Goal: Task Accomplishment & Management: Manage account settings

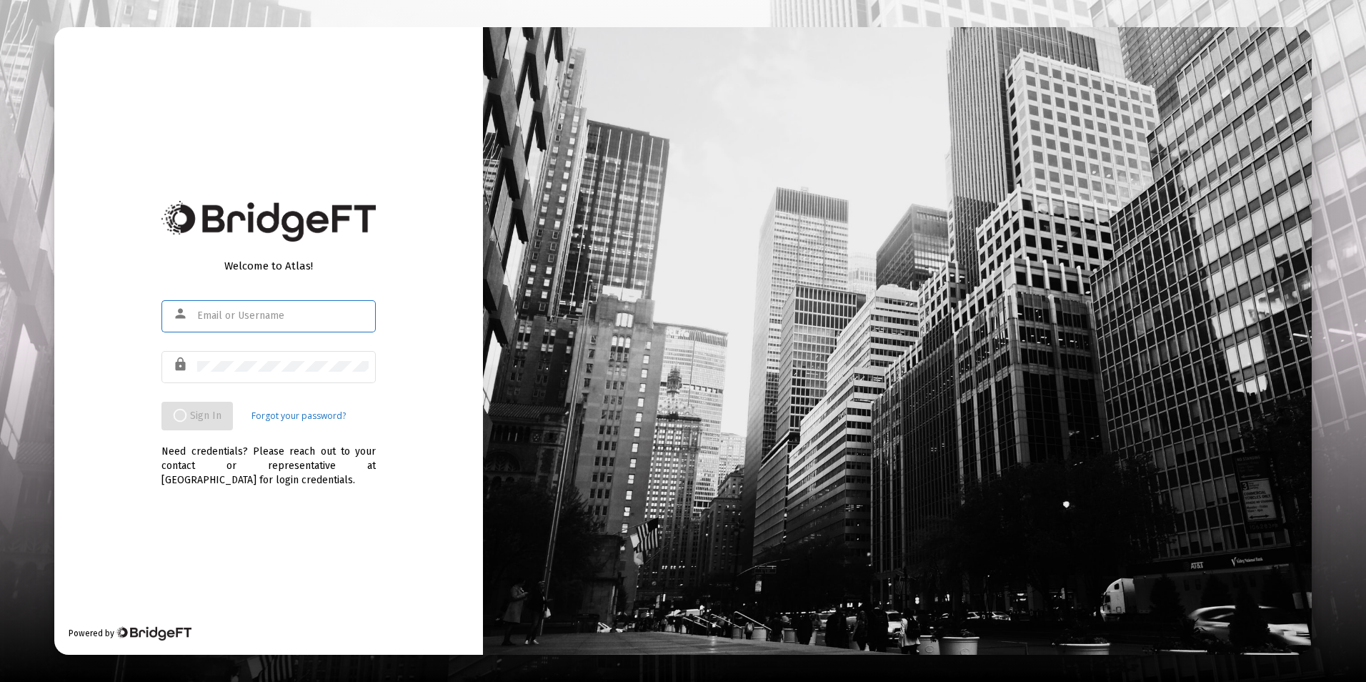
type input "jrickey@straightline.com"
click at [414, 383] on div "Welcome to Atlas! person jrickey@straightline.com lock Sign In Forgot your pass…" at bounding box center [268, 340] width 429 height 627
click at [365, 380] on div at bounding box center [282, 366] width 171 height 35
click at [446, 341] on div "Welcome to Atlas! person jrickey@straightline.com lock Sign In Forgot your pass…" at bounding box center [268, 340] width 429 height 627
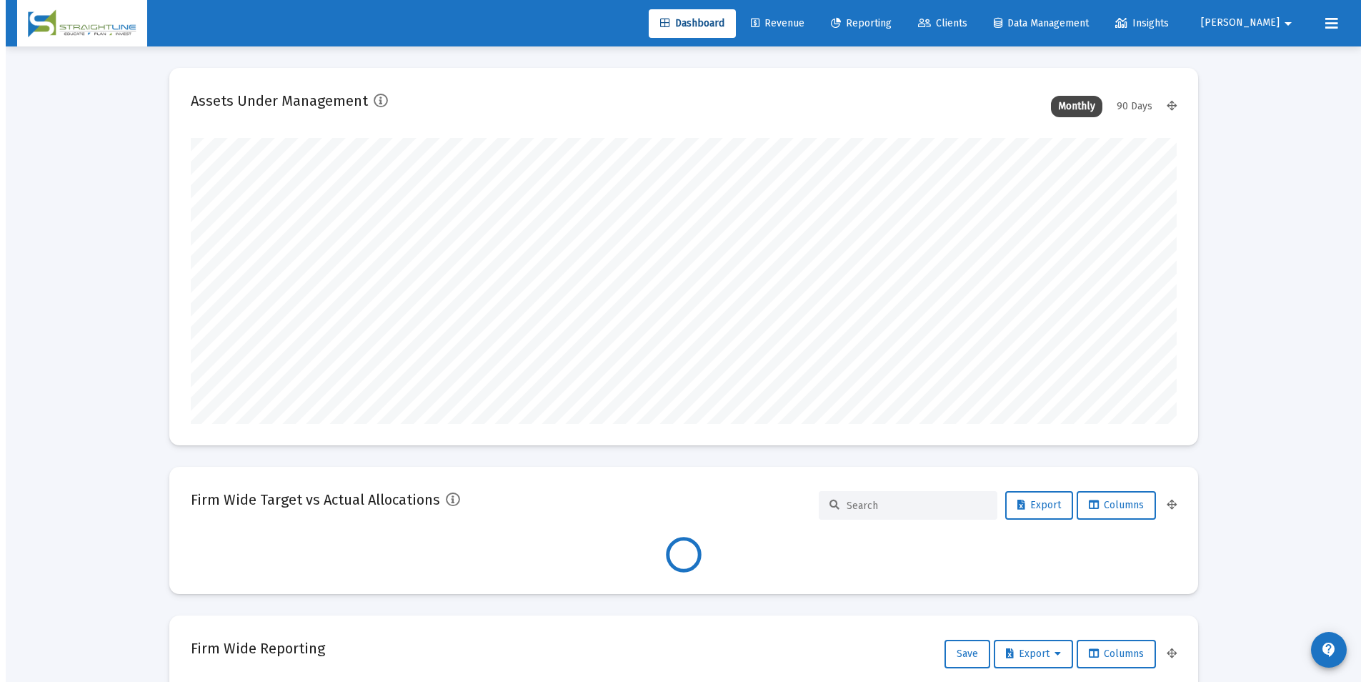
scroll to position [286, 986]
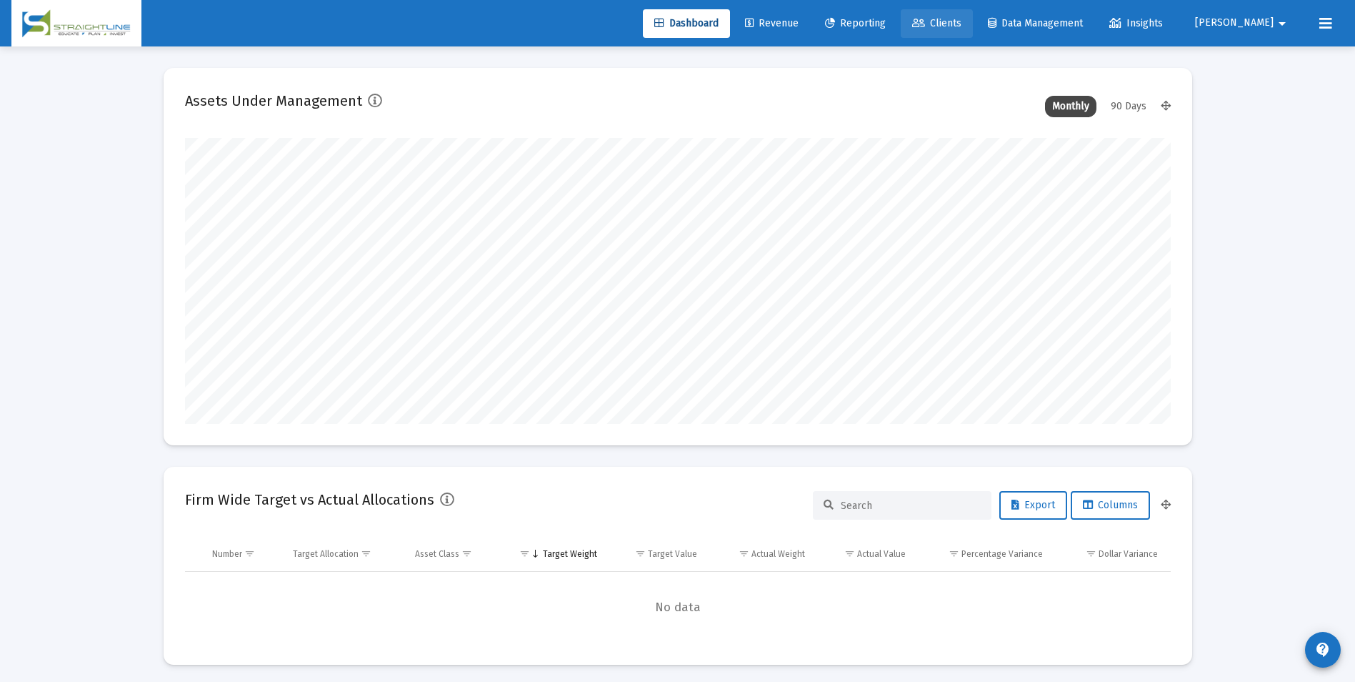
click at [973, 23] on link "Clients" at bounding box center [937, 23] width 72 height 29
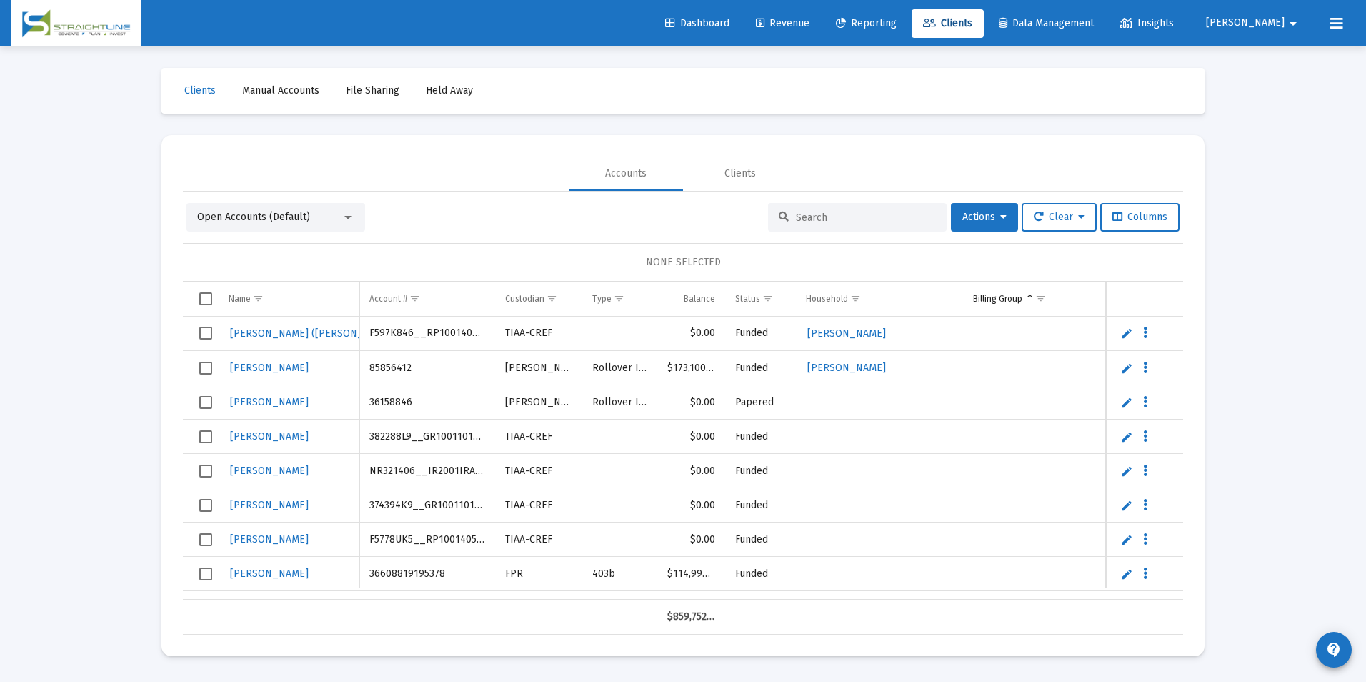
click at [847, 221] on input at bounding box center [866, 217] width 140 height 12
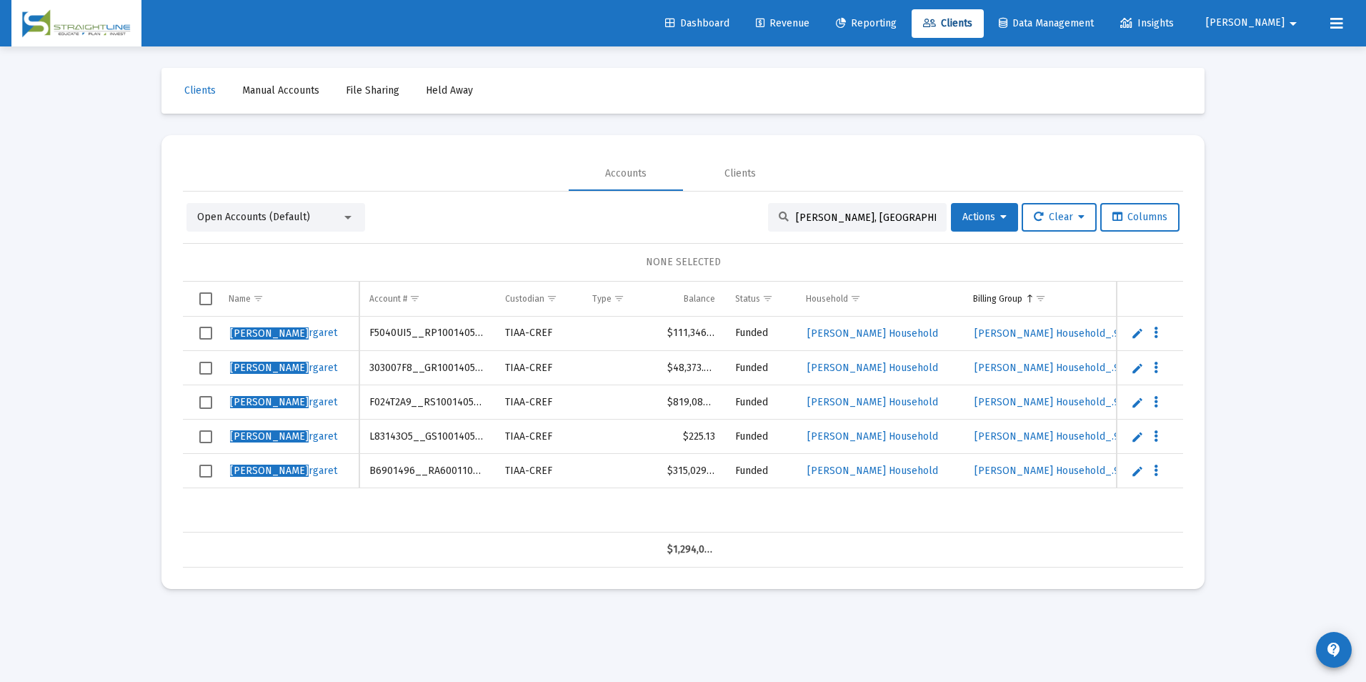
click at [429, 323] on td "F5040UI5__RP1001405553" at bounding box center [427, 334] width 136 height 34
copy td "F5040UI5__RP1001405553"
click at [842, 212] on input "chen, ma" at bounding box center [866, 217] width 140 height 12
drag, startPoint x: 842, startPoint y: 212, endPoint x: 697, endPoint y: 214, distance: 145.8
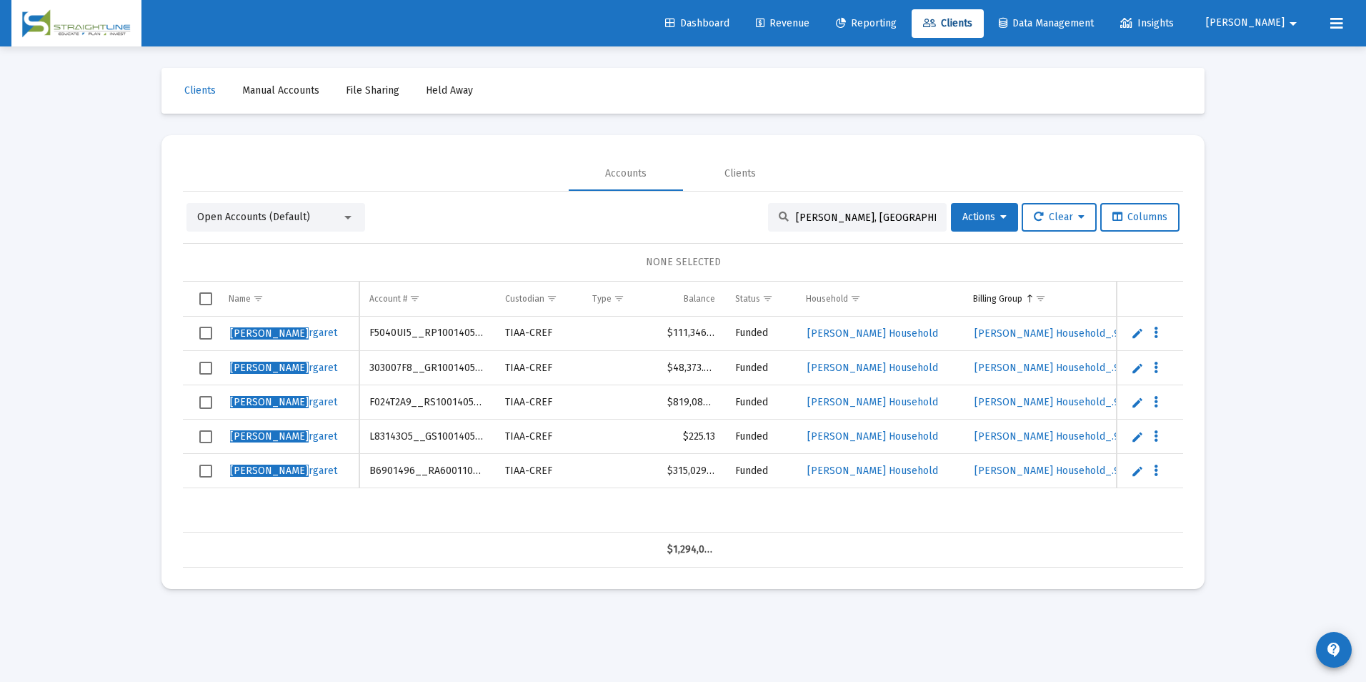
click at [697, 214] on div "Open Accounts (Default) chen, ma Actions Clear Columns" at bounding box center [682, 217] width 993 height 29
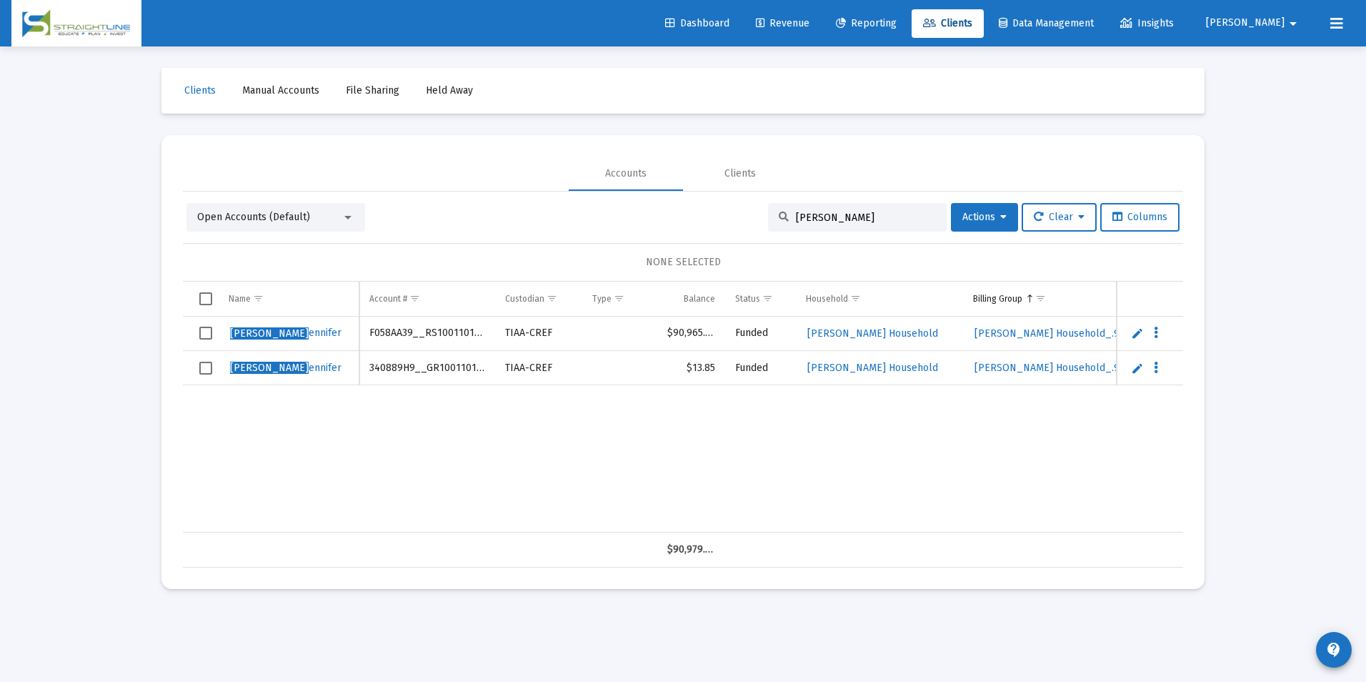
click at [442, 326] on td "F058AA39__RS1001101646" at bounding box center [427, 334] width 136 height 34
copy td "F058AA39__RS1001101646"
click at [826, 210] on div "lilly, j" at bounding box center [857, 217] width 179 height 29
drag, startPoint x: 830, startPoint y: 214, endPoint x: 742, endPoint y: 218, distance: 87.2
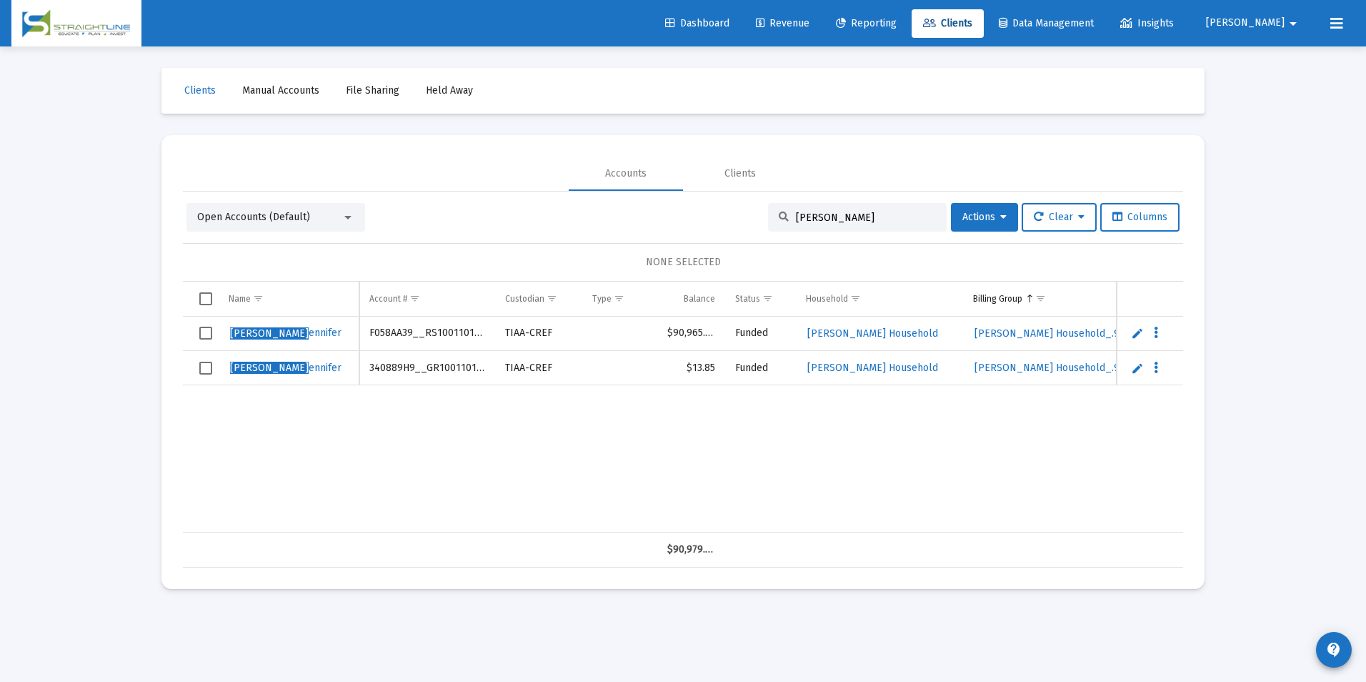
click at [742, 218] on div "Open Accounts (Default) lilly, j Actions Clear Columns" at bounding box center [682, 217] width 993 height 29
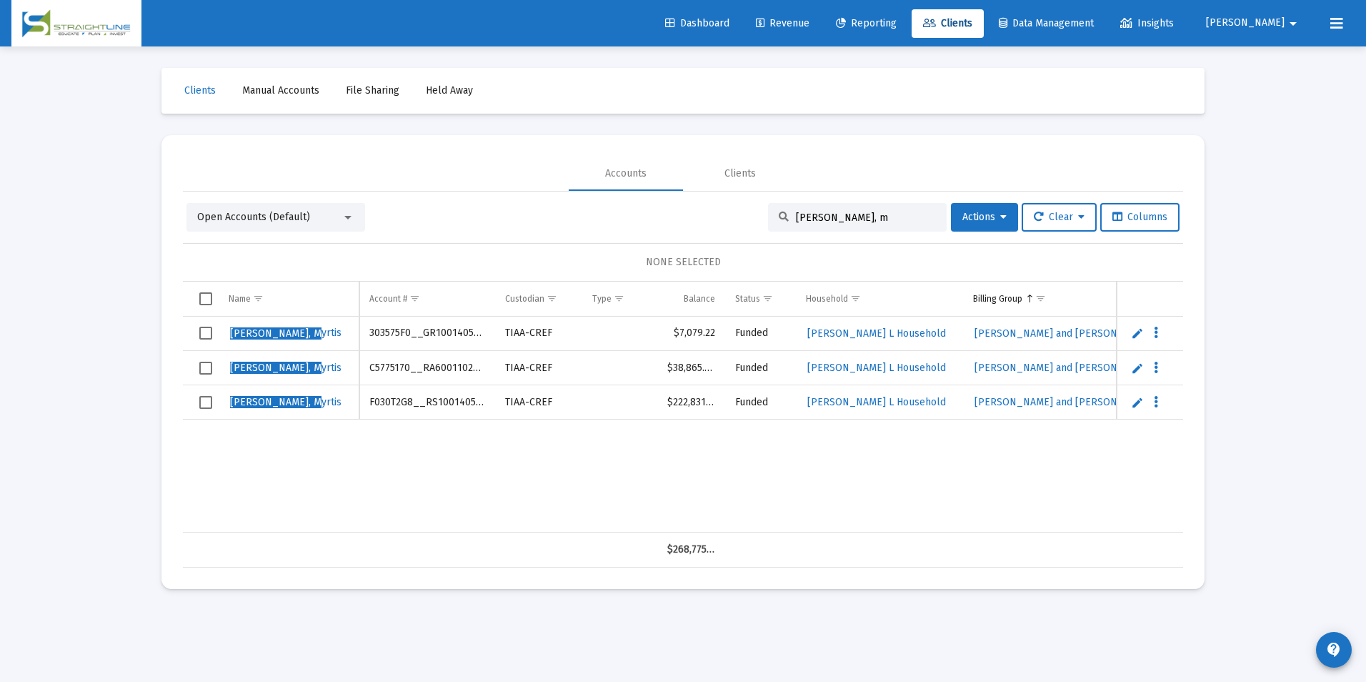
click at [452, 328] on td "303575F0__GR1001405552" at bounding box center [427, 334] width 136 height 34
copy td "303575F0__GR1001405552"
click at [840, 211] on input "nixon, m" at bounding box center [866, 217] width 140 height 12
drag, startPoint x: 840, startPoint y: 211, endPoint x: 741, endPoint y: 209, distance: 99.4
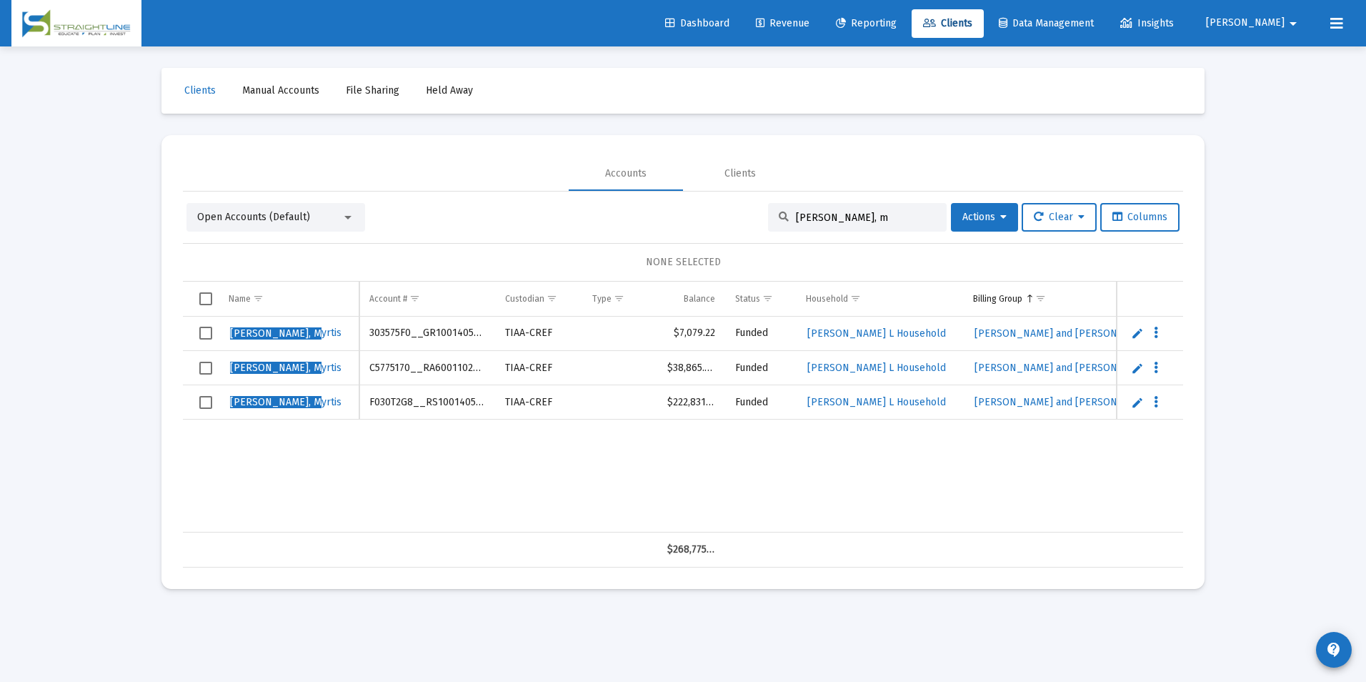
click at [741, 209] on div "Open Accounts (Default) nixon, m Actions Clear Columns" at bounding box center [682, 217] width 993 height 29
click at [448, 332] on td "D1532052__RA6001102155" at bounding box center [427, 334] width 136 height 34
copy td "D1532052__RA6001102155"
click at [866, 215] on input "Schmidt" at bounding box center [866, 217] width 140 height 12
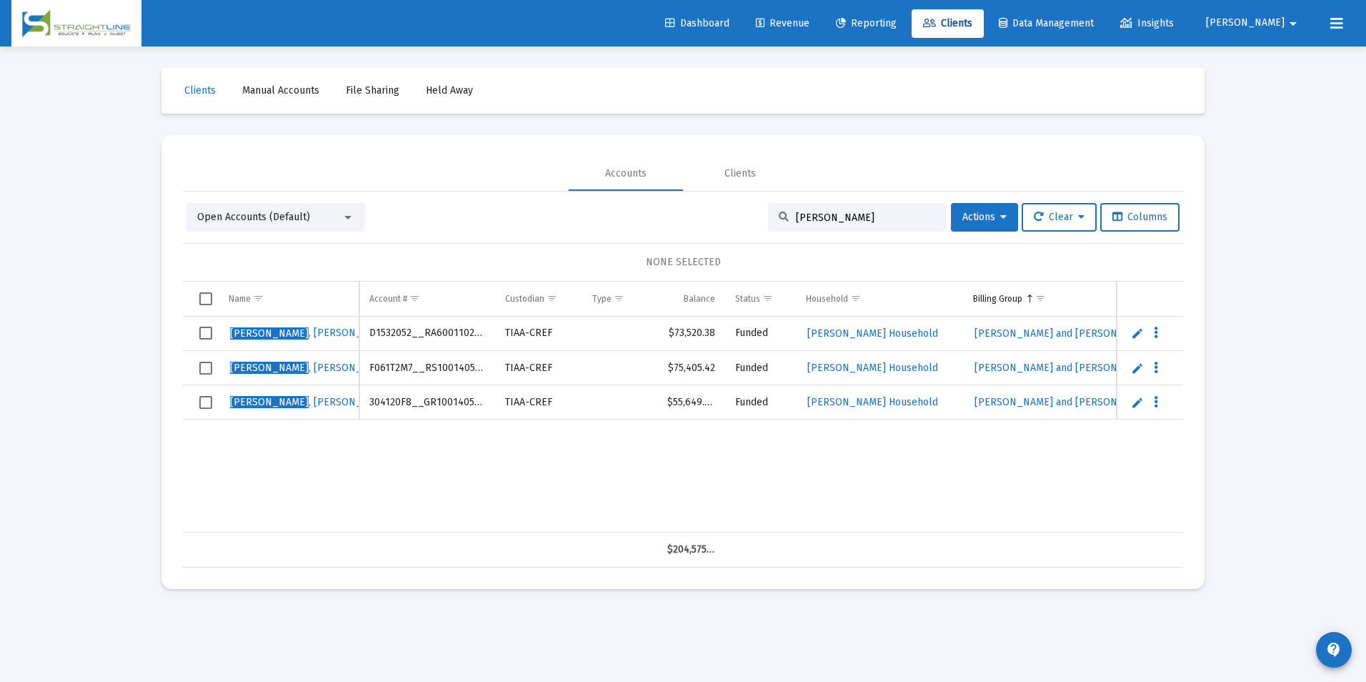
drag, startPoint x: 866, startPoint y: 215, endPoint x: 724, endPoint y: 212, distance: 141.5
click at [724, 212] on div "Open Accounts (Default) Schmidt Actions Clear Columns" at bounding box center [682, 217] width 993 height 29
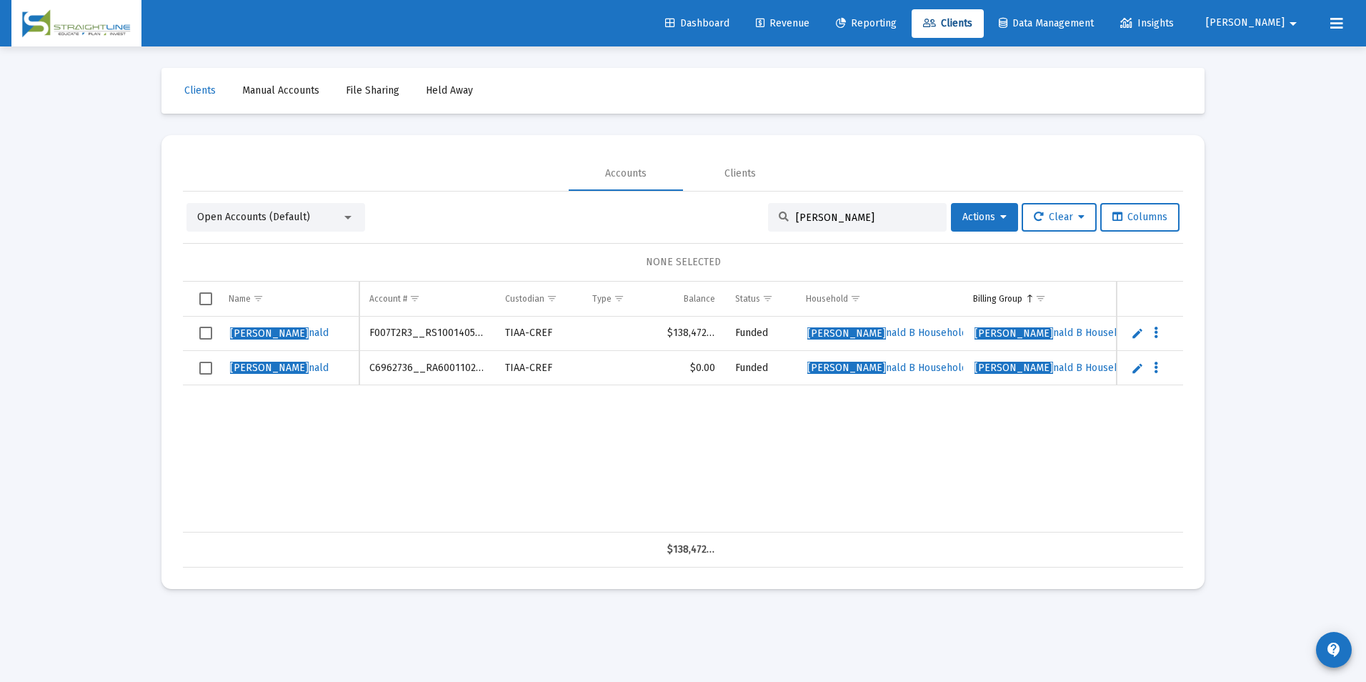
click at [447, 327] on td "F007T2R3__RS1001405552" at bounding box center [427, 334] width 136 height 34
copy td "F007T2R3__RS1001405552"
click at [849, 218] on input "Williams, Ro" at bounding box center [866, 217] width 140 height 12
drag, startPoint x: 849, startPoint y: 218, endPoint x: 766, endPoint y: 223, distance: 83.0
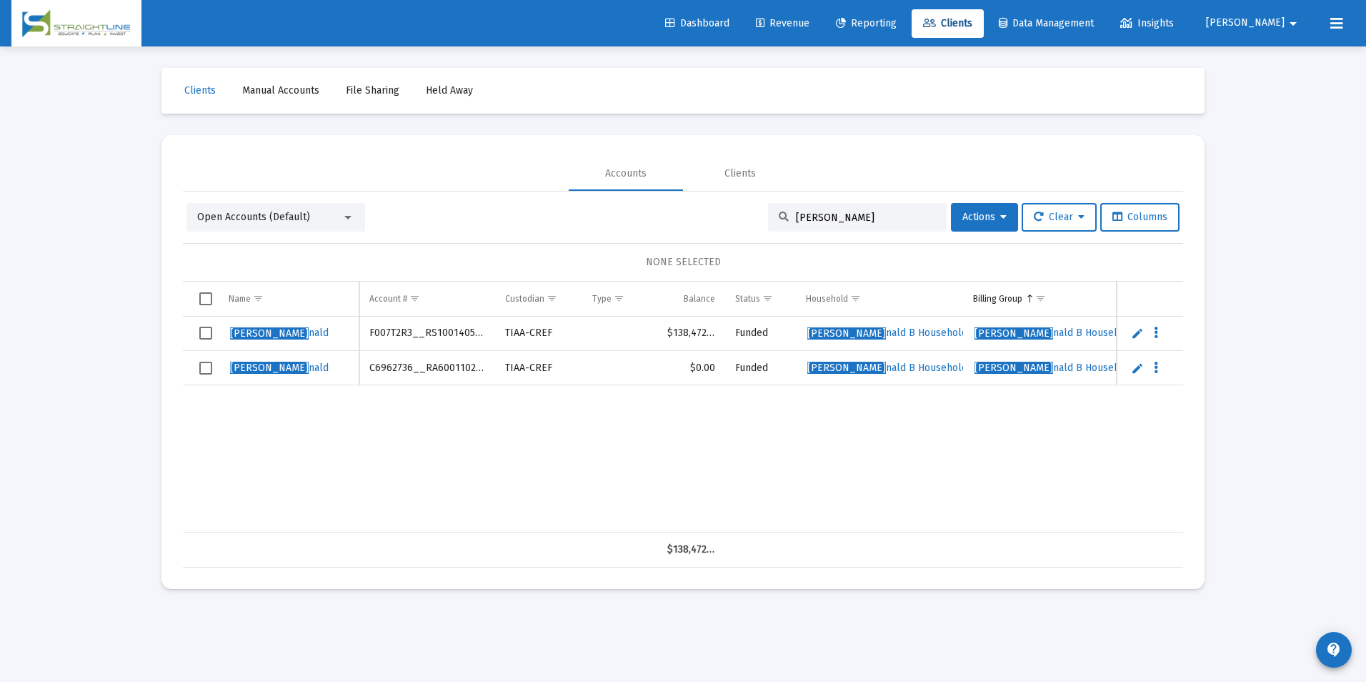
click at [768, 223] on div "Williams, Ro" at bounding box center [857, 217] width 179 height 29
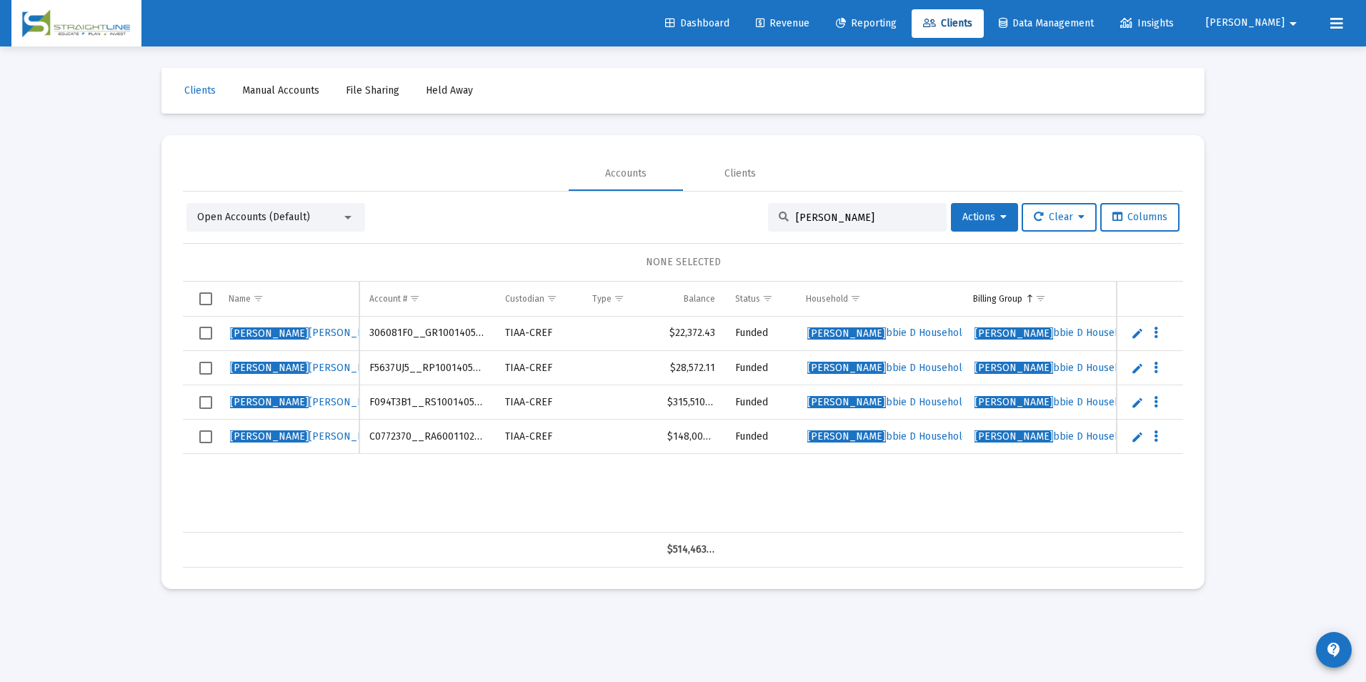
click at [431, 329] on td "306081F0__GR1001405552" at bounding box center [427, 334] width 136 height 34
copy td "306081F0__GR1001405552"
click at [860, 219] on input "Wilson, De" at bounding box center [866, 217] width 140 height 12
drag, startPoint x: 860, startPoint y: 219, endPoint x: 660, endPoint y: 181, distance: 203.7
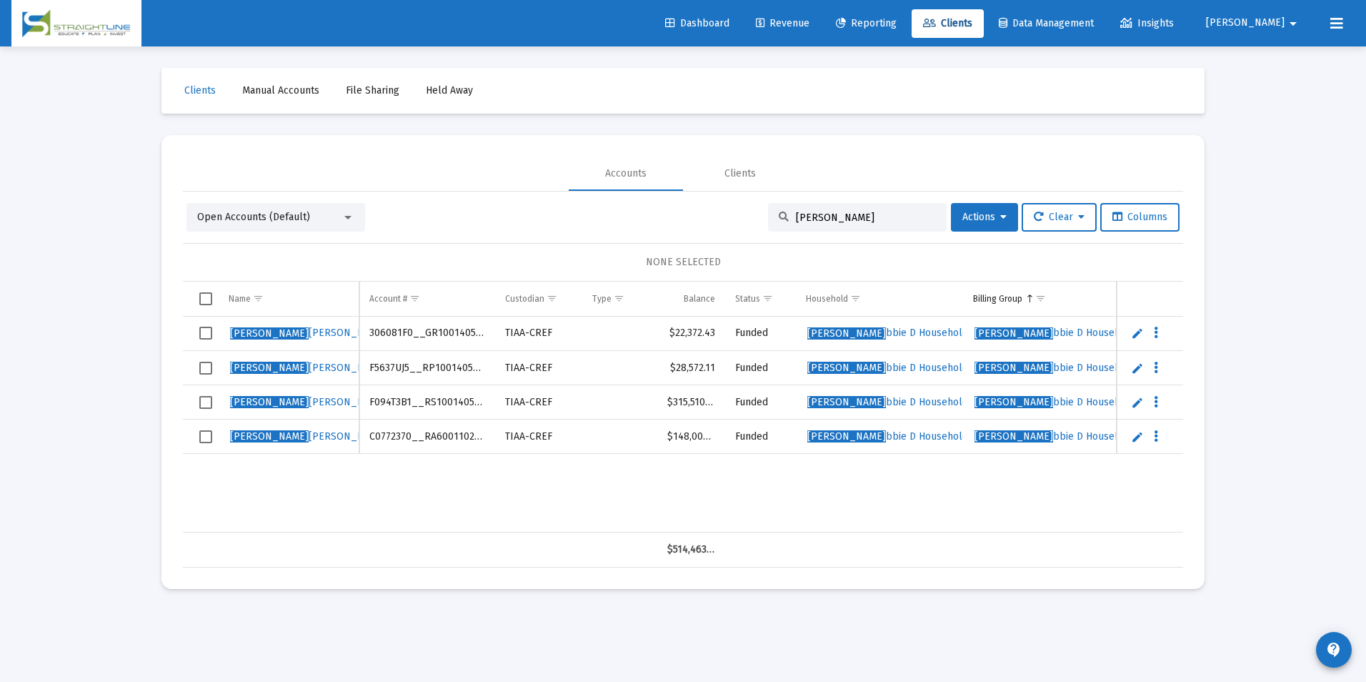
click at [660, 181] on mat-tab-group "Accounts Clients Open Accounts (Default) Wilson, De Actions Clear Columns NONE …" at bounding box center [683, 361] width 1000 height 411
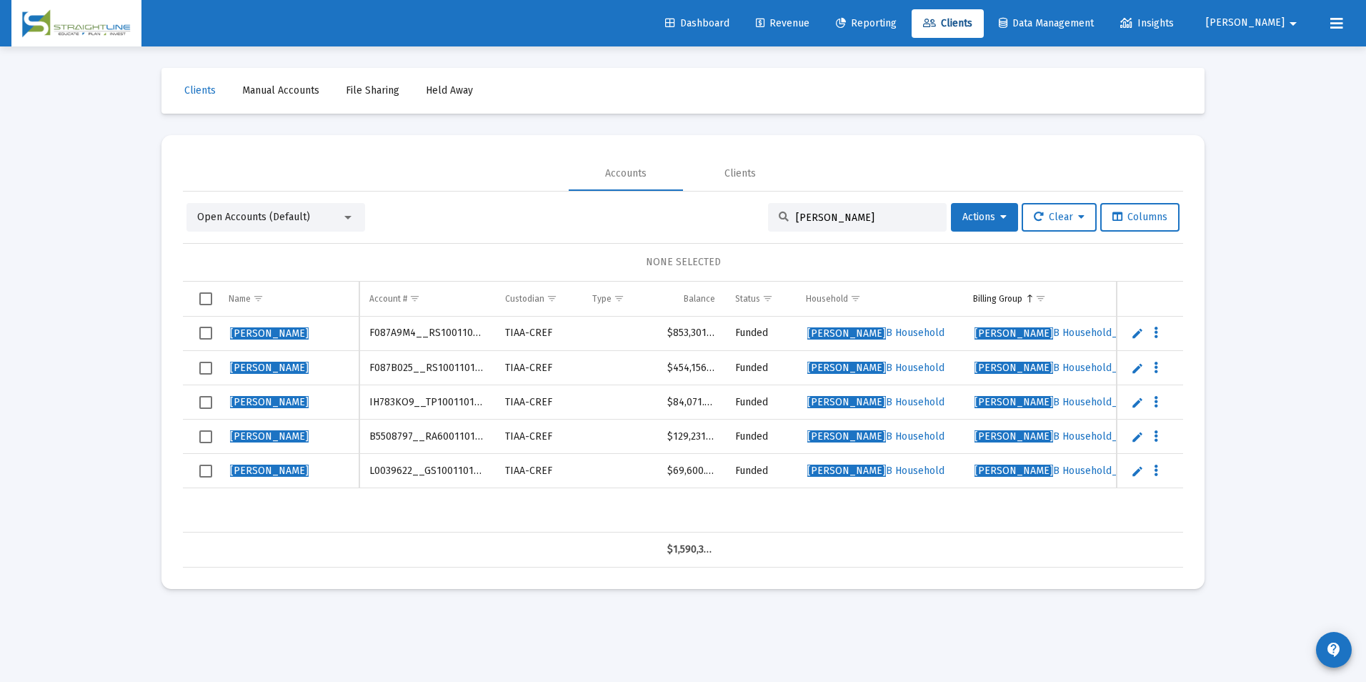
type input "Ericksen, Donna"
click at [209, 339] on span "Select row" at bounding box center [205, 333] width 13 height 13
click at [210, 362] on span "Select row" at bounding box center [205, 368] width 13 height 13
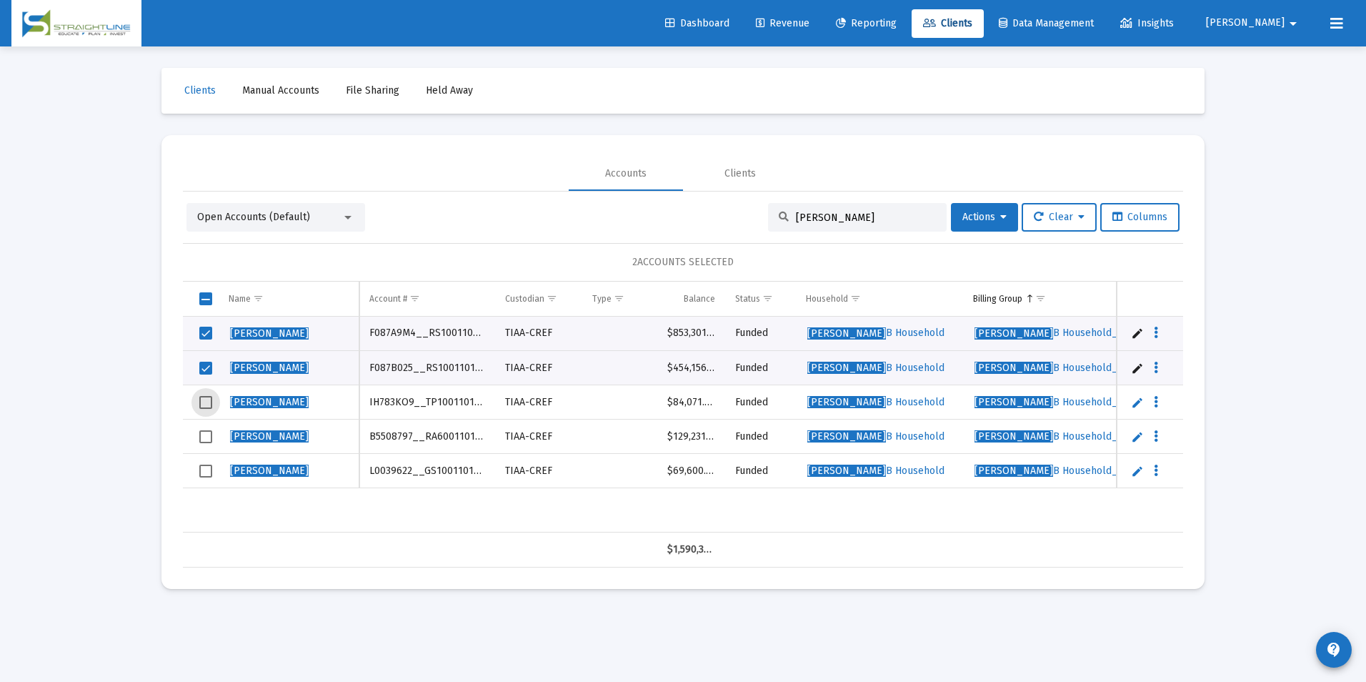
click at [202, 402] on span "Select row" at bounding box center [205, 402] width 13 height 13
click at [199, 434] on span "Select row" at bounding box center [205, 436] width 13 height 13
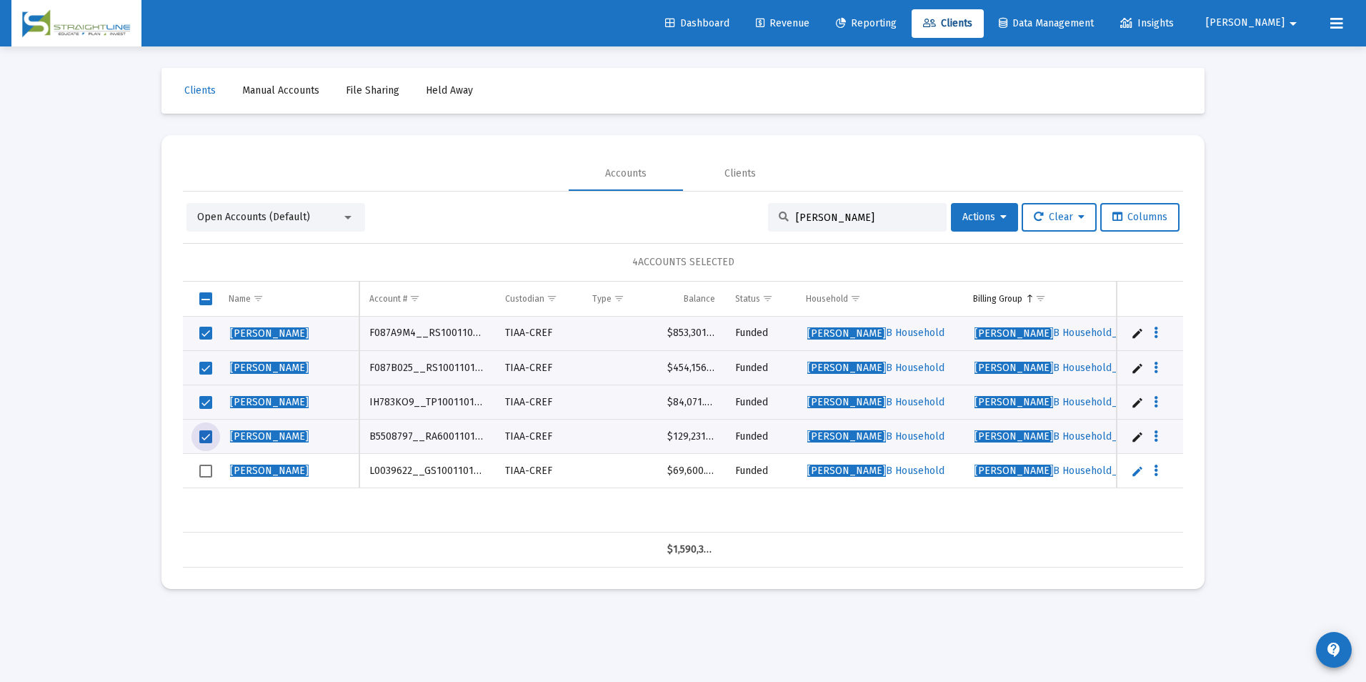
click at [206, 473] on span "Select row" at bounding box center [205, 470] width 13 height 13
click at [972, 210] on button "Actions" at bounding box center [984, 217] width 67 height 29
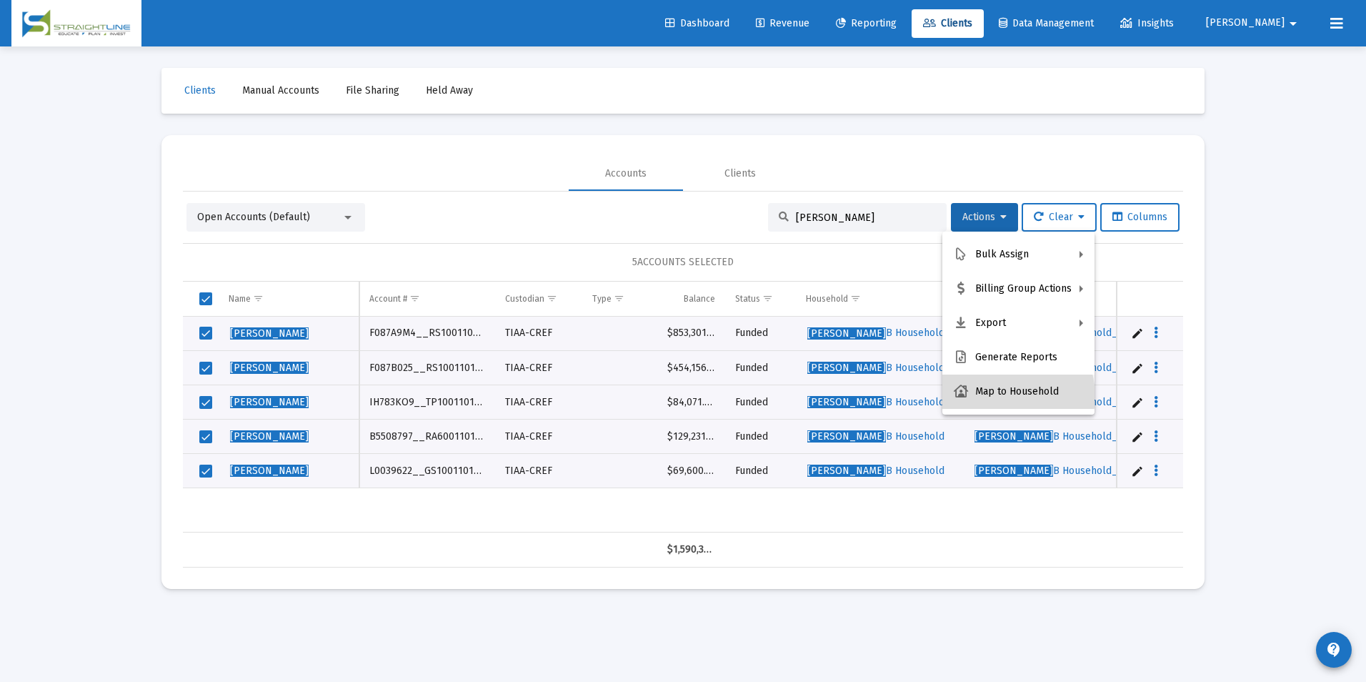
click at [1003, 395] on button "Map to Household" at bounding box center [1018, 391] width 152 height 34
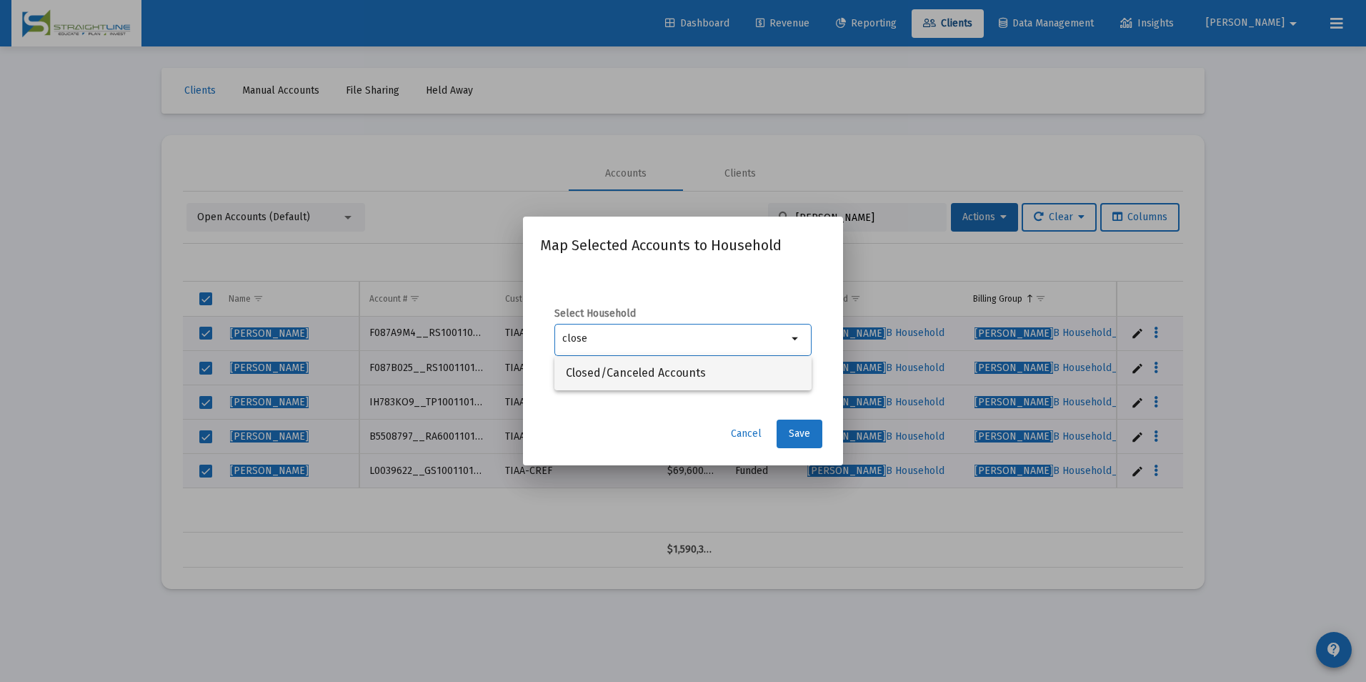
click at [699, 376] on span "Closed/Canceled Accounts" at bounding box center [683, 373] width 234 height 34
type input "Closed/Canceled Accounts"
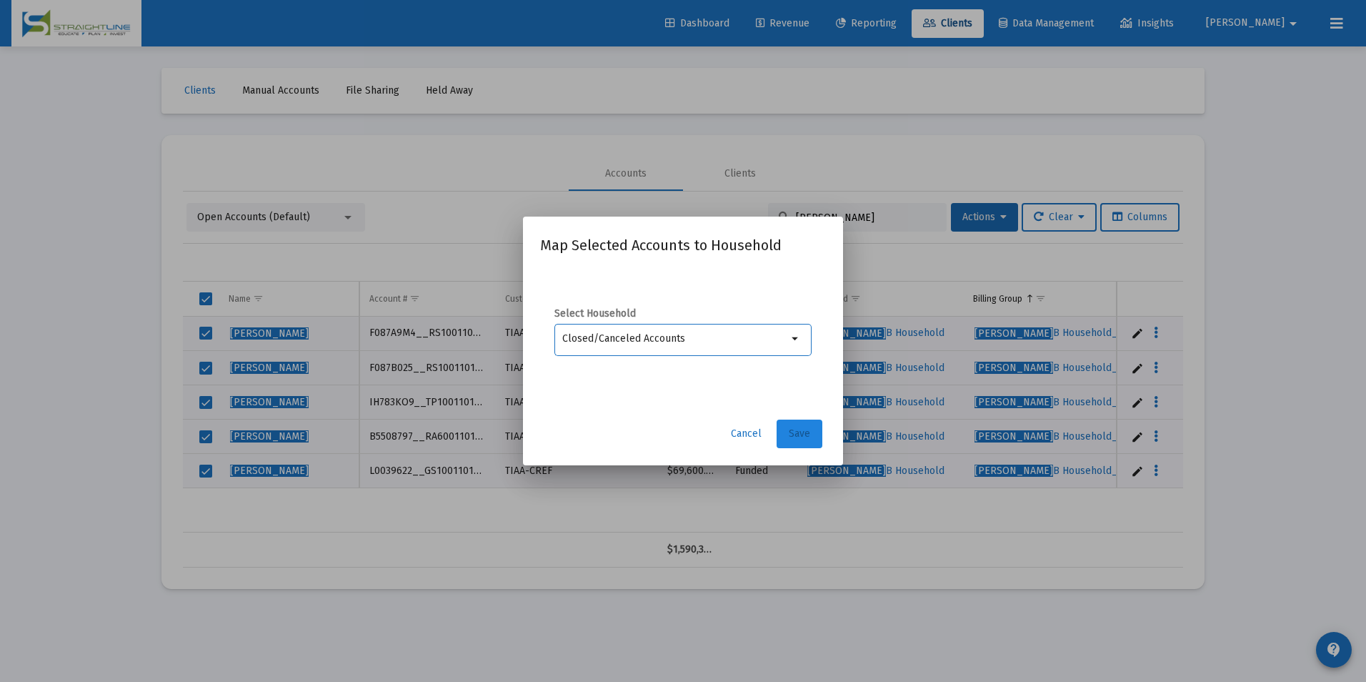
click at [812, 434] on button "Save" at bounding box center [800, 433] width 46 height 29
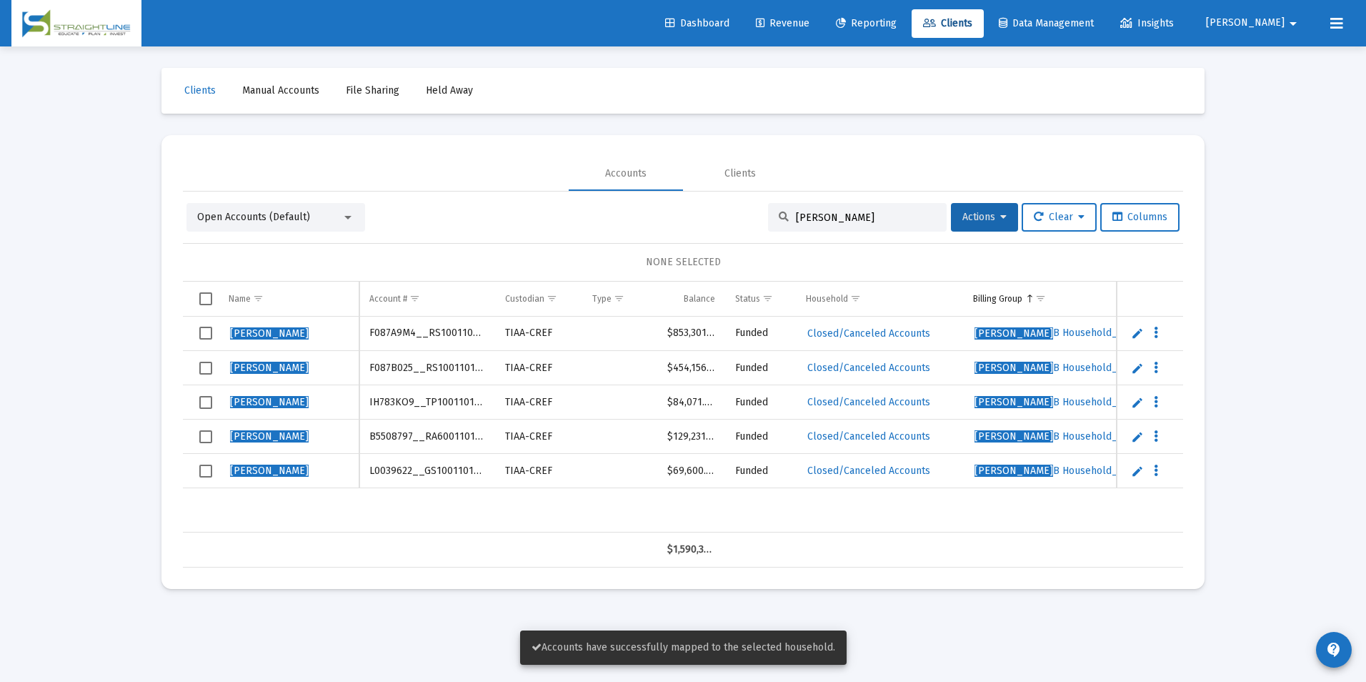
click at [206, 338] on span "Select row" at bounding box center [205, 333] width 13 height 13
click at [200, 364] on span "Select row" at bounding box center [205, 368] width 13 height 13
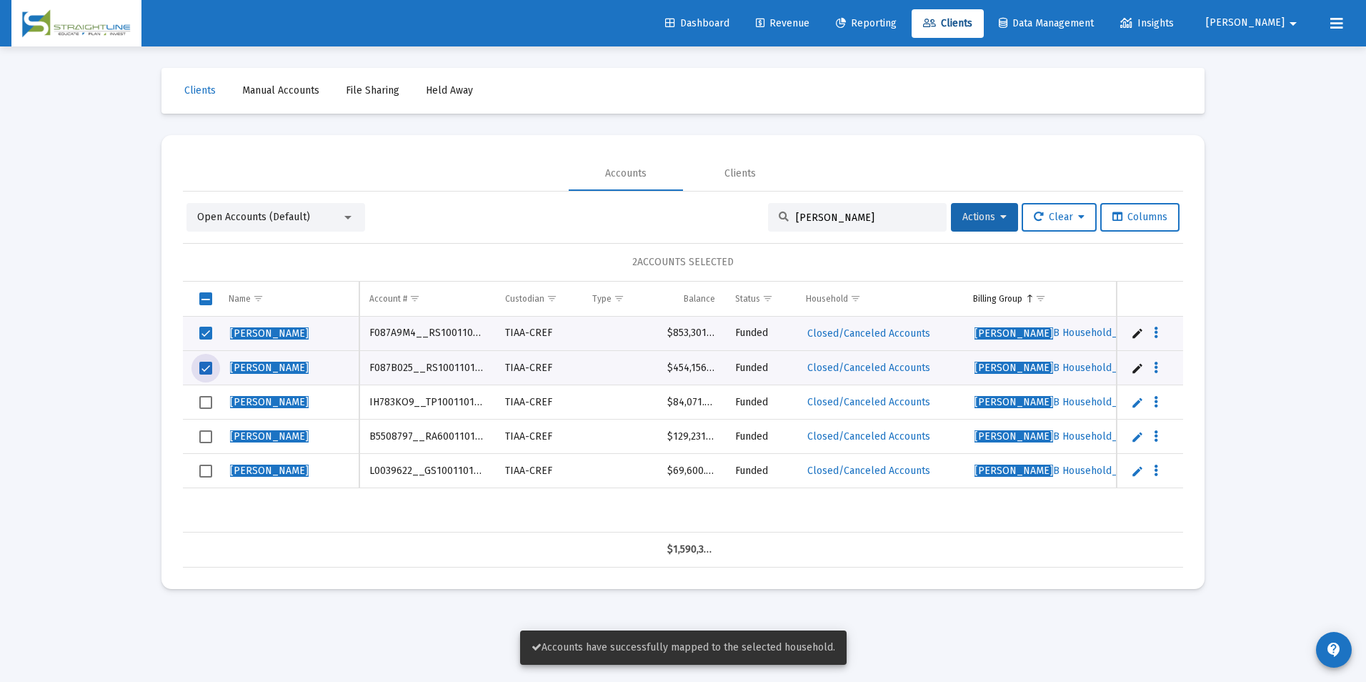
click at [207, 403] on span "Select row" at bounding box center [205, 402] width 13 height 13
click at [209, 443] on td "Data grid" at bounding box center [201, 436] width 36 height 34
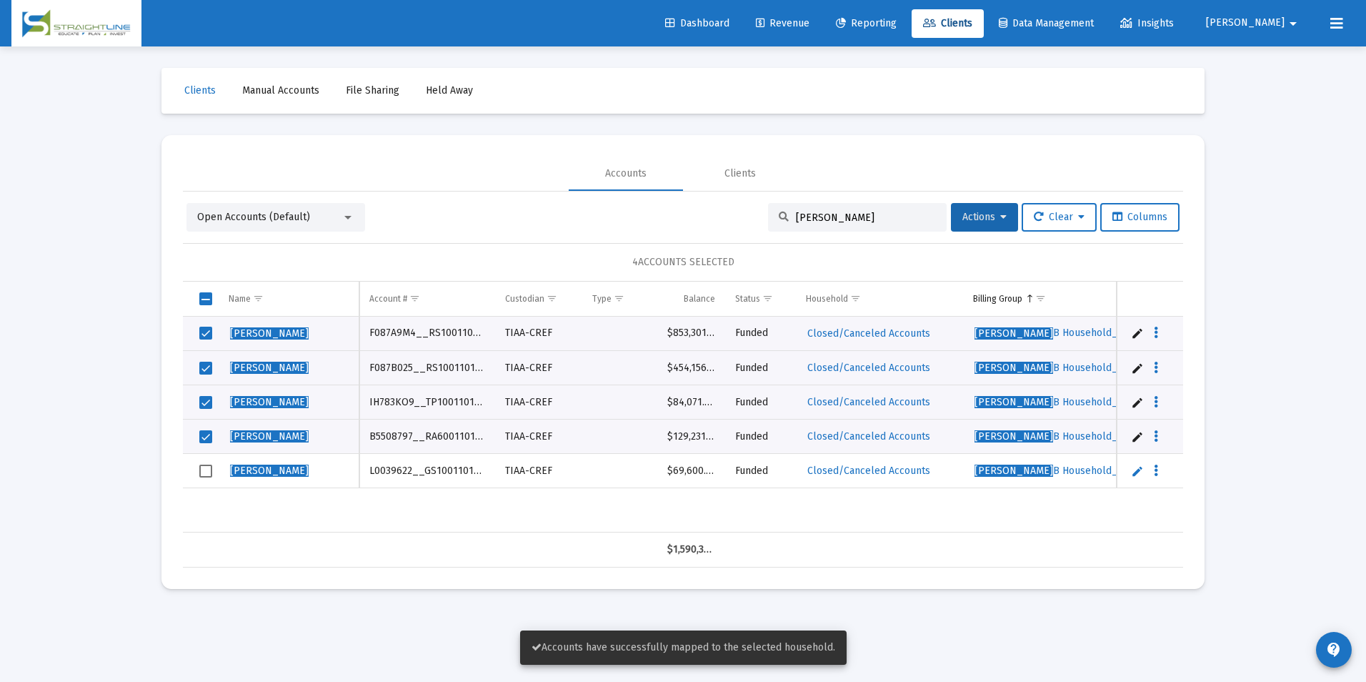
click at [199, 472] on span "Select row" at bounding box center [205, 470] width 13 height 13
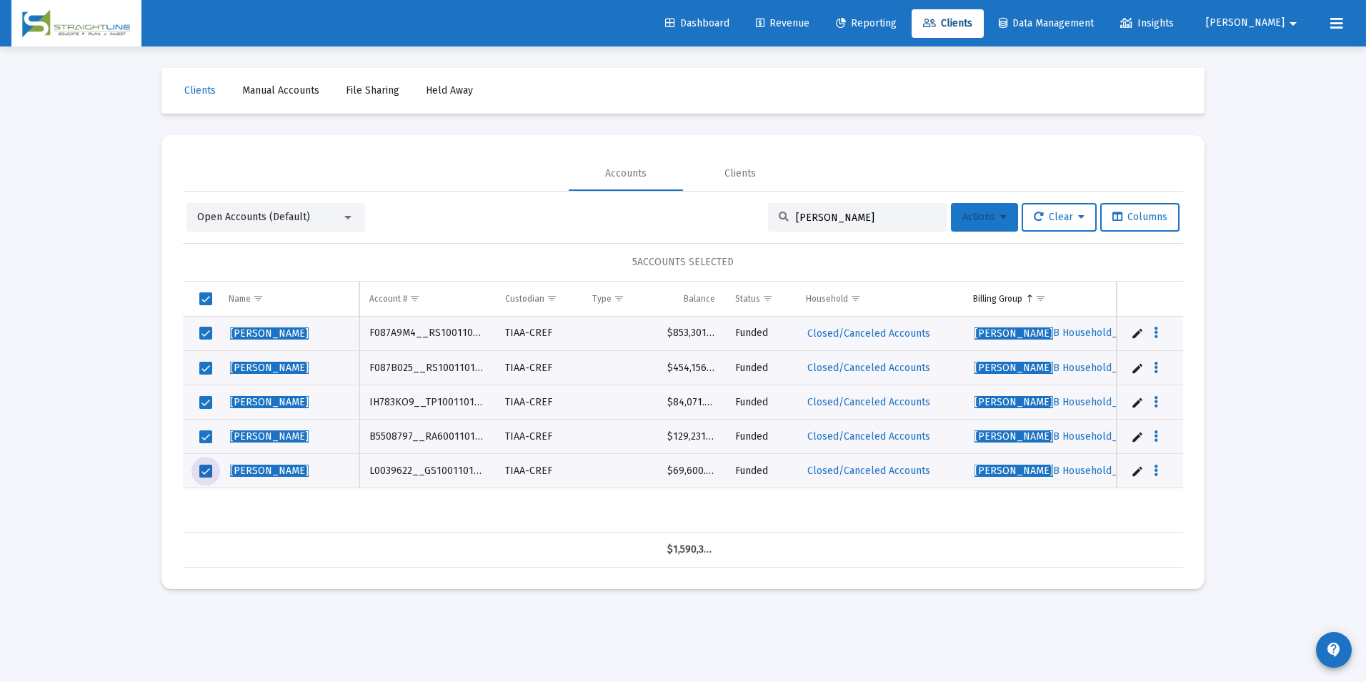
click at [971, 222] on span "Actions" at bounding box center [984, 217] width 44 height 12
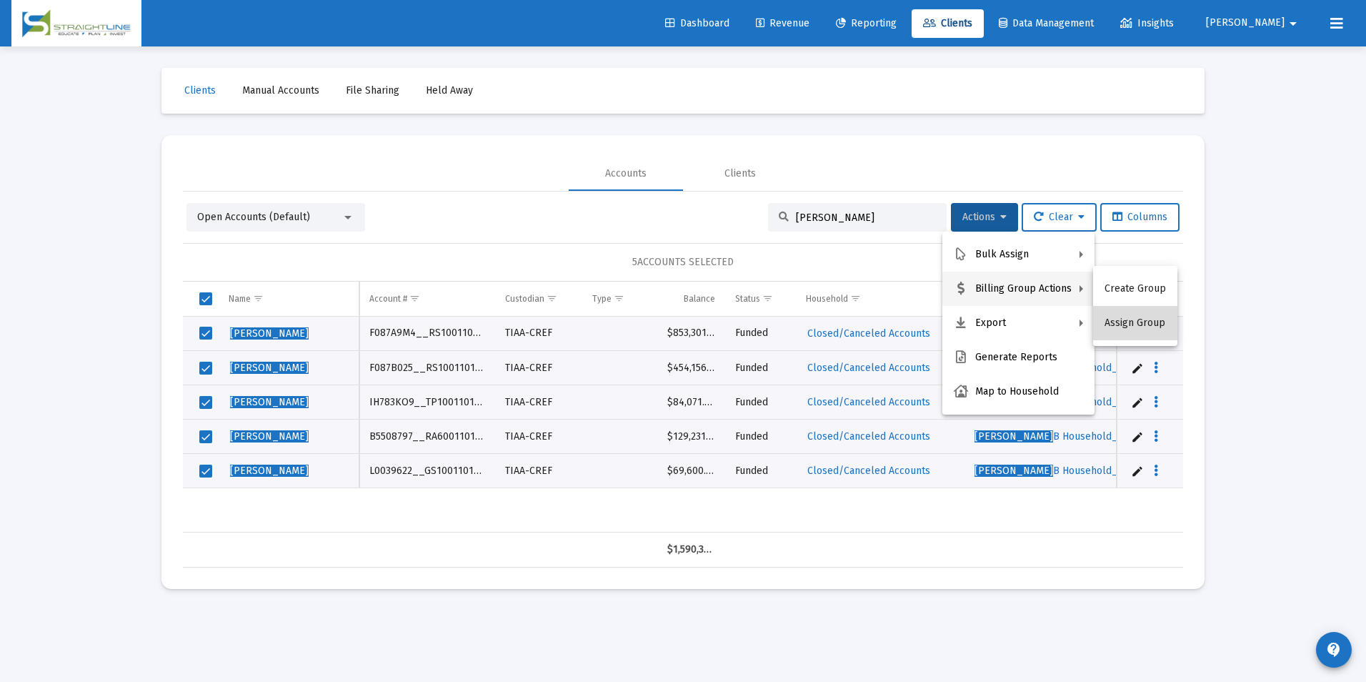
click at [1153, 315] on button "Assign Group" at bounding box center [1135, 323] width 84 height 34
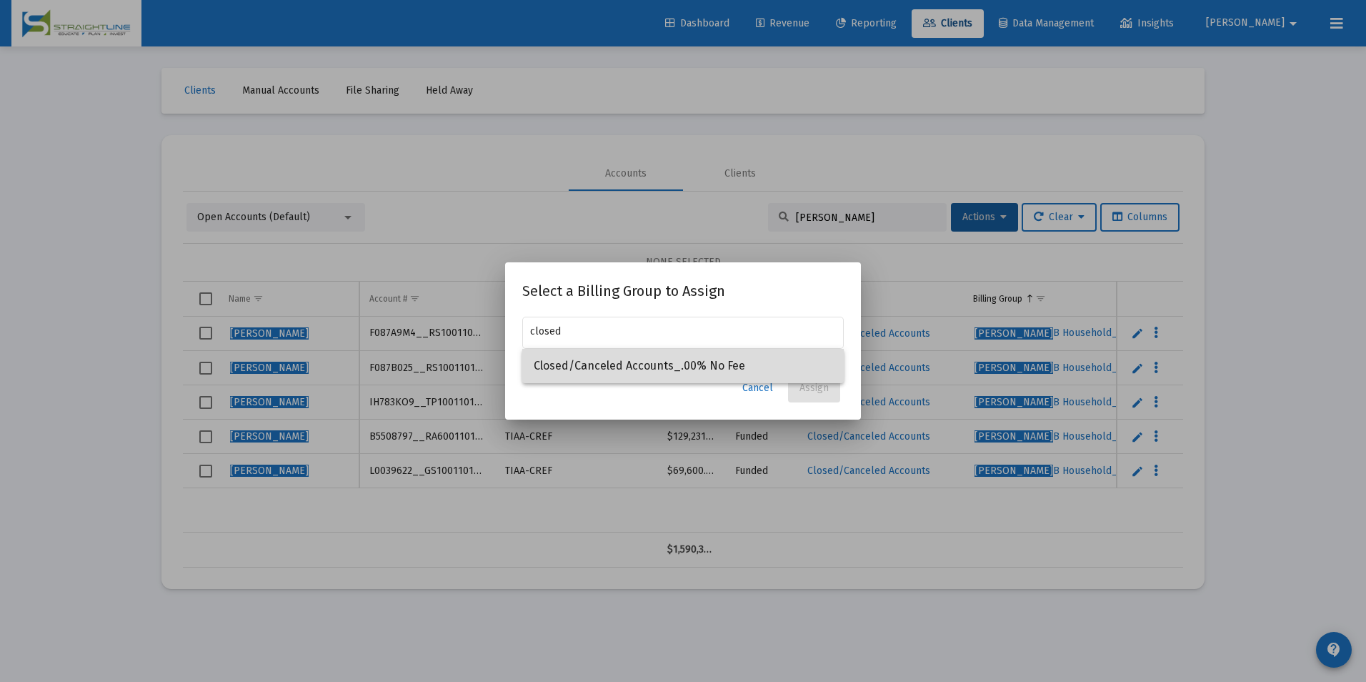
click at [783, 354] on span "Closed/Canceled Accounts_.00% No Fee" at bounding box center [683, 366] width 299 height 34
type input "Closed/Canceled Accounts_.00% No Fee"
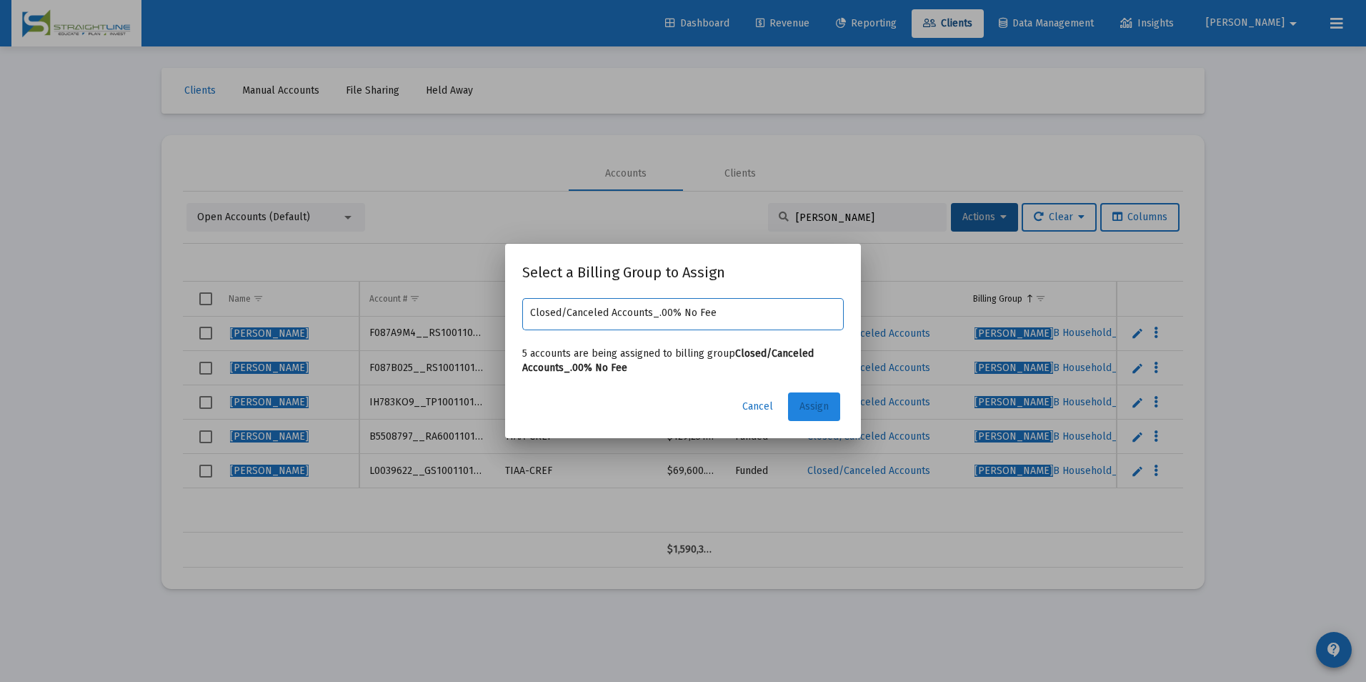
click at [814, 398] on button "Assign" at bounding box center [814, 406] width 52 height 29
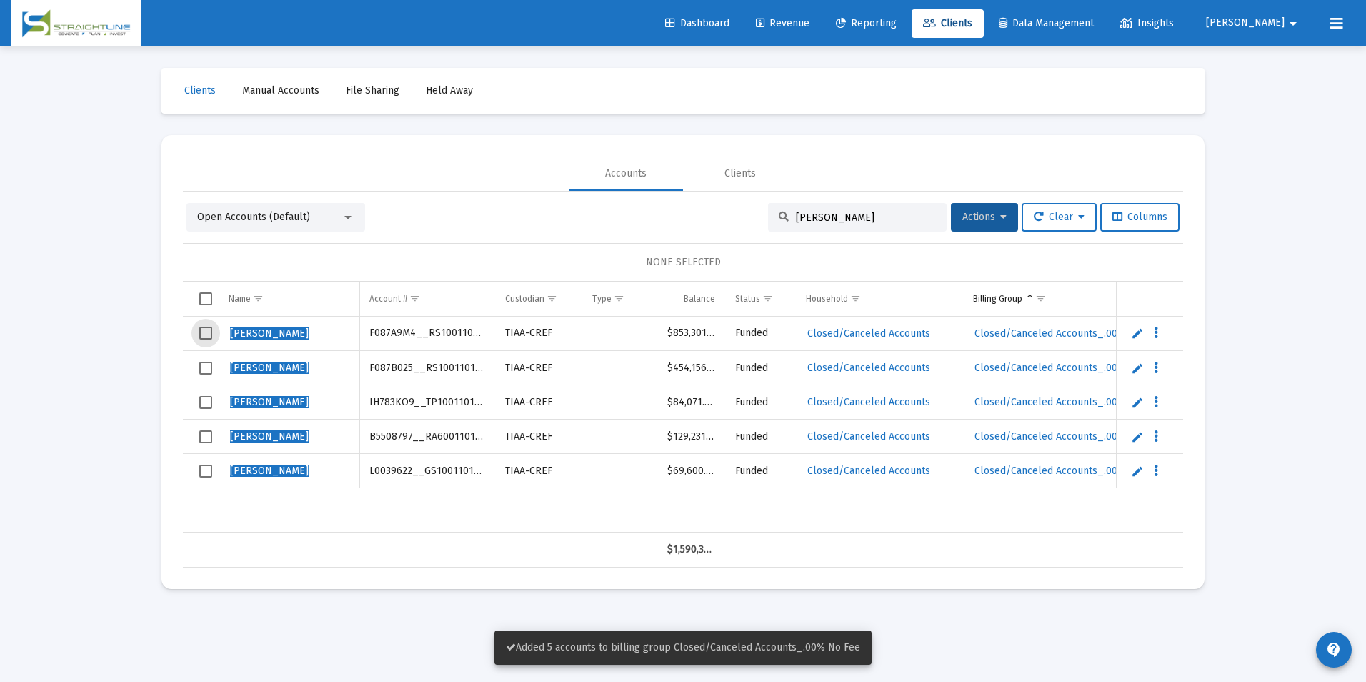
click at [207, 333] on span "Select row" at bounding box center [205, 333] width 13 height 13
click at [207, 363] on span "Select row" at bounding box center [205, 368] width 13 height 13
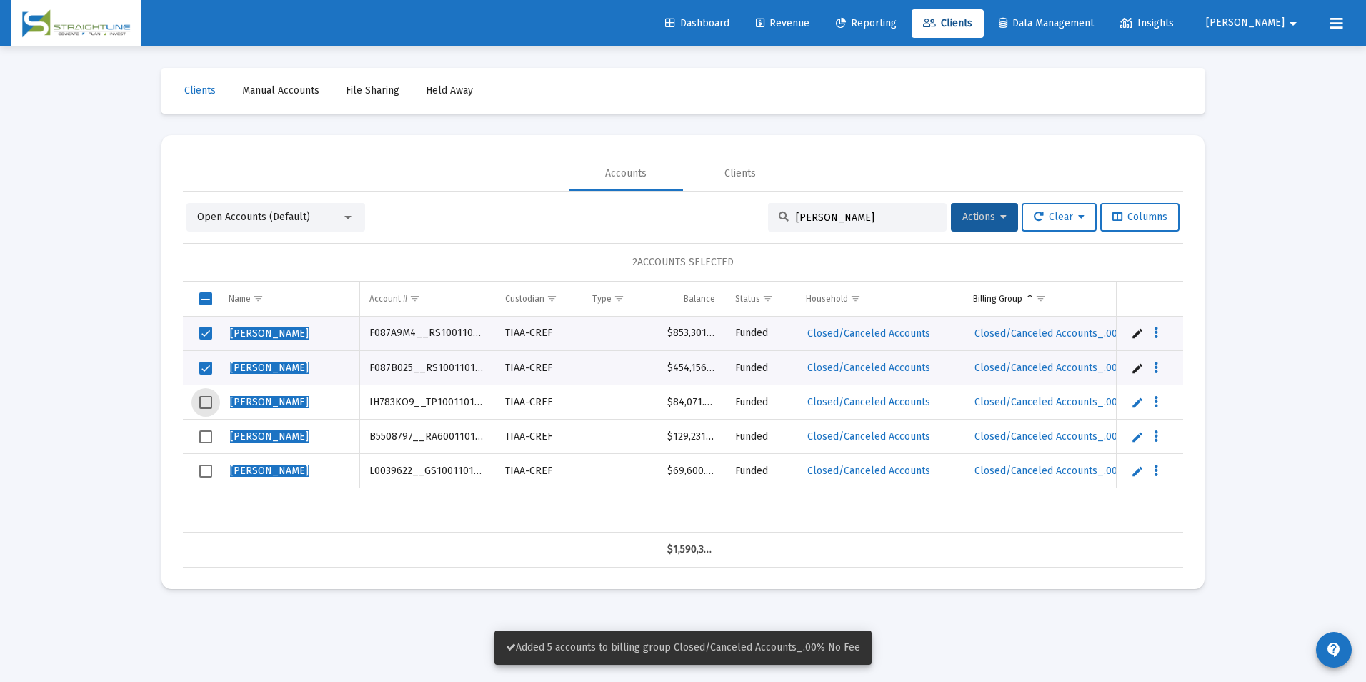
click at [209, 397] on span "Select row" at bounding box center [205, 402] width 13 height 13
click at [209, 437] on span "Select row" at bounding box center [205, 436] width 13 height 13
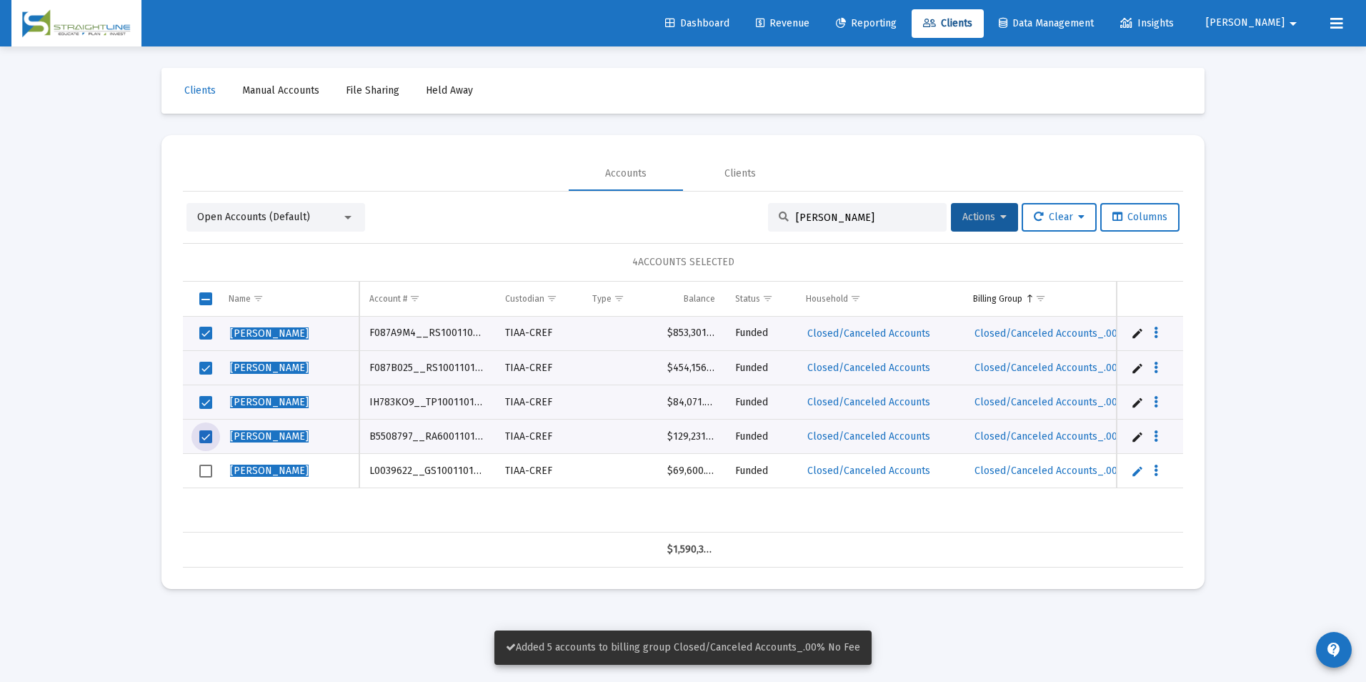
click at [207, 468] on span "Select row" at bounding box center [205, 470] width 13 height 13
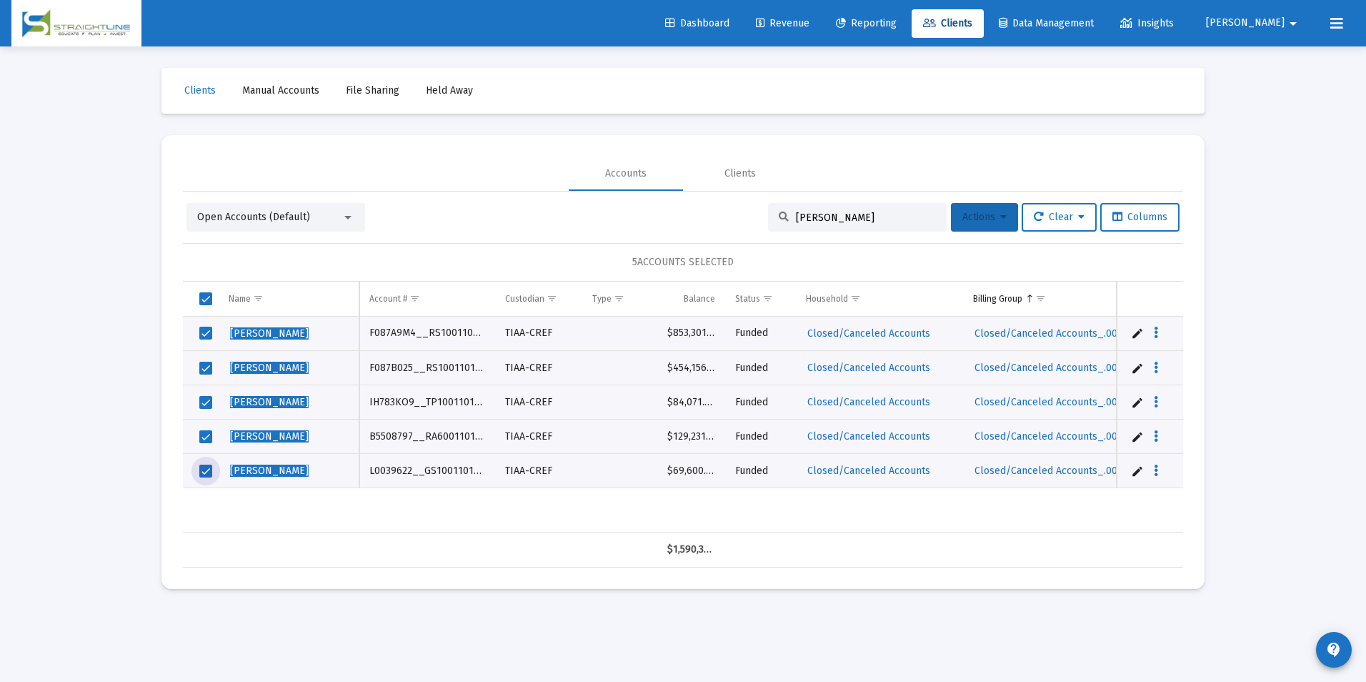
click at [952, 207] on button "Actions" at bounding box center [984, 217] width 67 height 29
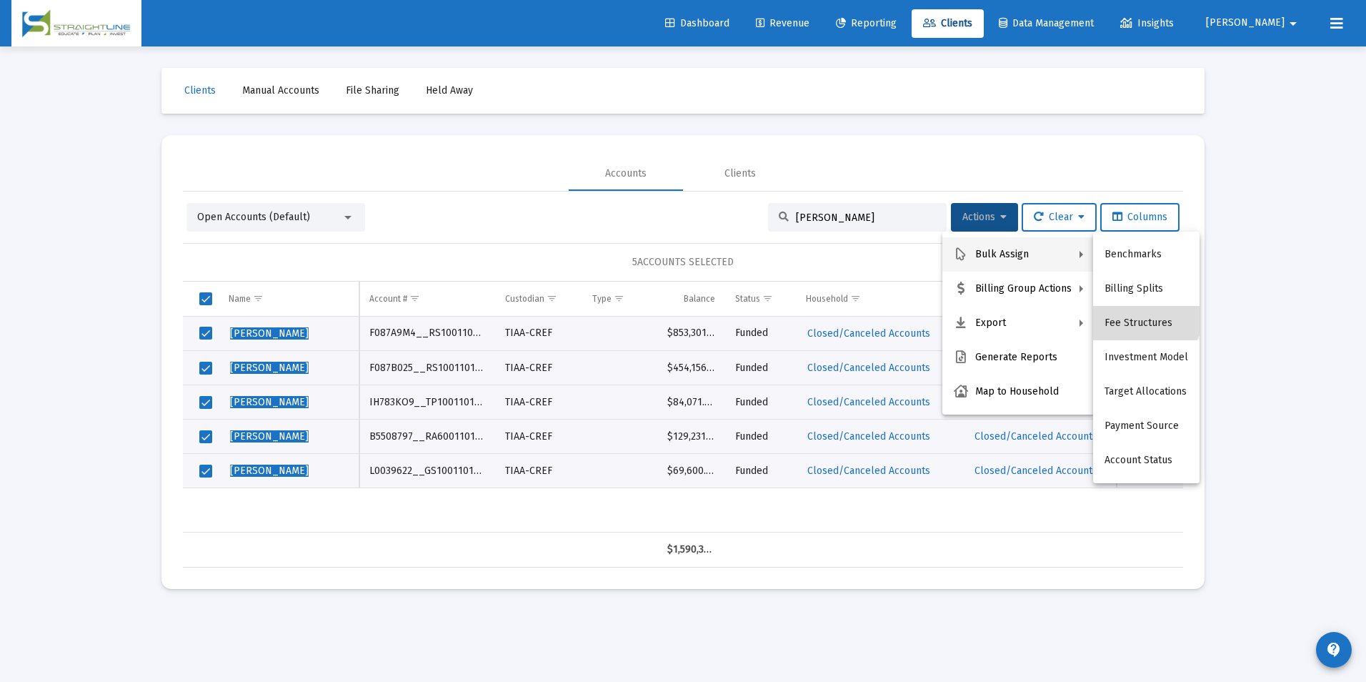
click at [1138, 308] on button "Fee Structures" at bounding box center [1146, 323] width 106 height 34
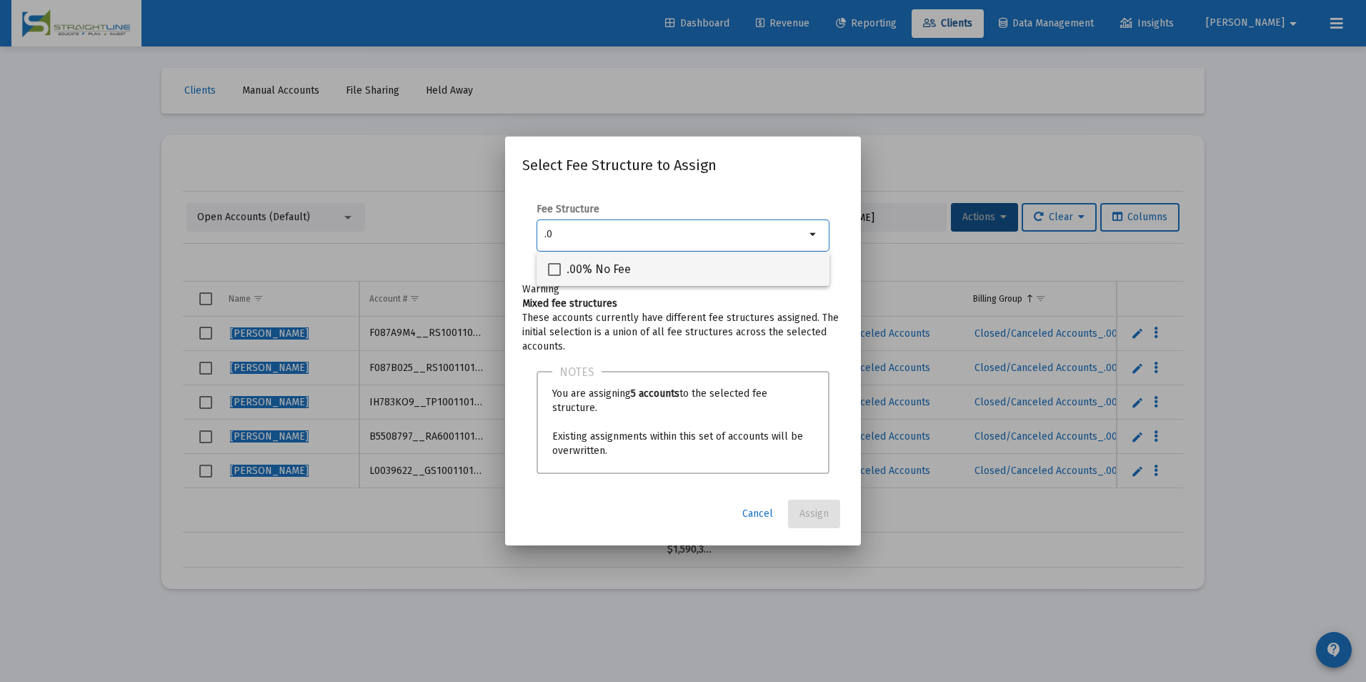
type input ".0"
click at [752, 265] on div ".00% No Fee" at bounding box center [683, 268] width 270 height 34
checkbox input "true"
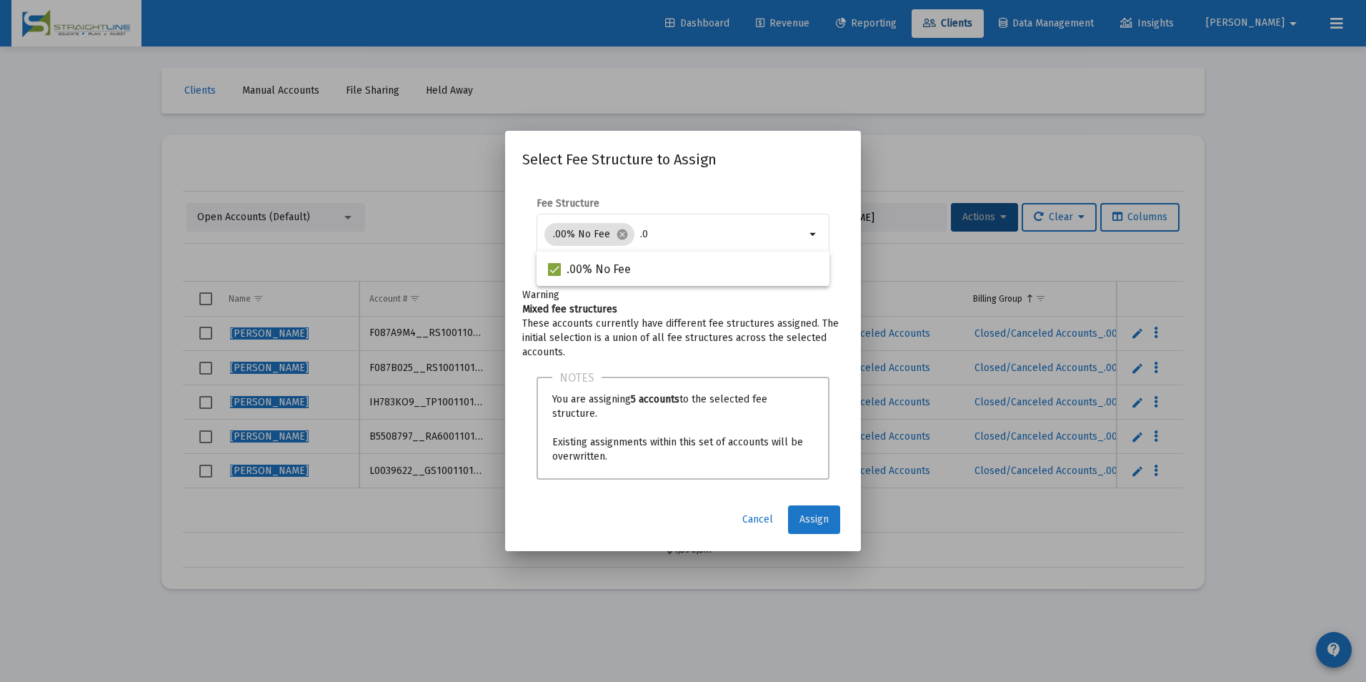
click at [807, 509] on button "Assign" at bounding box center [814, 519] width 52 height 29
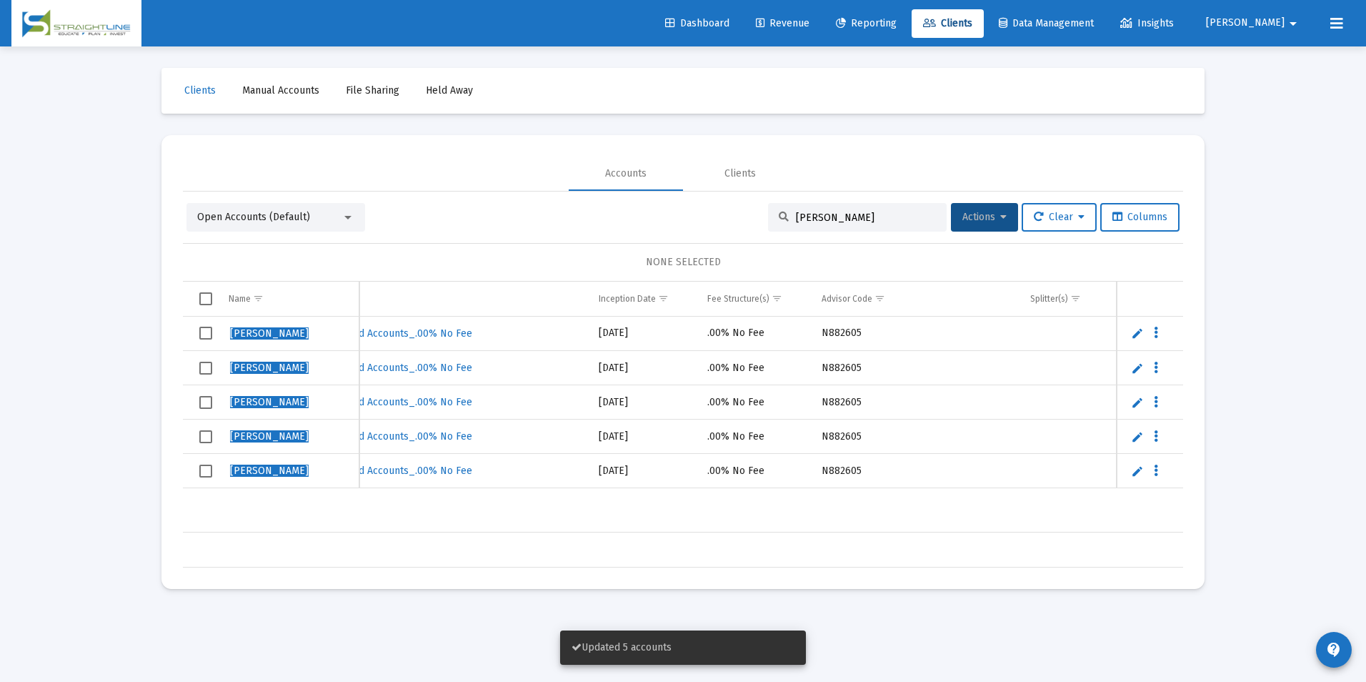
scroll to position [0, 647]
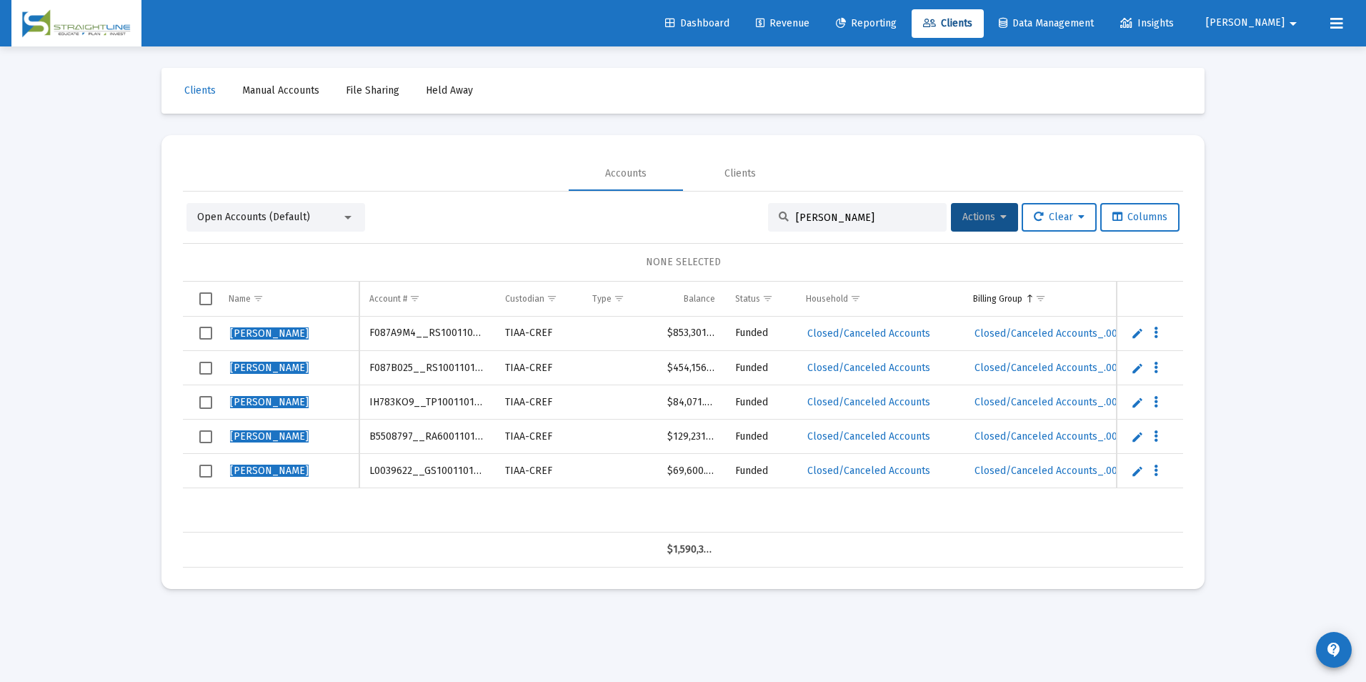
click at [810, 20] on span "Revenue" at bounding box center [783, 23] width 54 height 12
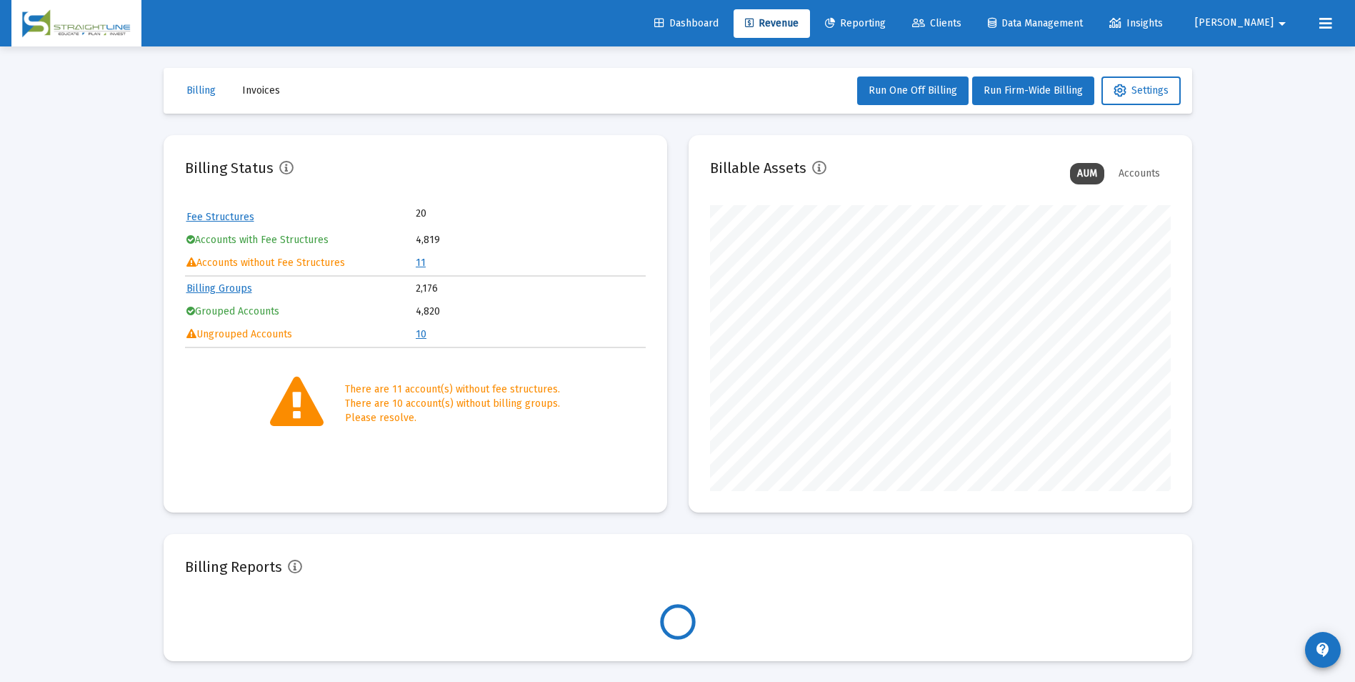
scroll to position [286, 461]
click at [424, 258] on td "11" at bounding box center [530, 262] width 229 height 21
click at [420, 262] on link "11" at bounding box center [421, 262] width 10 height 12
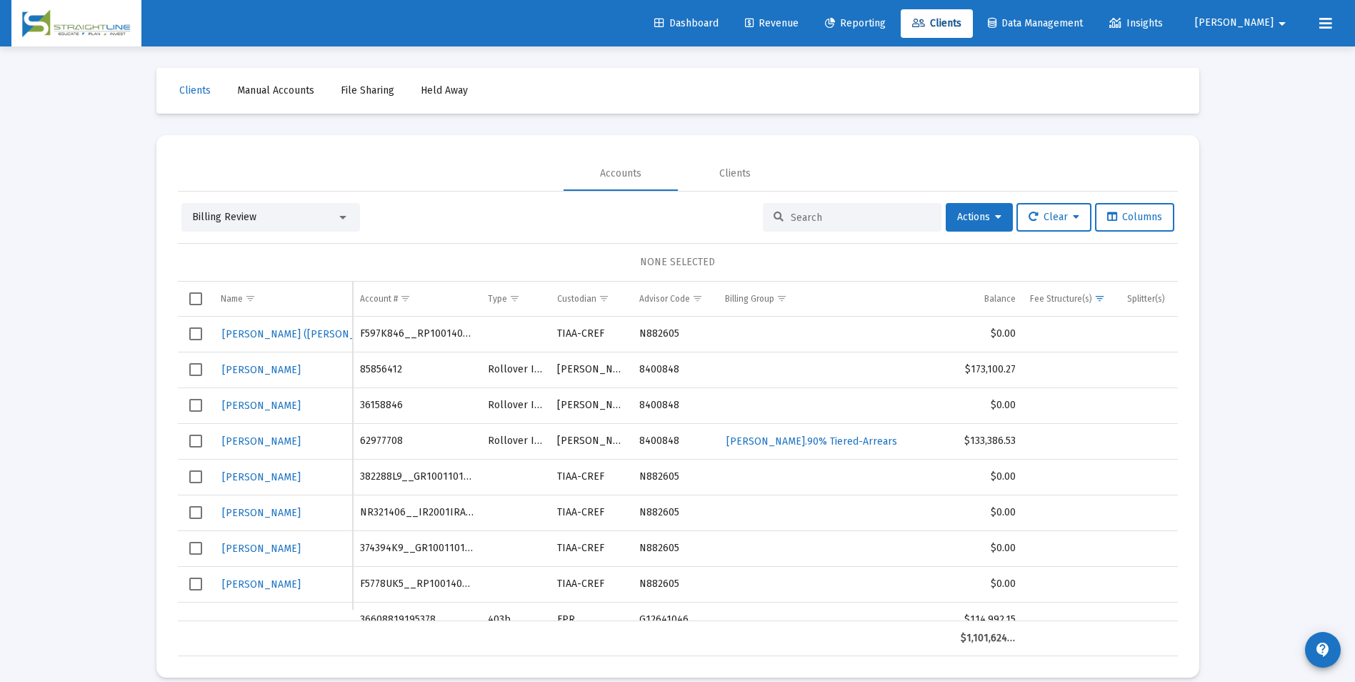
click at [319, 221] on div "Billing Review" at bounding box center [264, 217] width 144 height 14
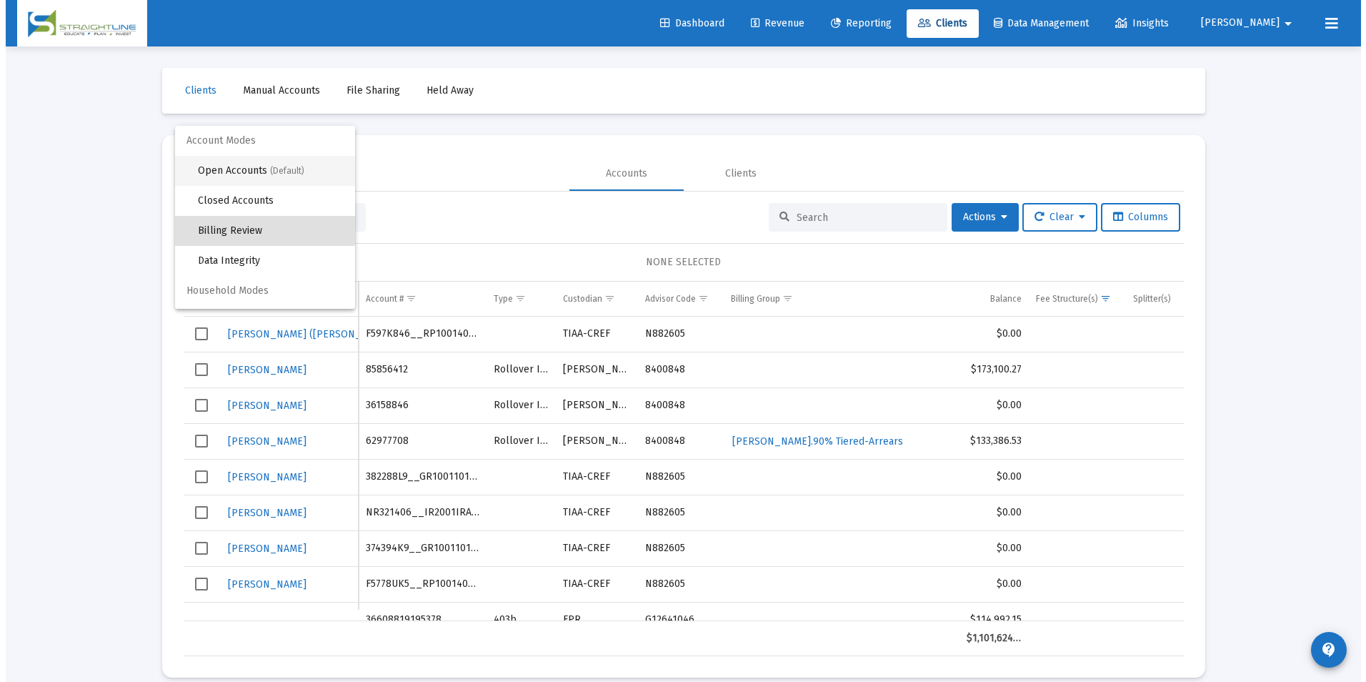
scroll to position [14, 0]
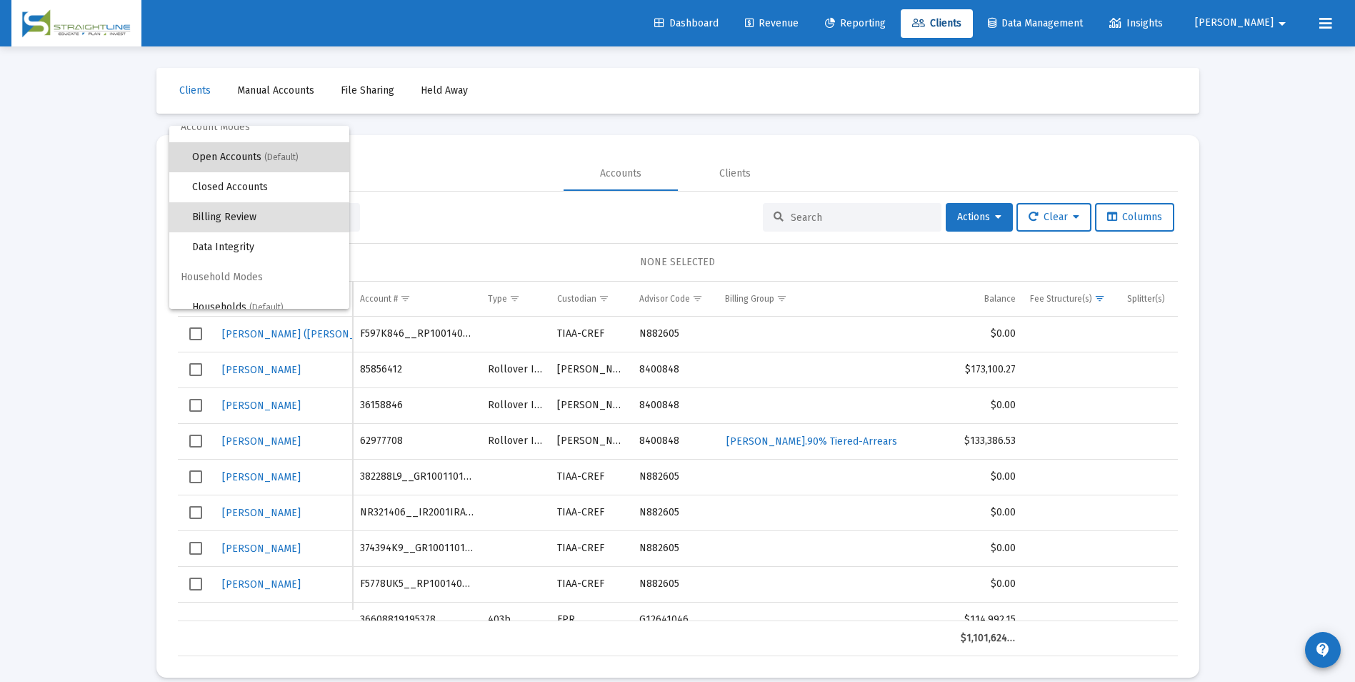
click at [285, 148] on span "Open Accounts (Default)" at bounding box center [265, 157] width 146 height 30
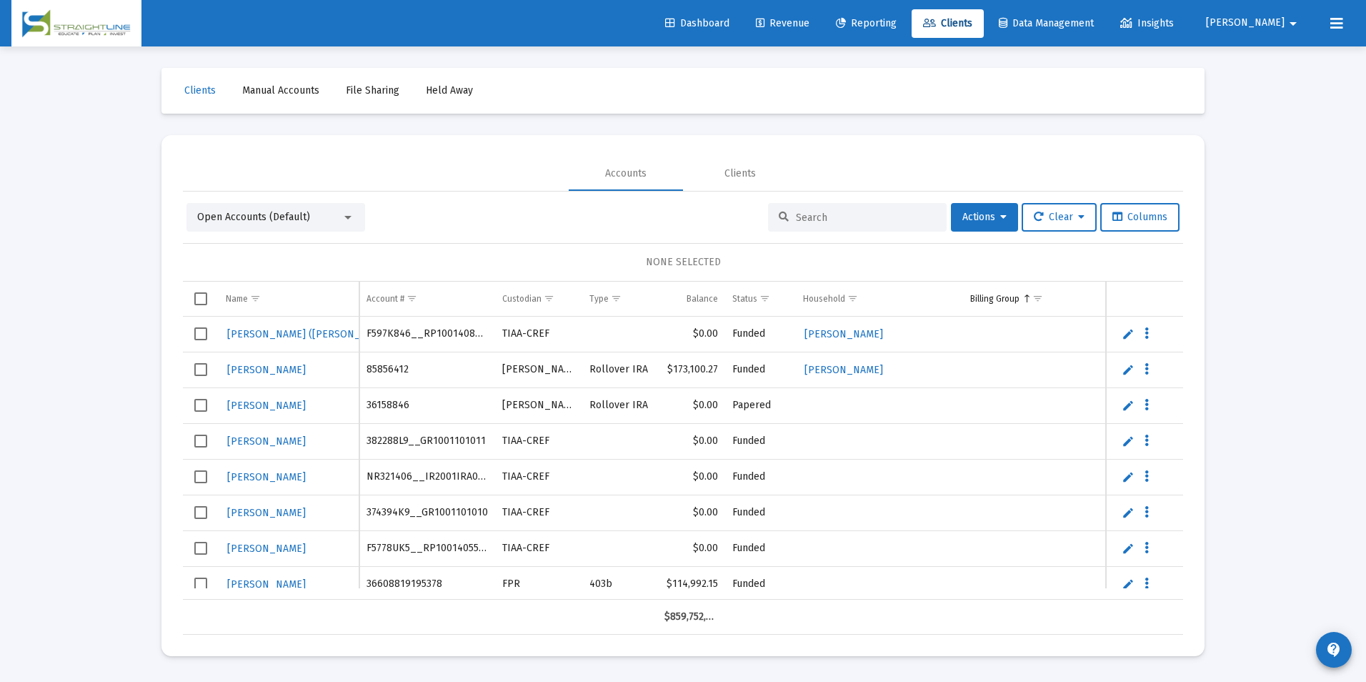
click at [871, 211] on input at bounding box center [866, 217] width 140 height 12
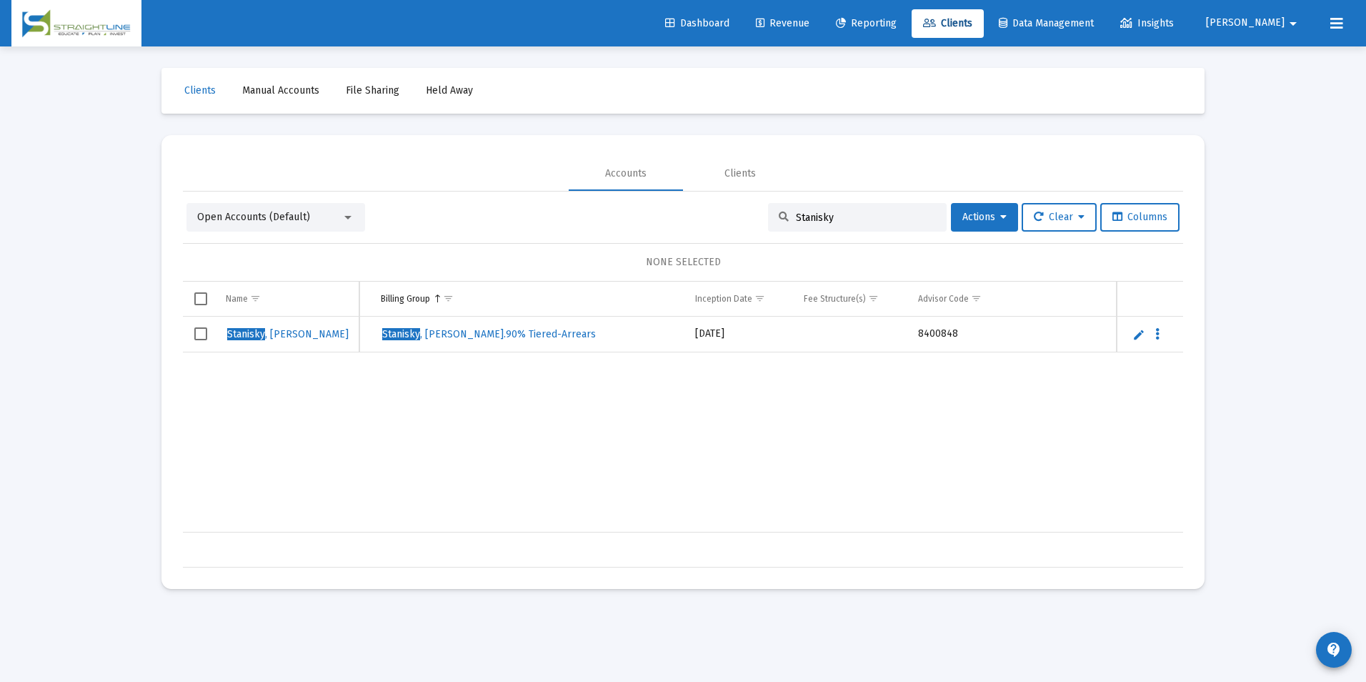
scroll to position [0, 793]
type input "Stanisky"
click at [196, 337] on span "Select row" at bounding box center [200, 333] width 13 height 13
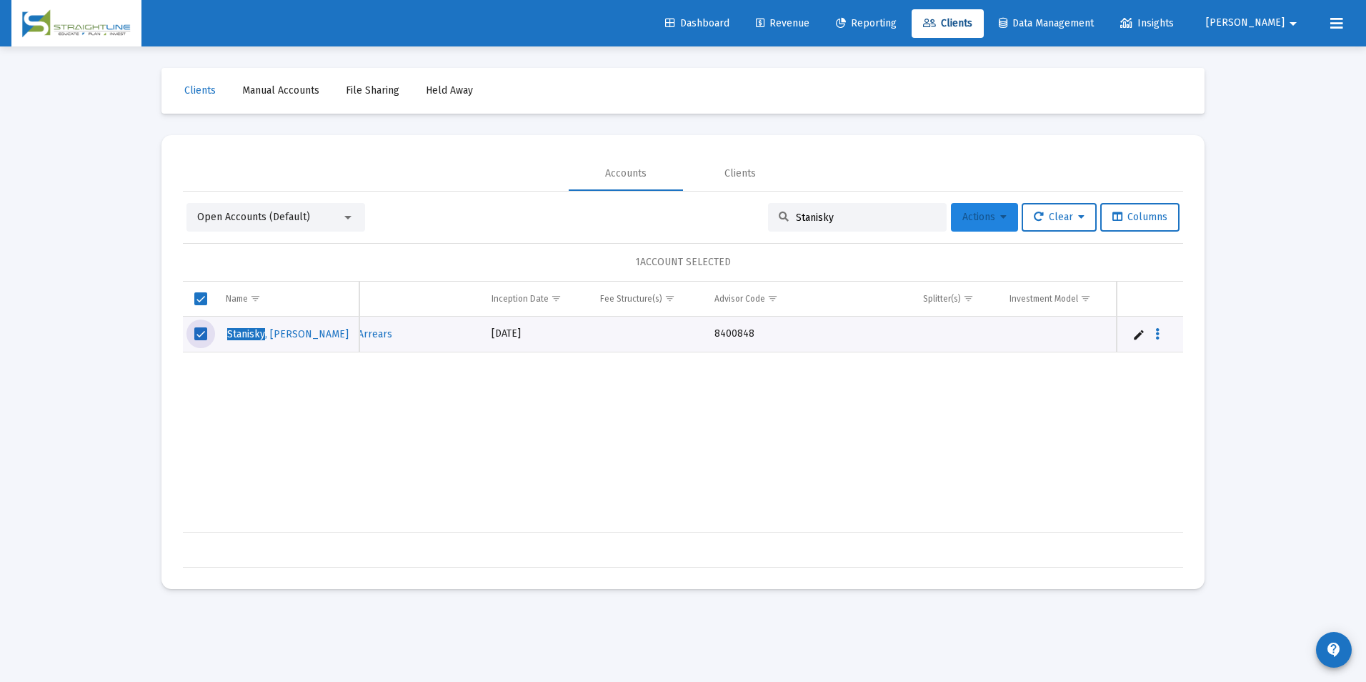
click at [972, 208] on button "Actions" at bounding box center [984, 217] width 67 height 29
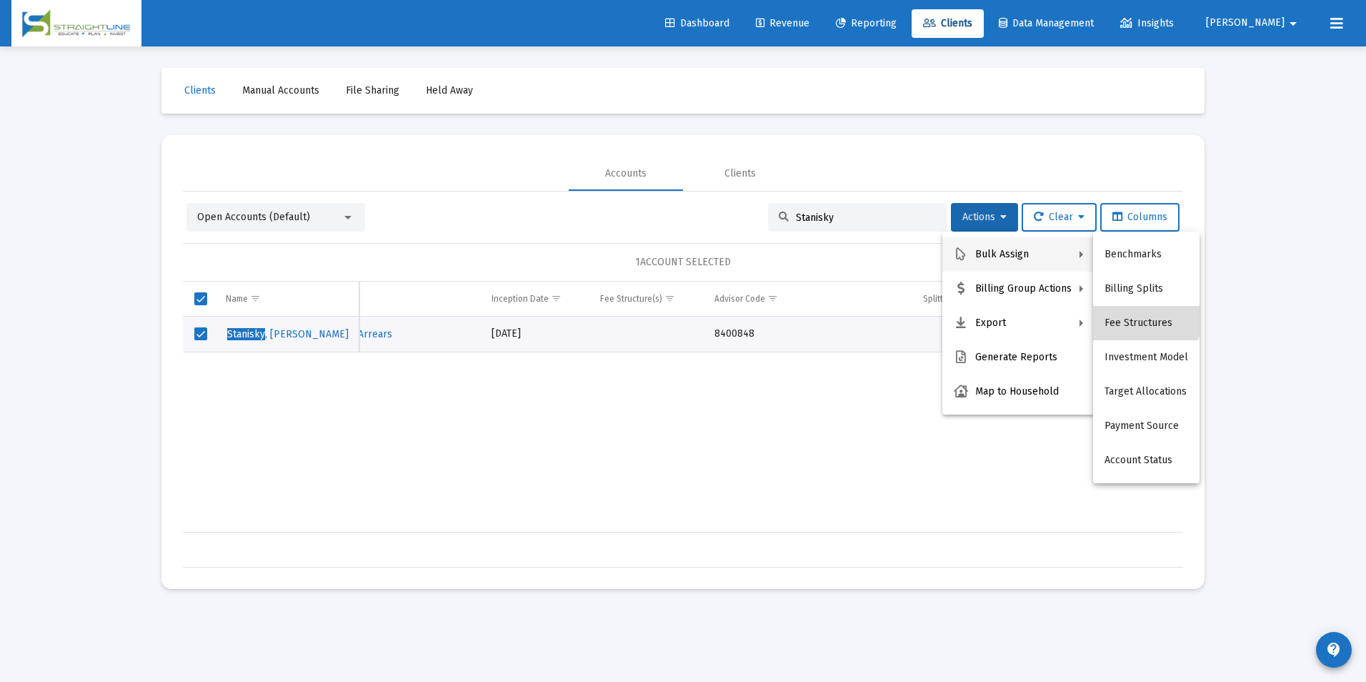
click at [1124, 311] on button "Fee Structures" at bounding box center [1146, 323] width 106 height 34
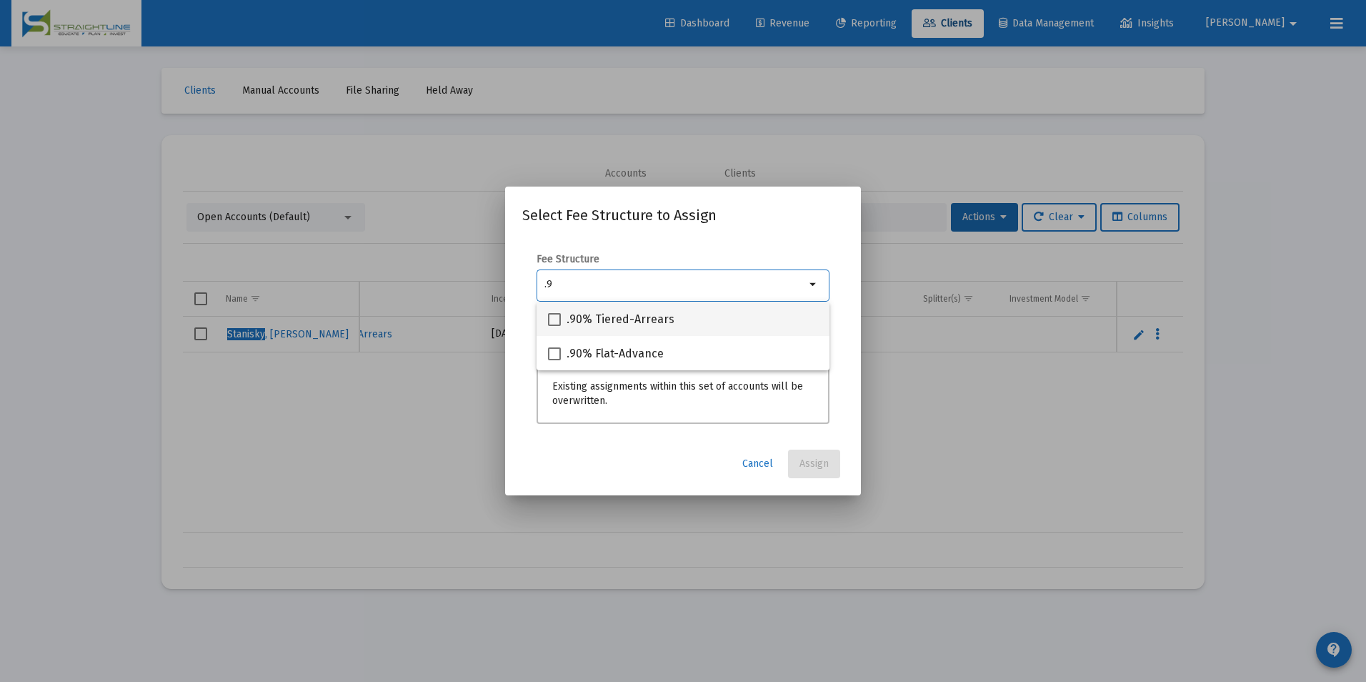
type input ".9"
click at [790, 324] on div ".90% Tiered-Arrears" at bounding box center [683, 319] width 270 height 34
checkbox input "true"
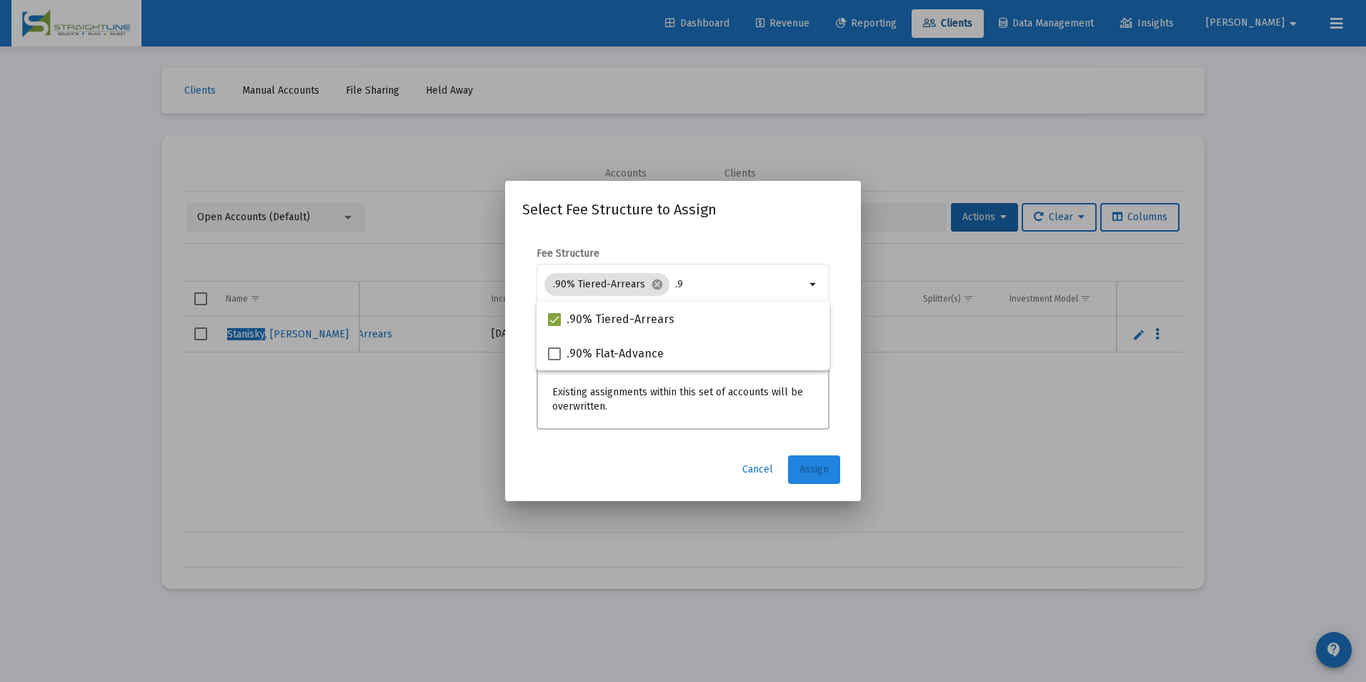
click at [810, 459] on button "Assign" at bounding box center [814, 469] width 52 height 29
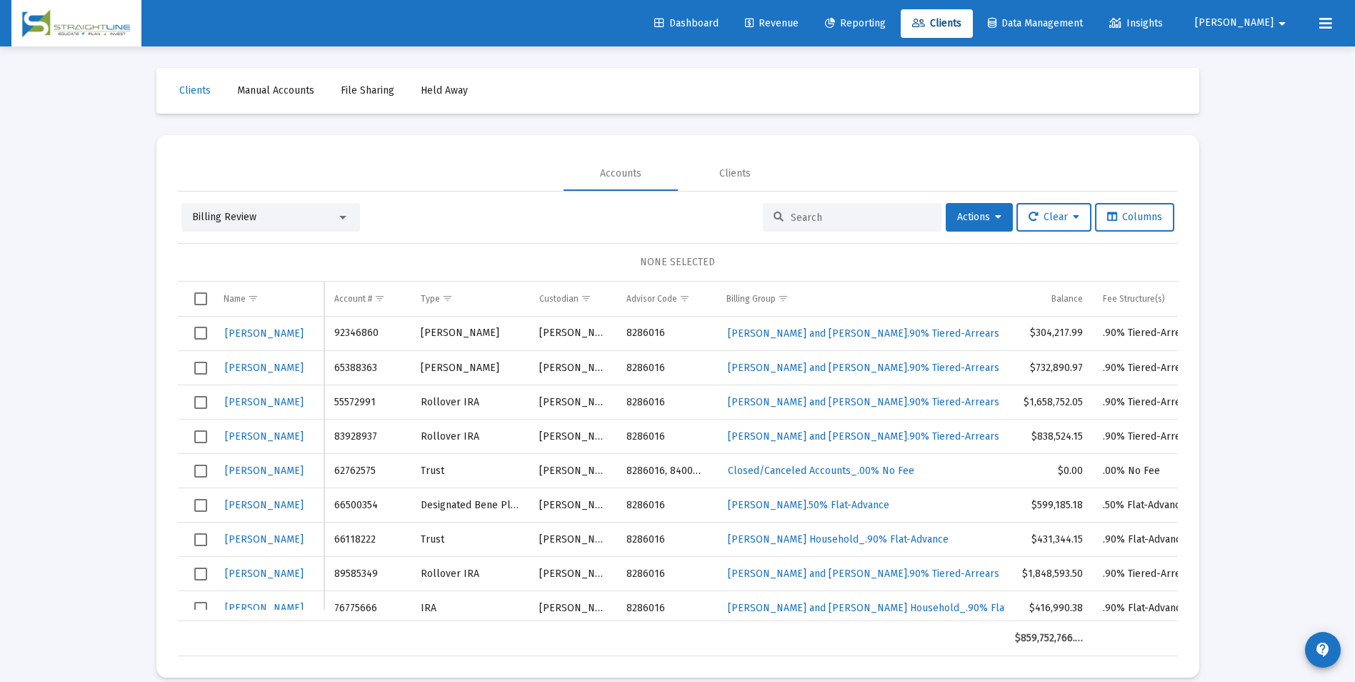
click at [282, 218] on div "Billing Review" at bounding box center [264, 217] width 144 height 14
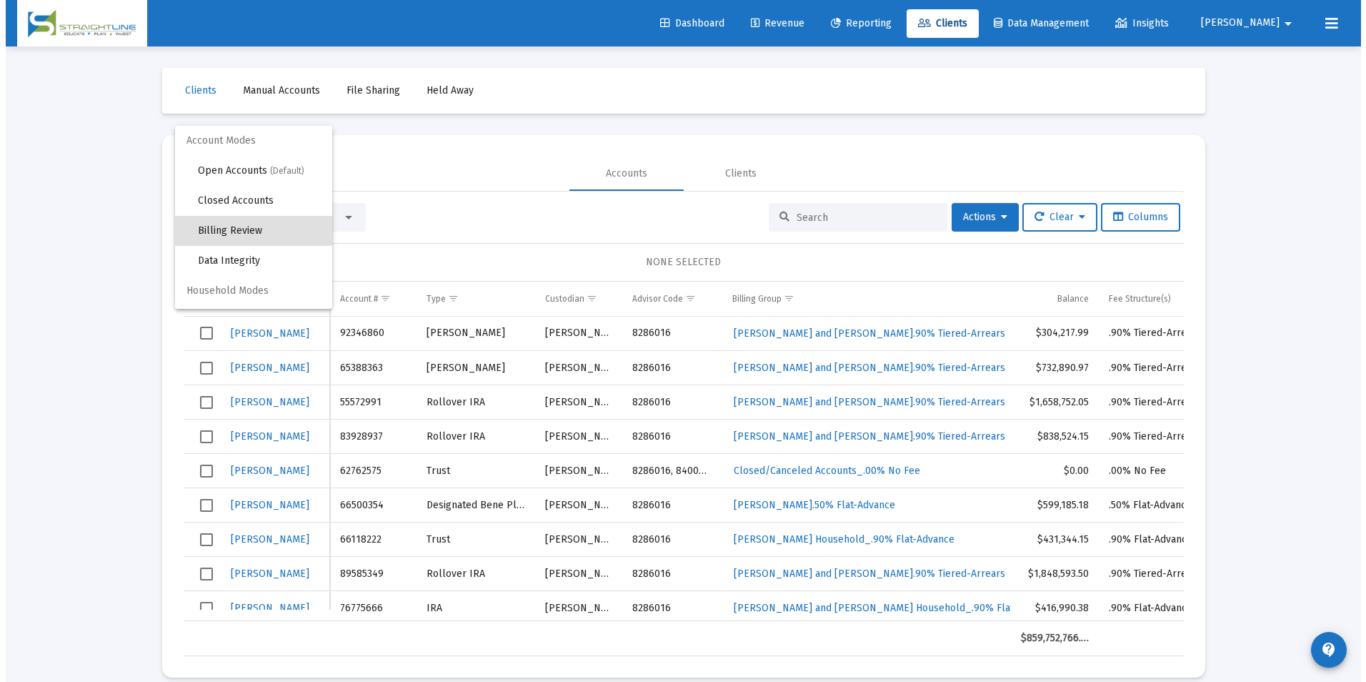
scroll to position [14, 0]
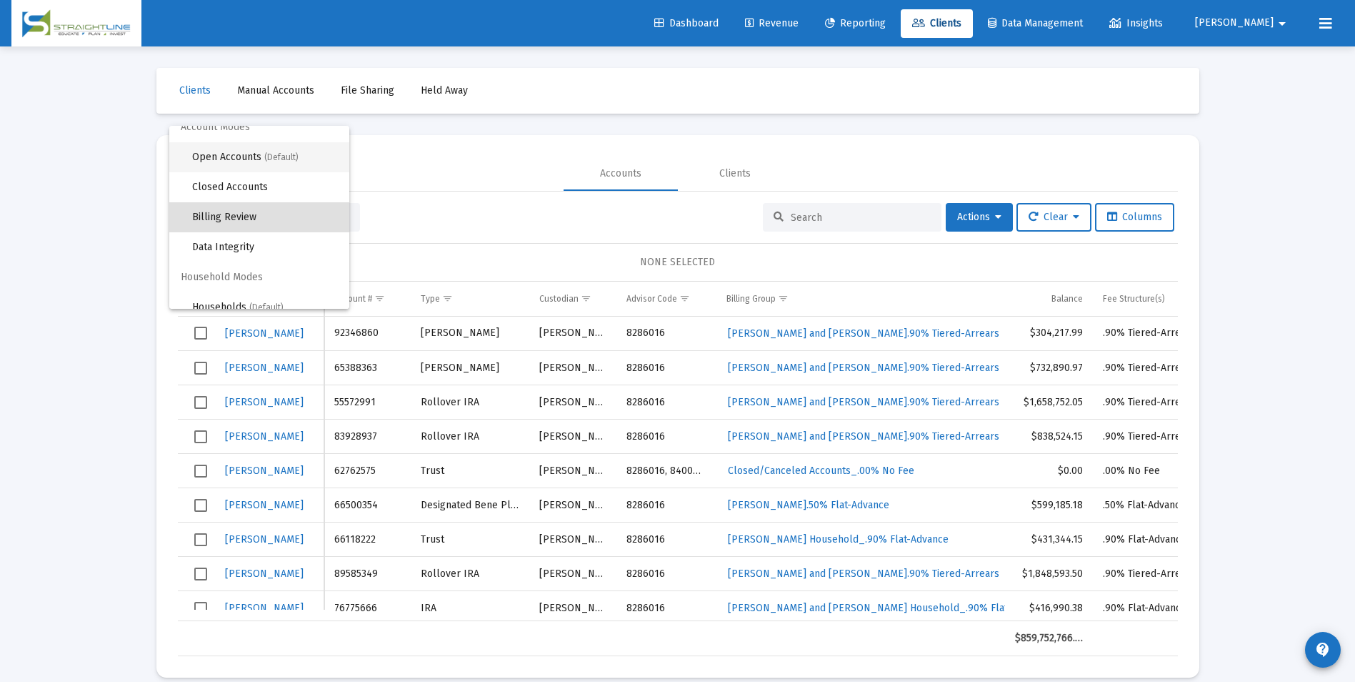
click at [260, 164] on span "Open Accounts (Default)" at bounding box center [265, 157] width 146 height 30
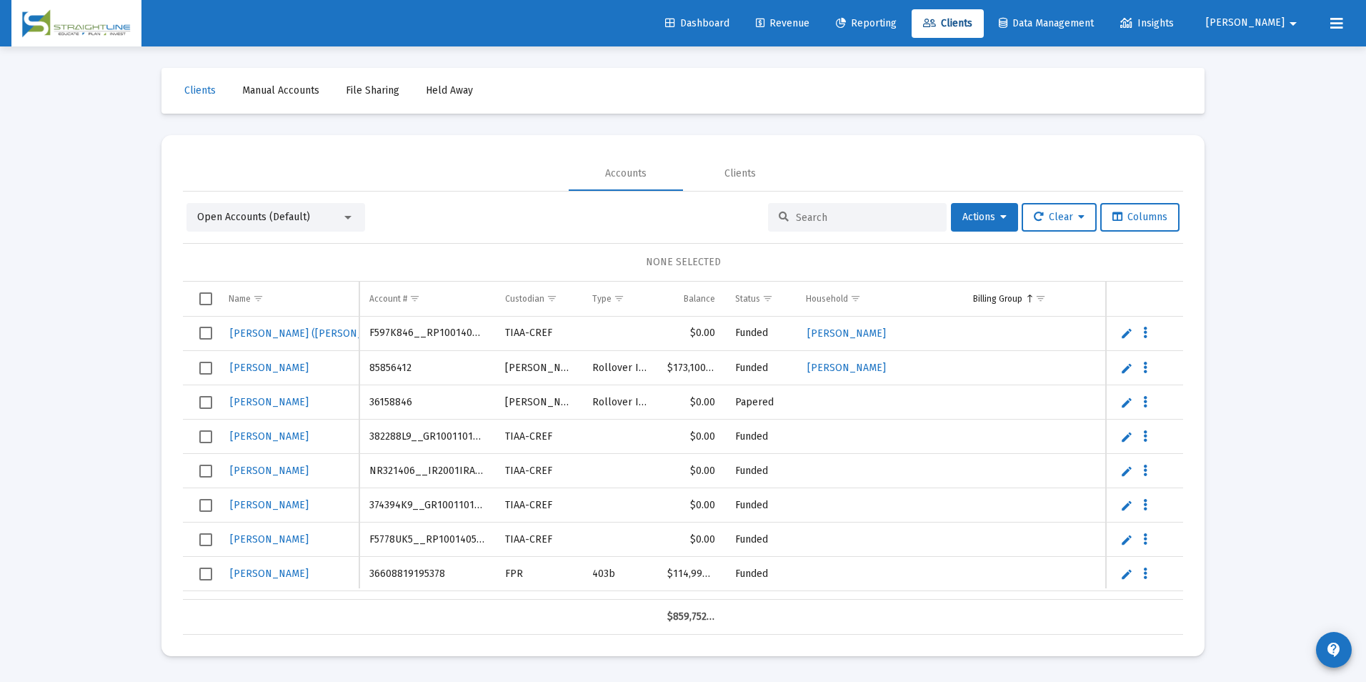
click at [890, 216] on input at bounding box center [866, 217] width 140 height 12
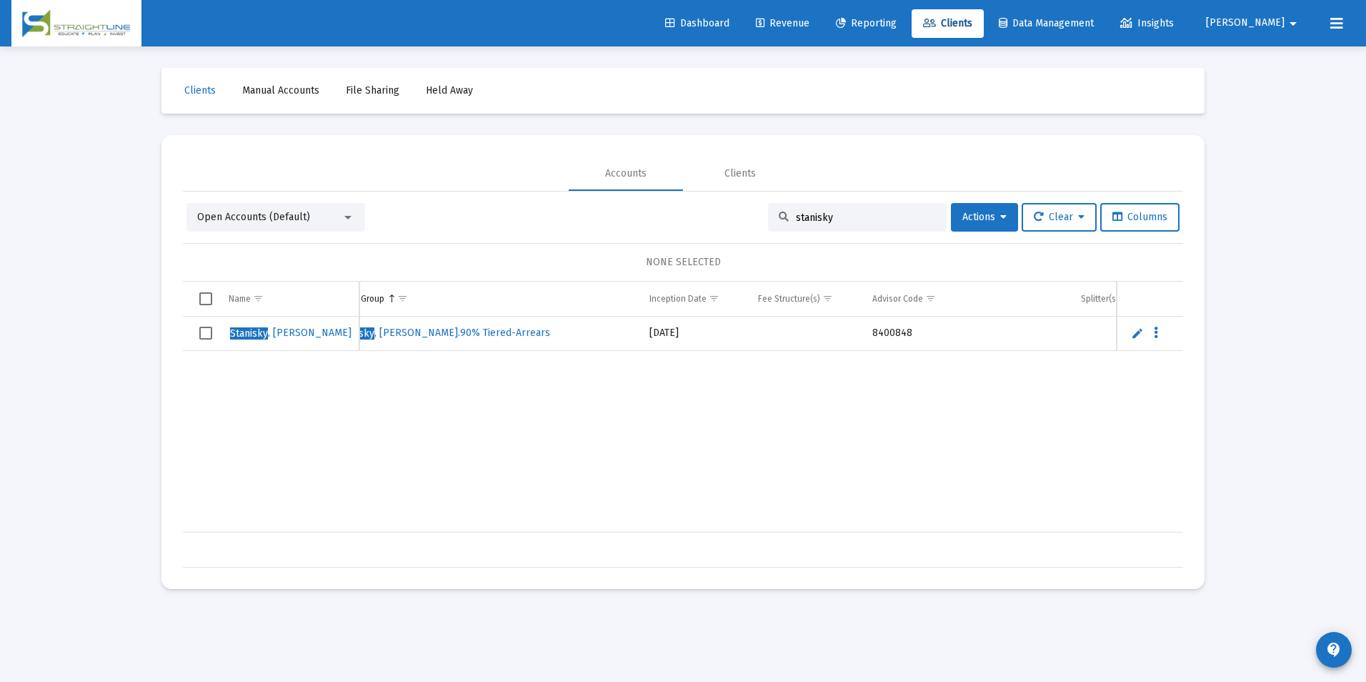
scroll to position [0, 0]
type input "stanisky"
click at [814, 8] on div "Dashboard Revenue Reporting Clients Data Management Insights Jason arrow_drop_d…" at bounding box center [682, 23] width 1343 height 46
click at [821, 11] on link "Revenue" at bounding box center [782, 23] width 76 height 29
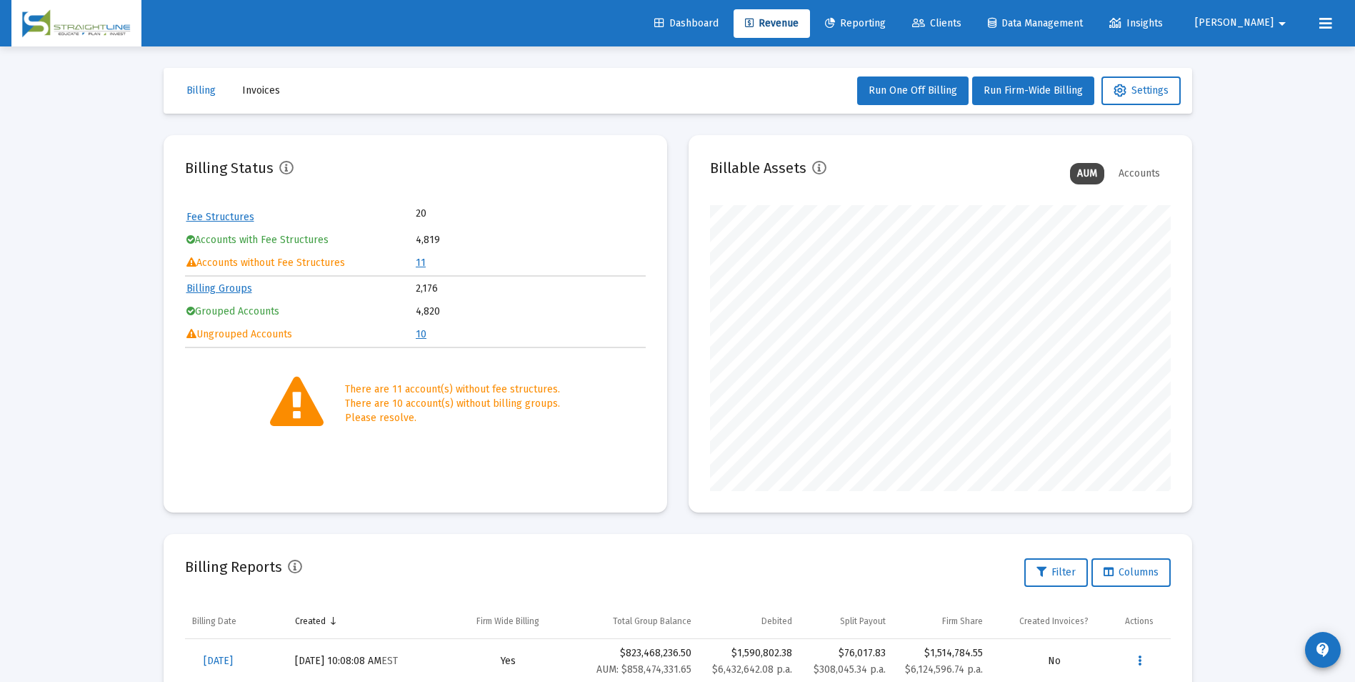
click at [962, 27] on span "Clients" at bounding box center [936, 23] width 49 height 12
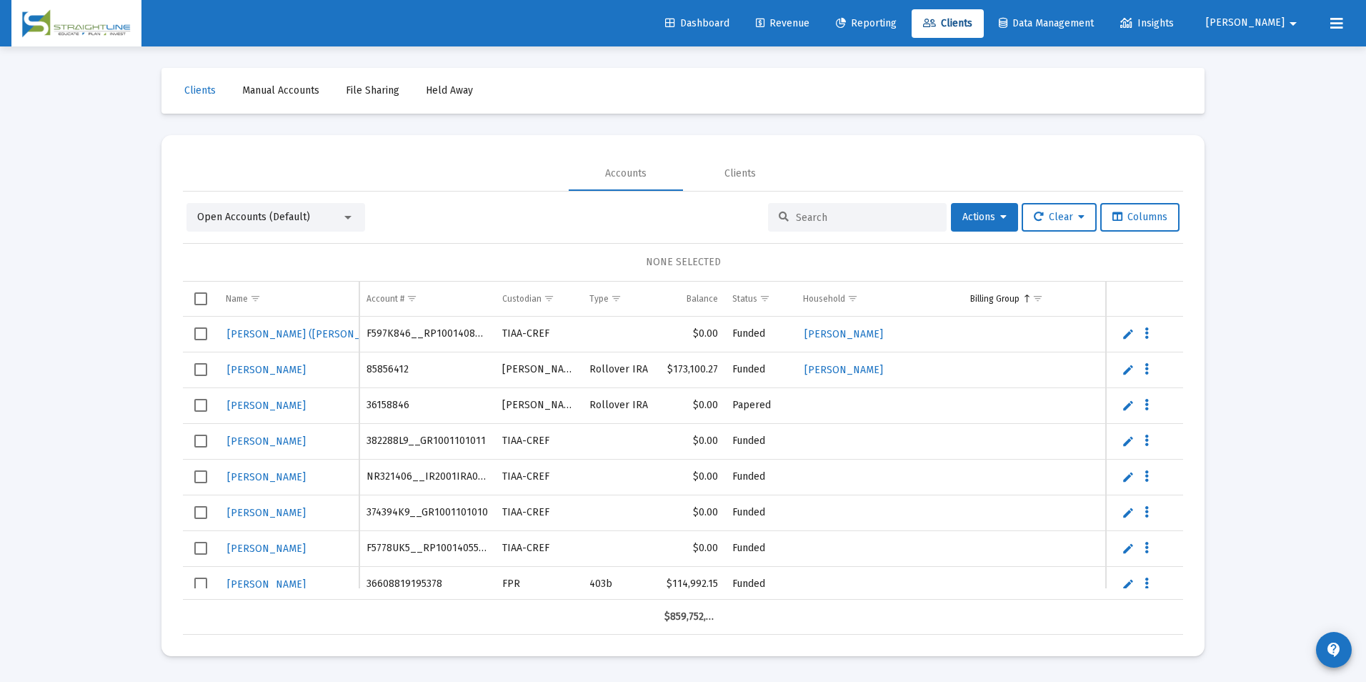
click at [802, 209] on div at bounding box center [857, 217] width 179 height 29
click at [802, 216] on input at bounding box center [866, 217] width 140 height 12
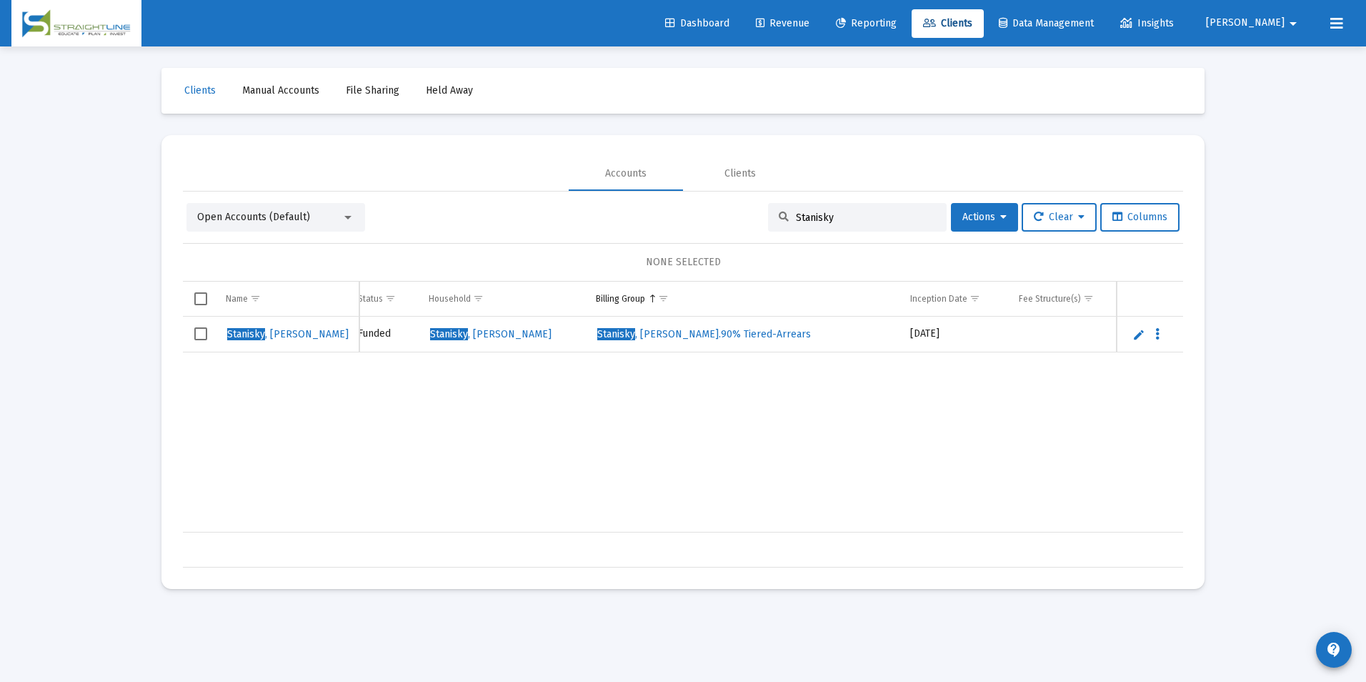
scroll to position [0, 484]
type input "Stanisky"
click at [191, 332] on td "Data grid" at bounding box center [201, 335] width 36 height 36
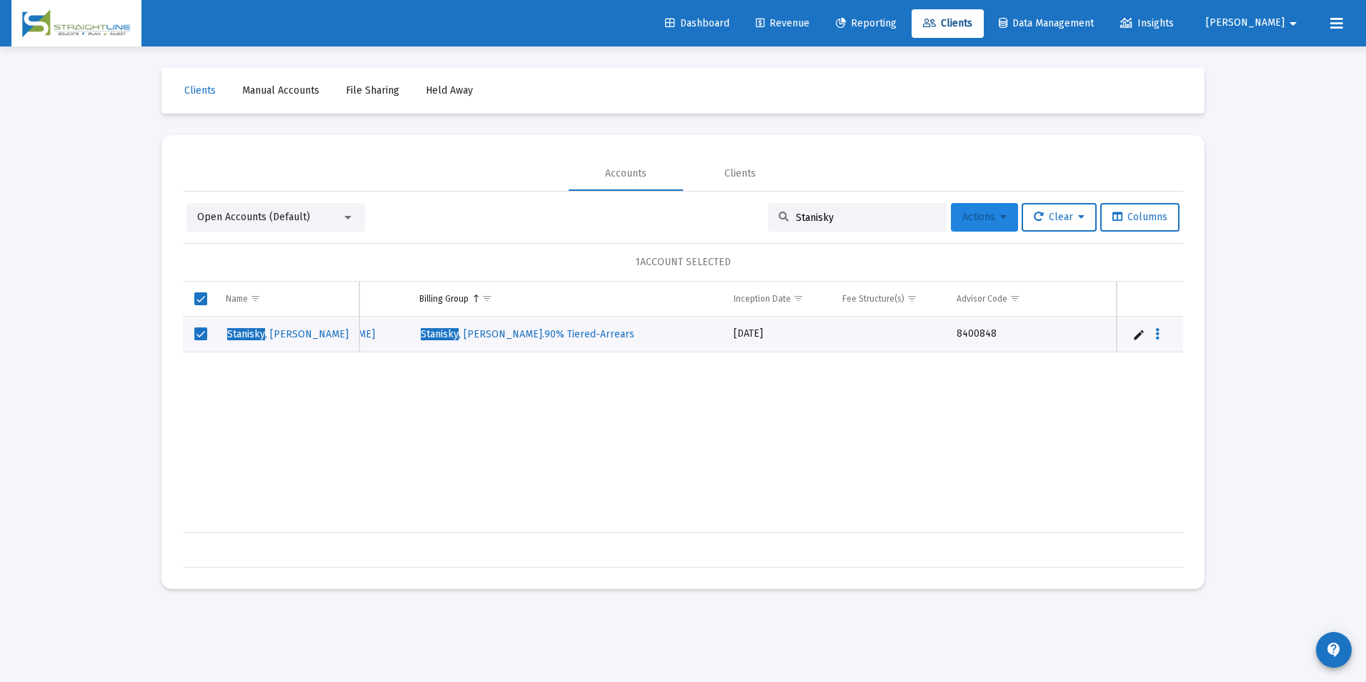
click at [951, 221] on button "Actions" at bounding box center [984, 217] width 67 height 29
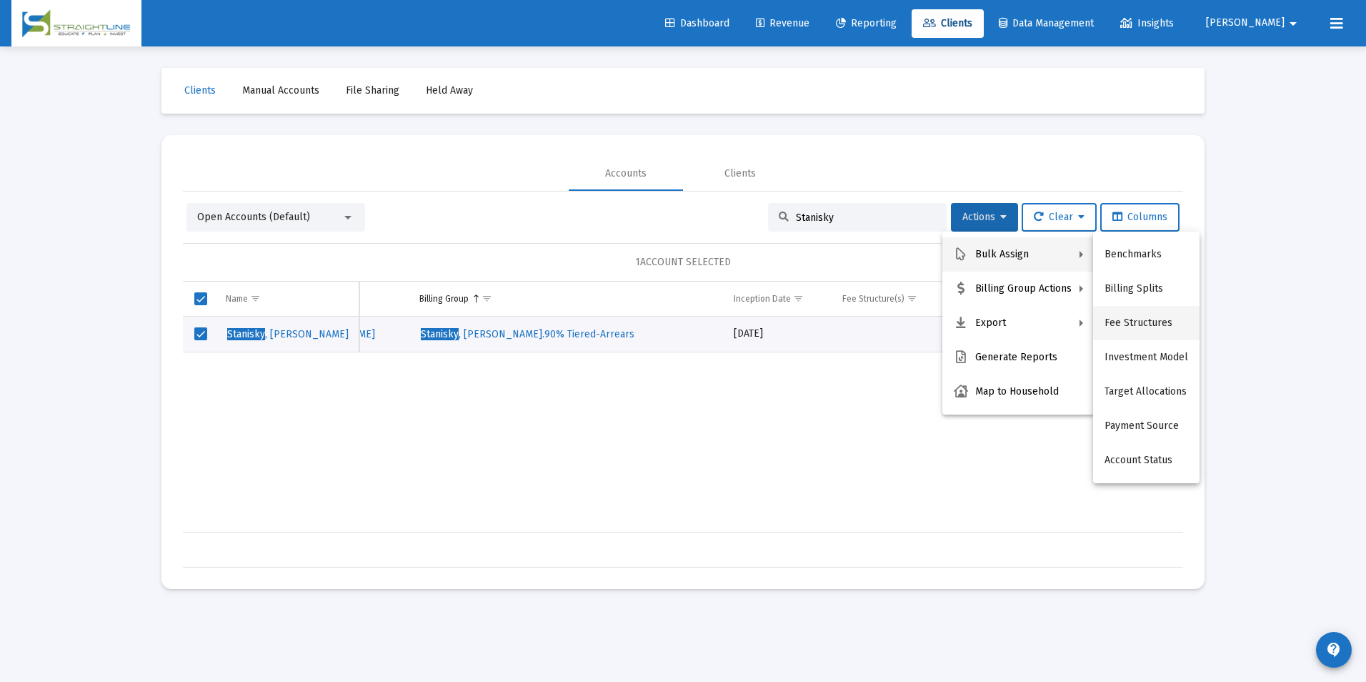
click at [1130, 322] on button "Fee Structures" at bounding box center [1146, 323] width 106 height 34
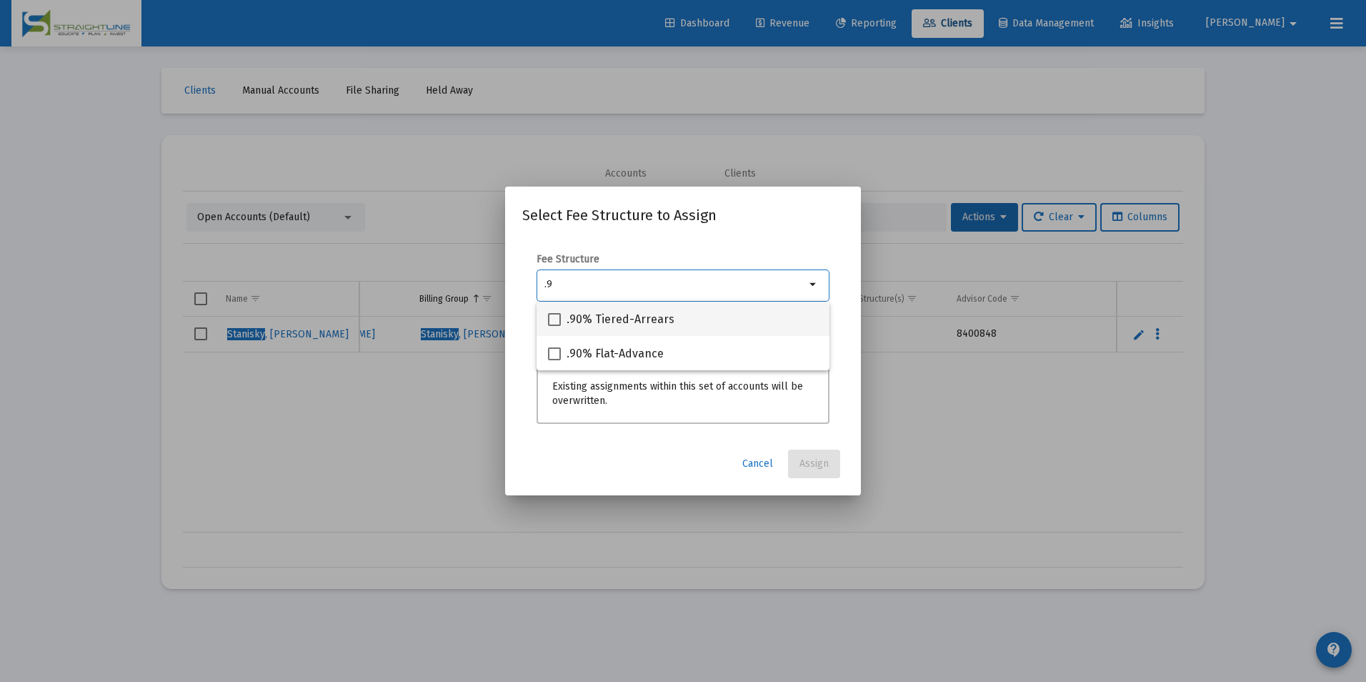
type input ".9"
click at [822, 318] on mat-option ".90% Tiered-Arrears" at bounding box center [683, 319] width 293 height 34
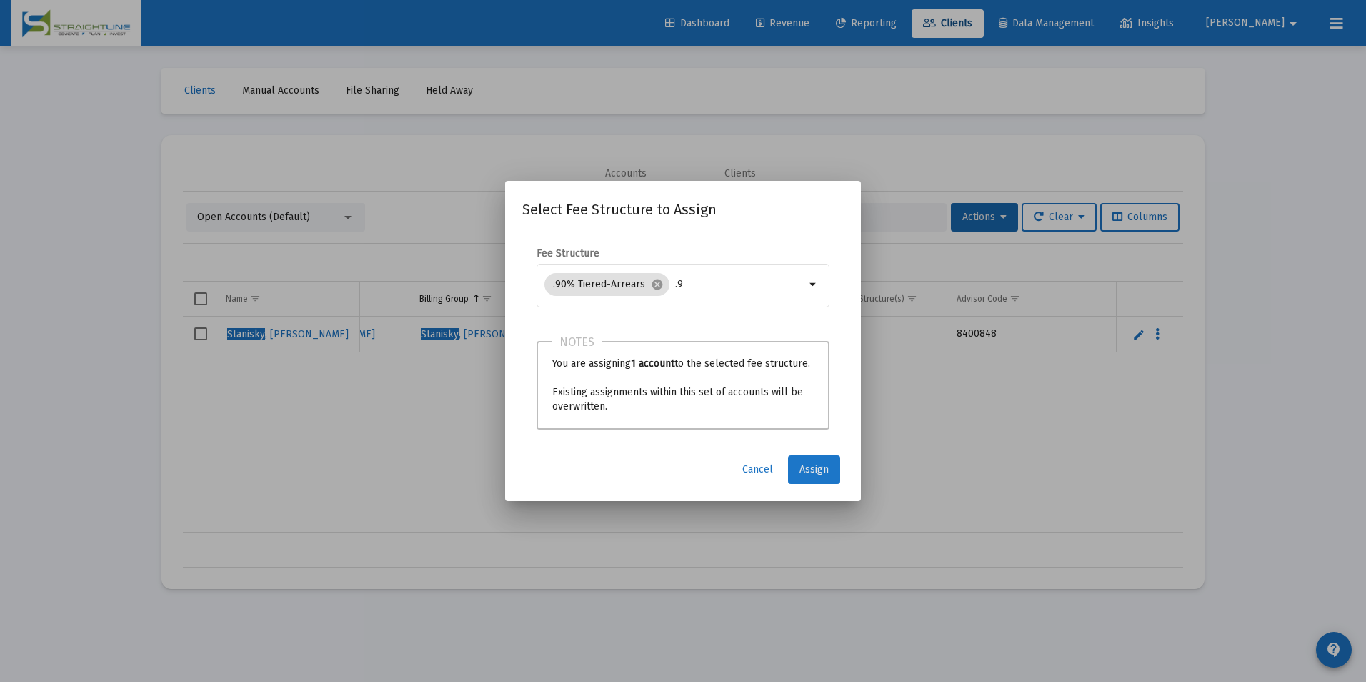
click at [818, 463] on span "Assign" at bounding box center [814, 469] width 29 height 12
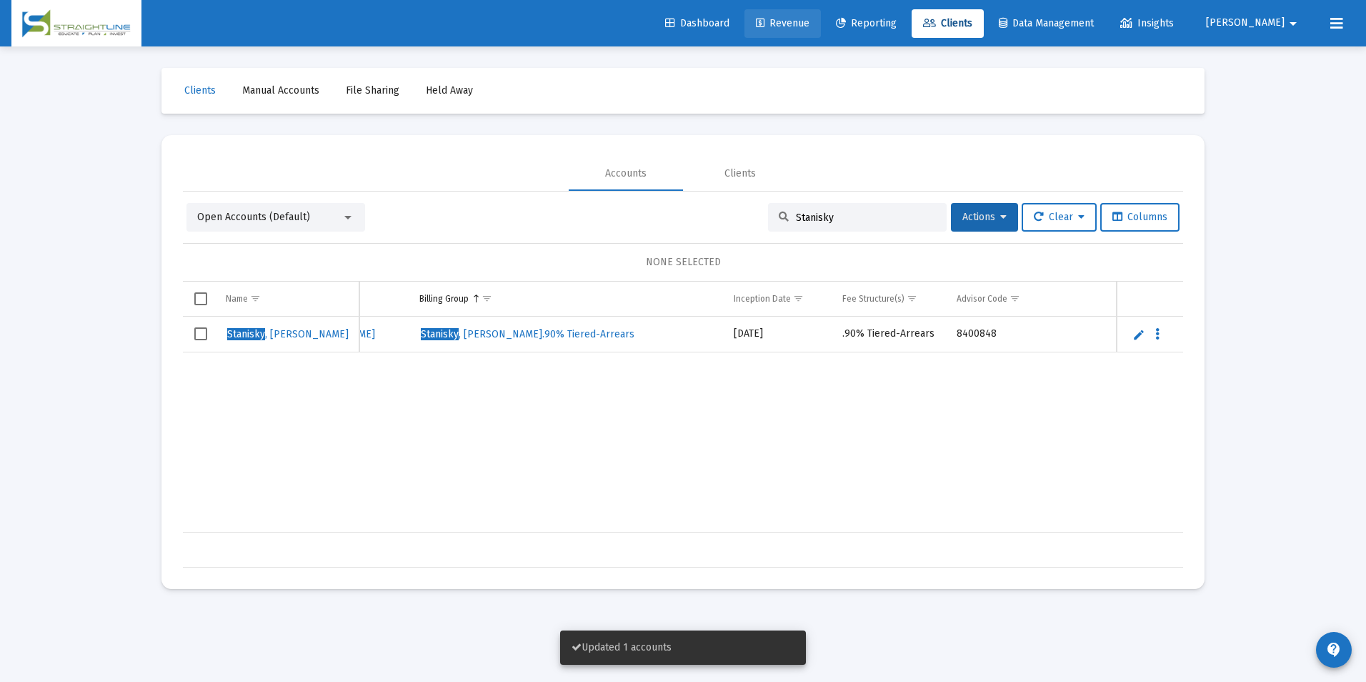
click at [821, 11] on link "Revenue" at bounding box center [782, 23] width 76 height 29
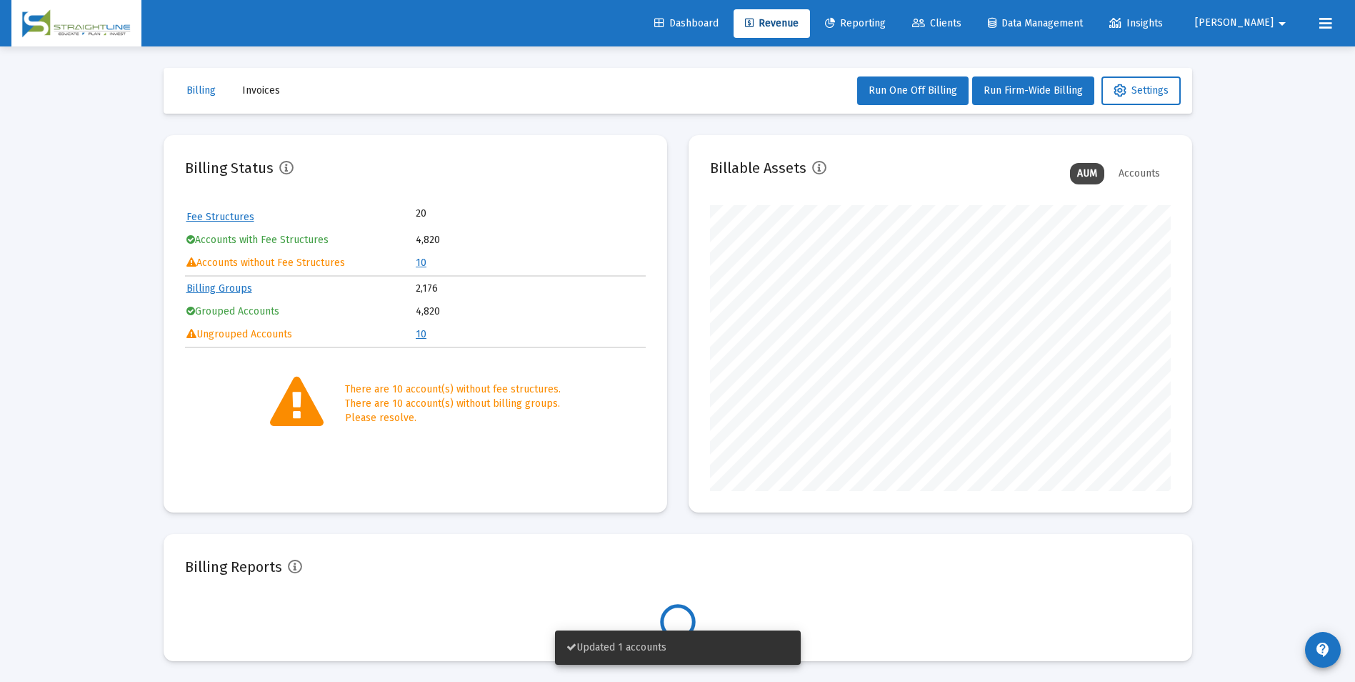
click at [426, 263] on td "10" at bounding box center [530, 262] width 229 height 21
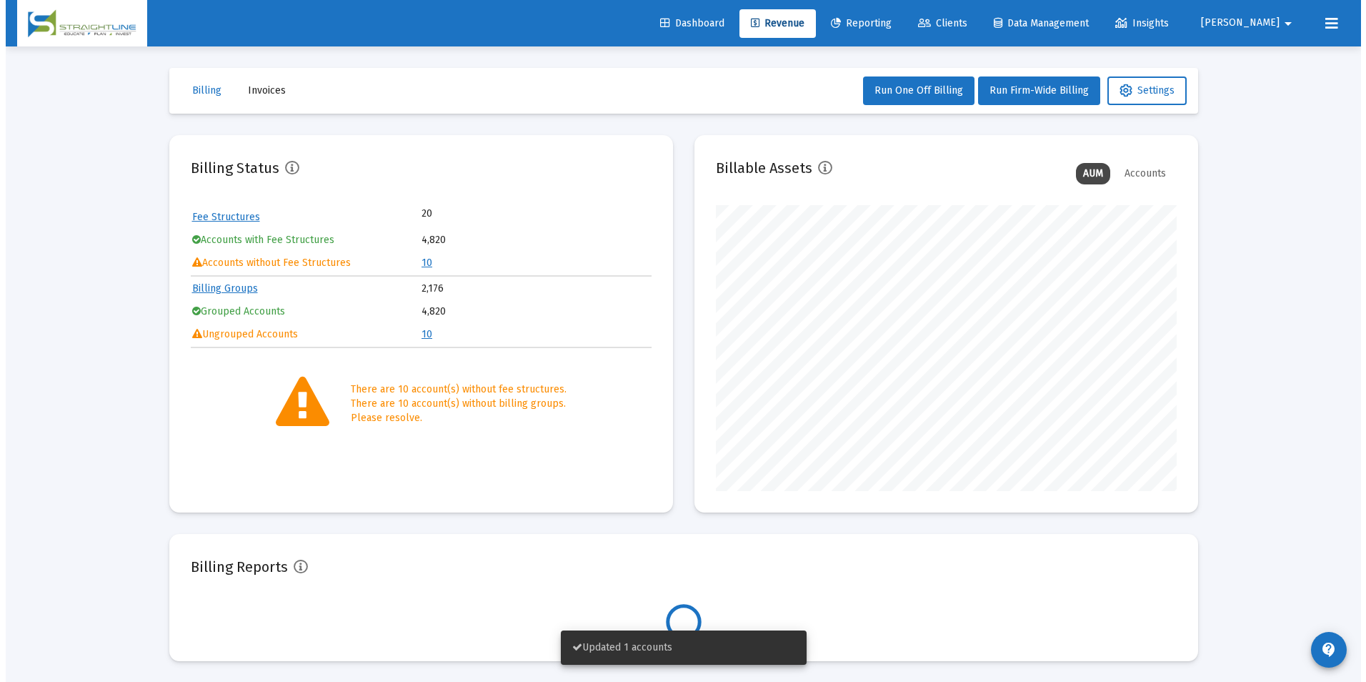
scroll to position [286, 461]
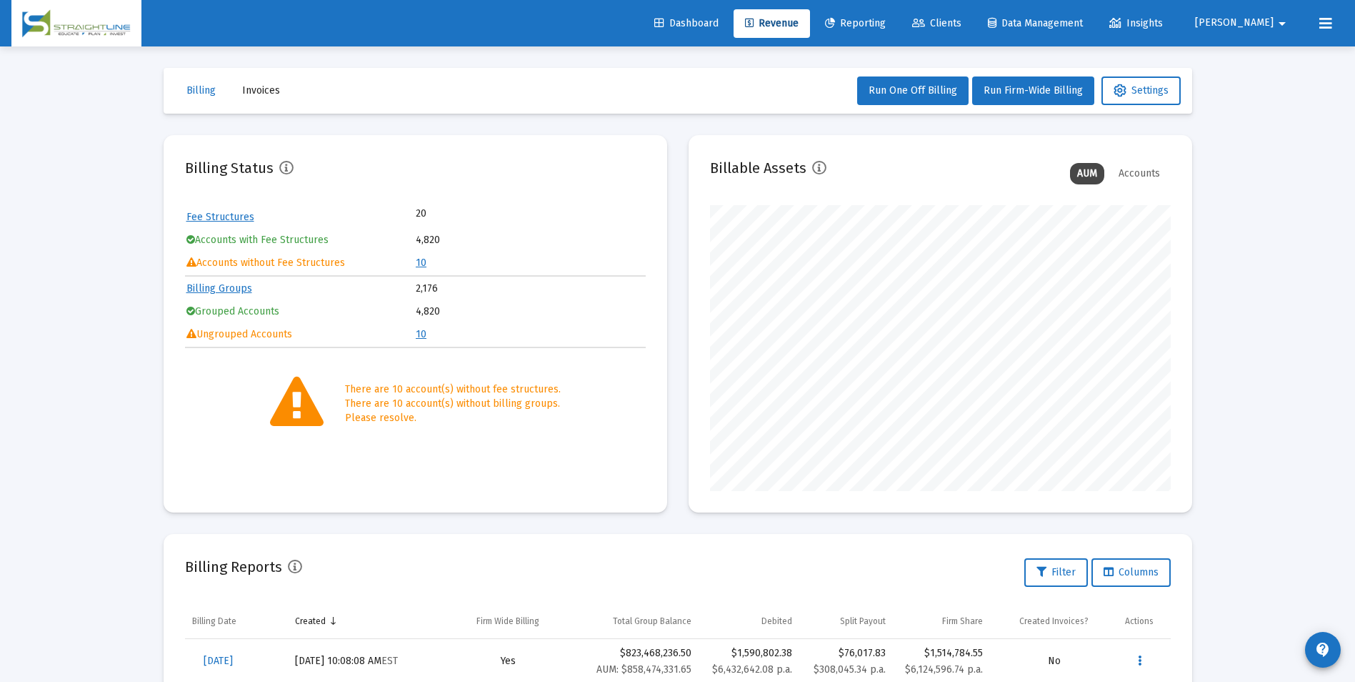
click at [973, 14] on link "Clients" at bounding box center [937, 23] width 72 height 29
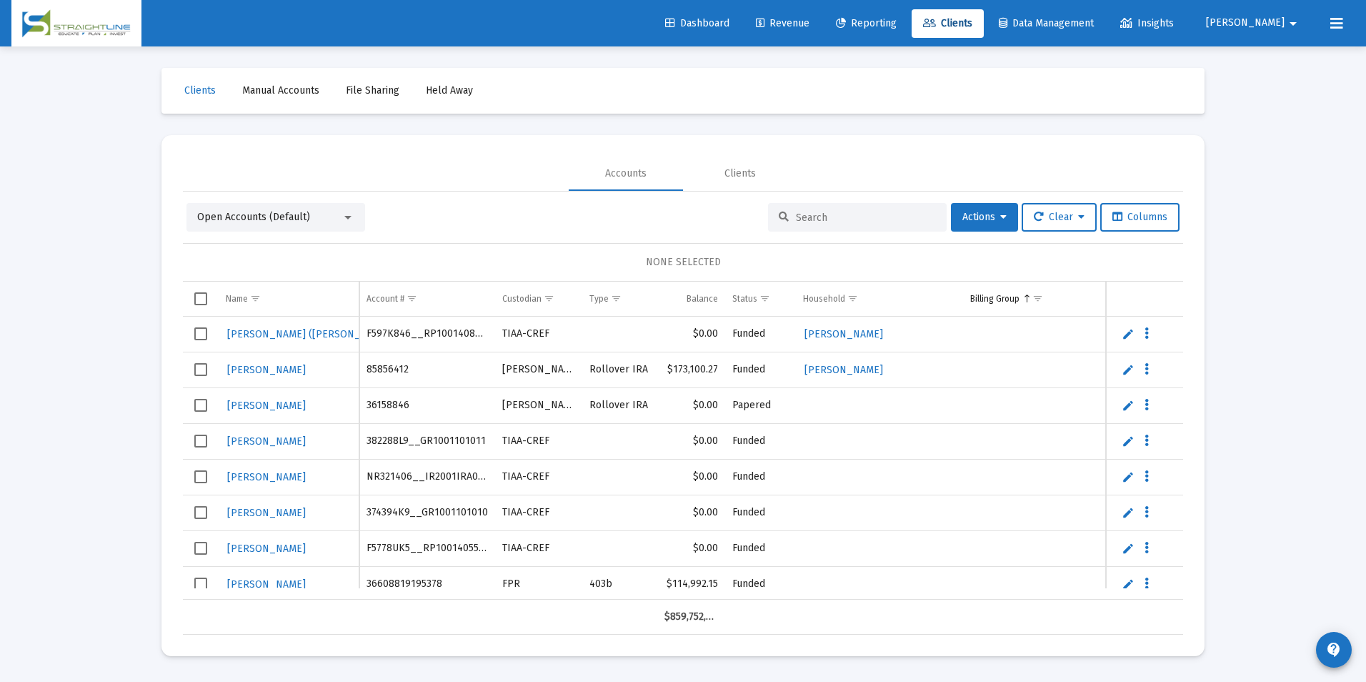
click at [863, 216] on input at bounding box center [866, 217] width 140 height 12
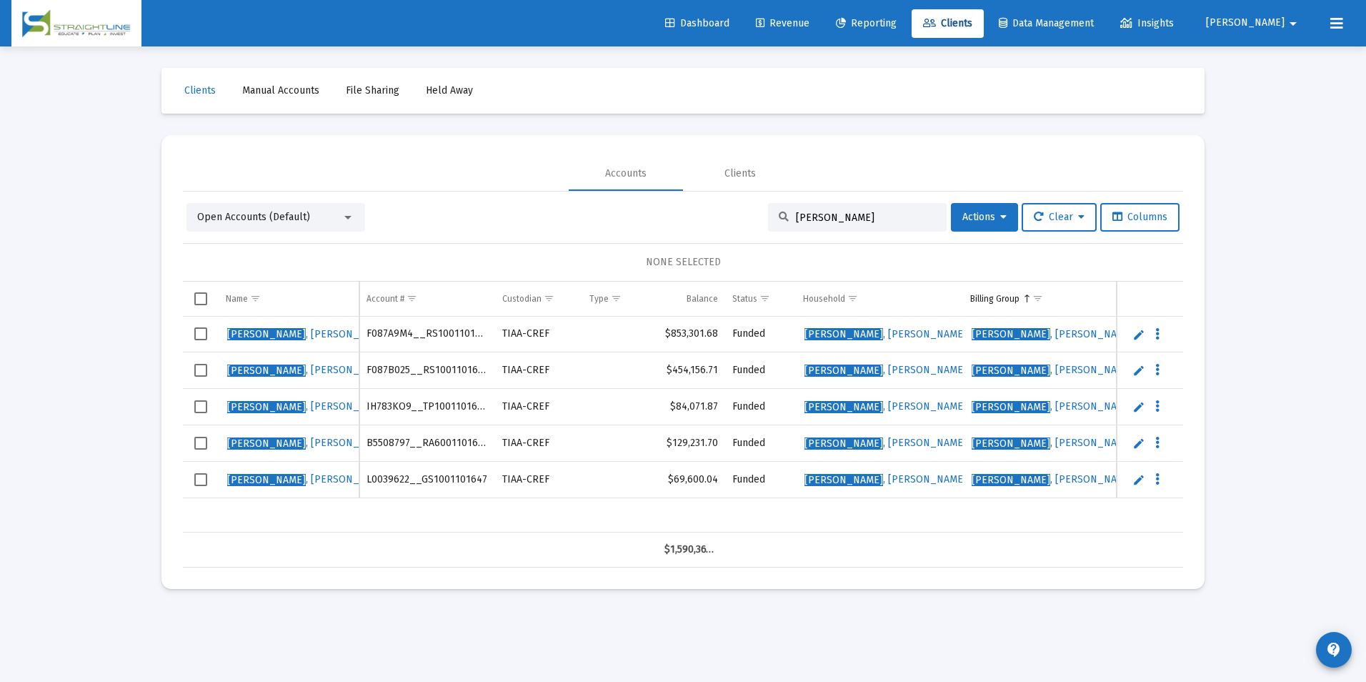
type input "Ericksen"
click at [205, 334] on span "Select row" at bounding box center [200, 333] width 13 height 13
click at [199, 369] on span "Select row" at bounding box center [200, 370] width 13 height 13
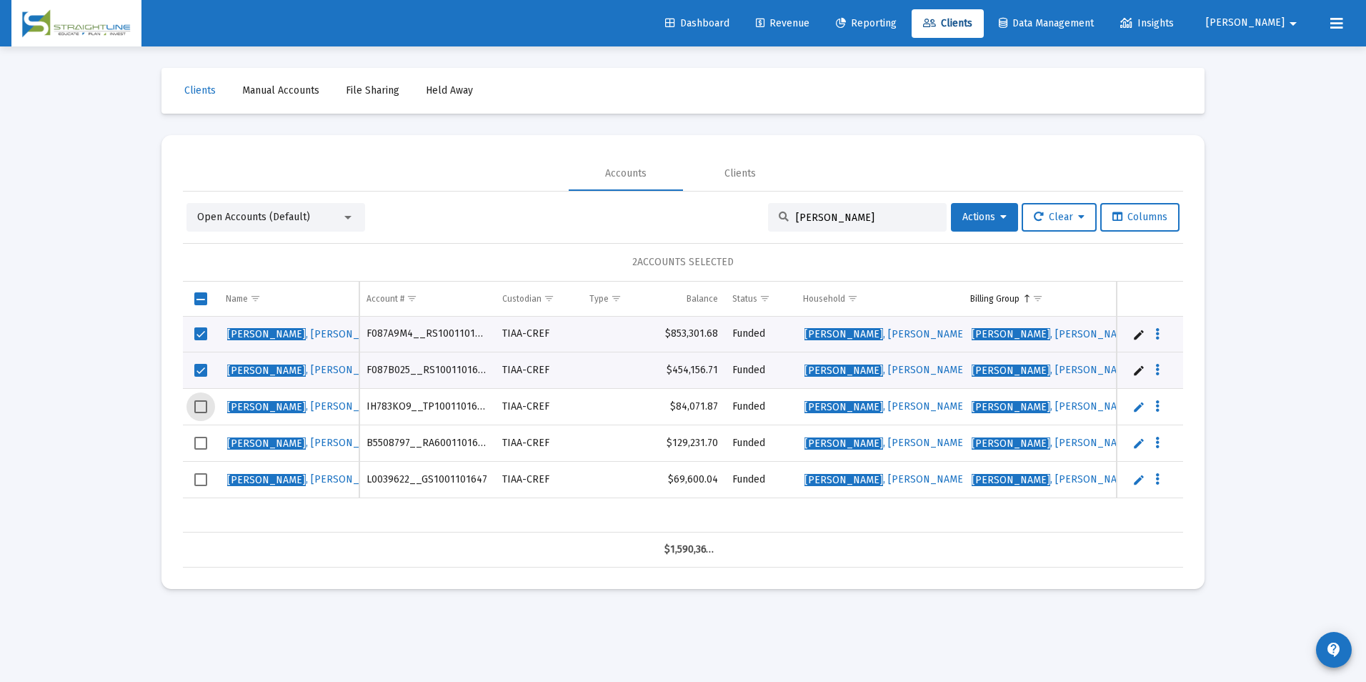
click at [199, 405] on span "Select row" at bounding box center [200, 406] width 13 height 13
click at [204, 448] on span "Select row" at bounding box center [200, 443] width 13 height 13
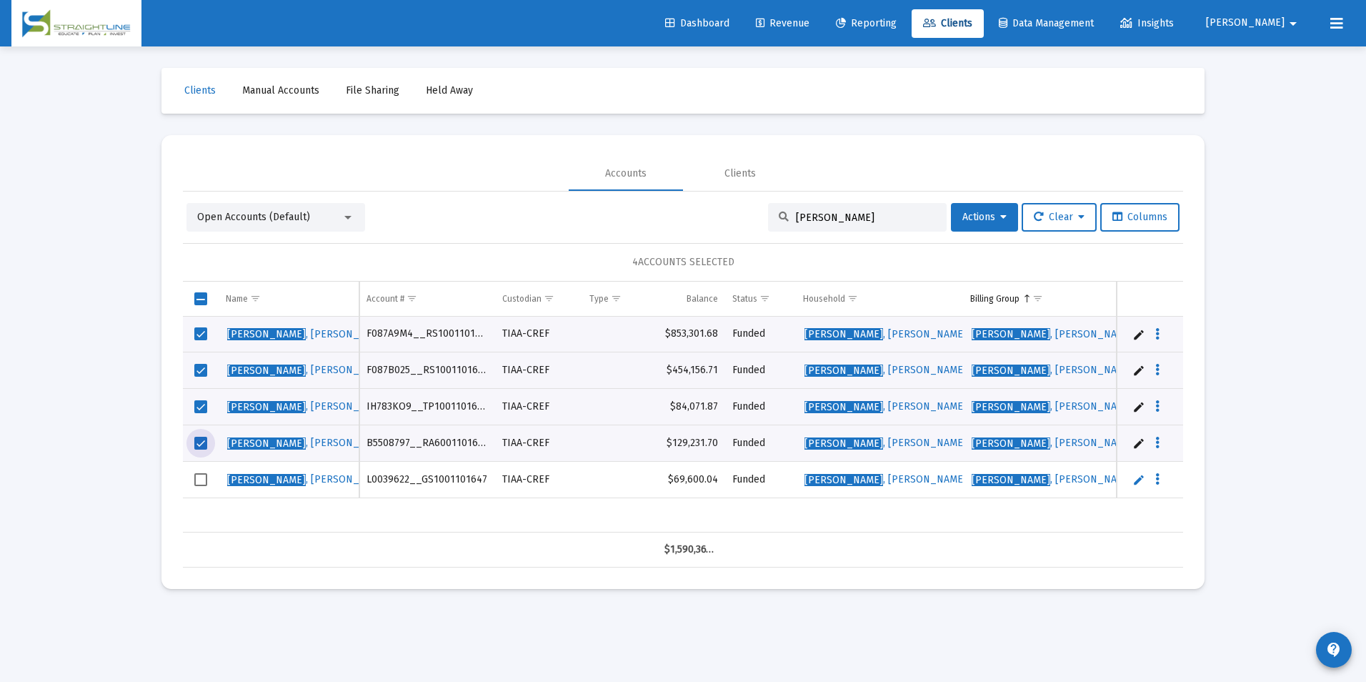
click at [200, 474] on span "Select row" at bounding box center [200, 479] width 13 height 13
click at [975, 218] on span "Actions" at bounding box center [984, 217] width 44 height 12
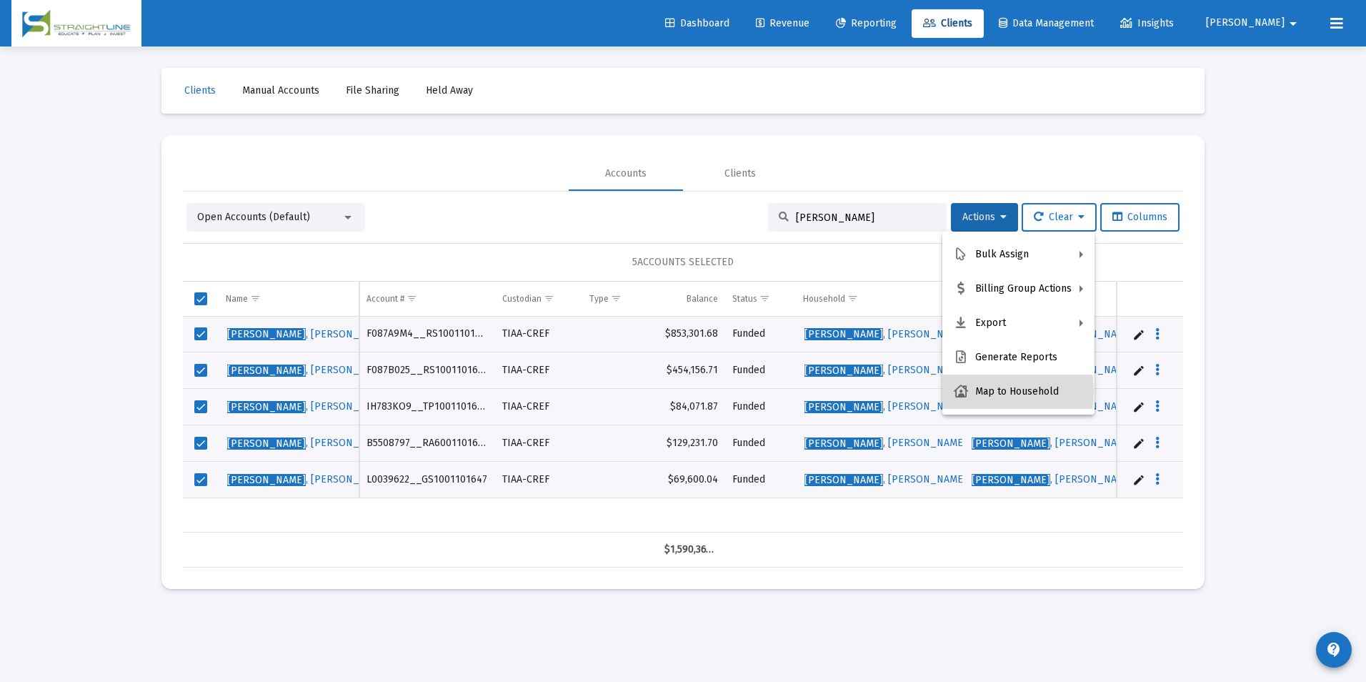
click at [975, 392] on button "Map to Household" at bounding box center [1018, 391] width 152 height 34
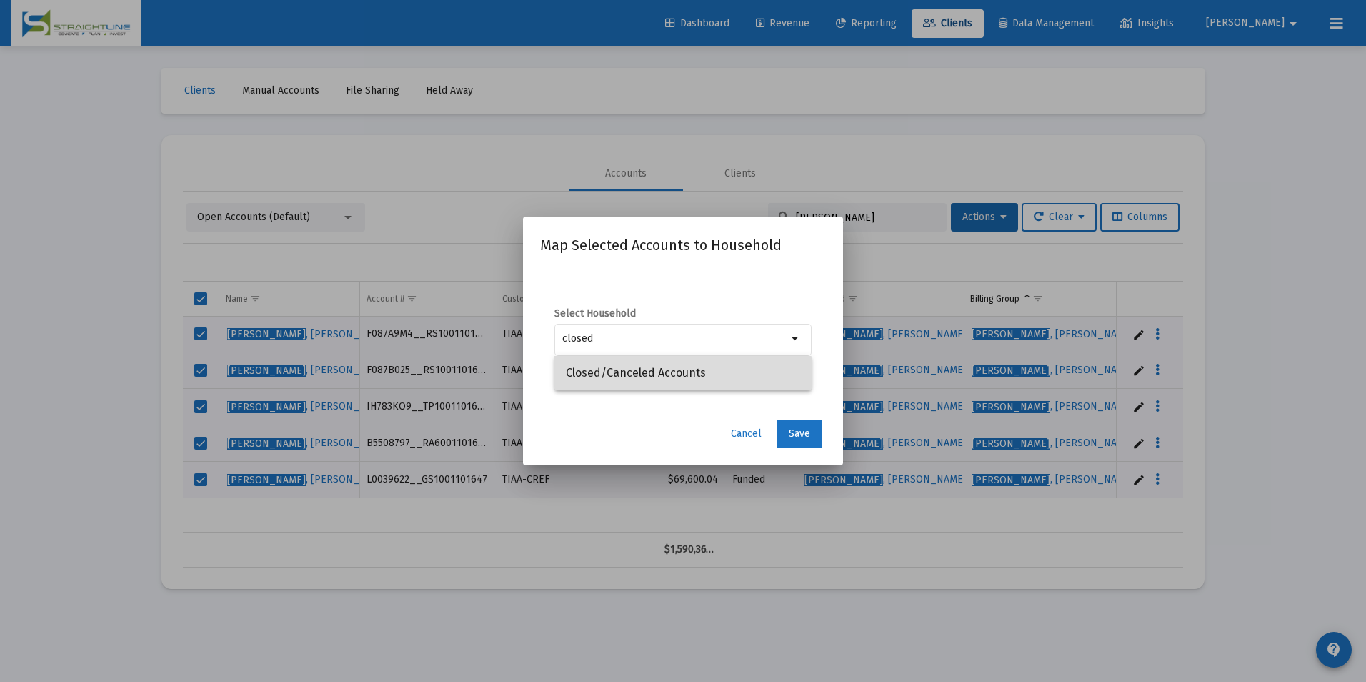
drag, startPoint x: 602, startPoint y: 388, endPoint x: 611, endPoint y: 367, distance: 23.4
click at [611, 367] on span "Closed/Canceled Accounts" at bounding box center [683, 373] width 234 height 34
type input "Closed/Canceled Accounts"
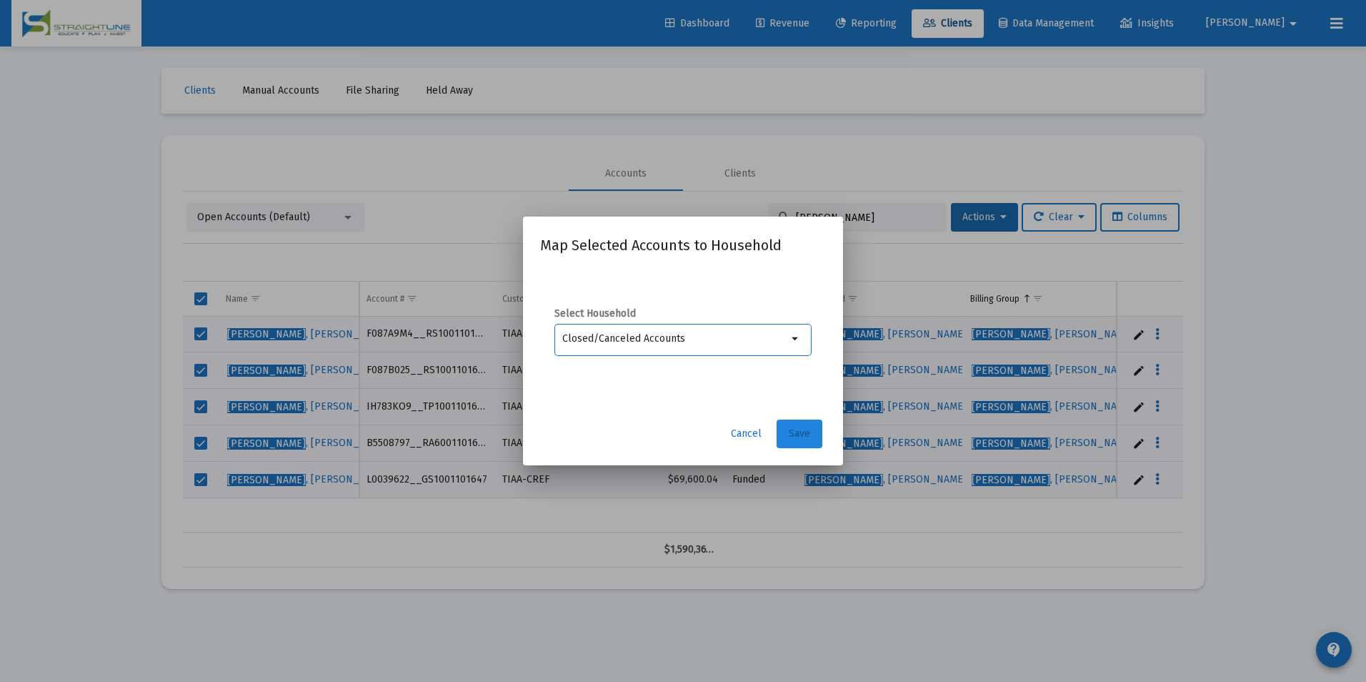
click at [783, 423] on button "Save" at bounding box center [800, 433] width 46 height 29
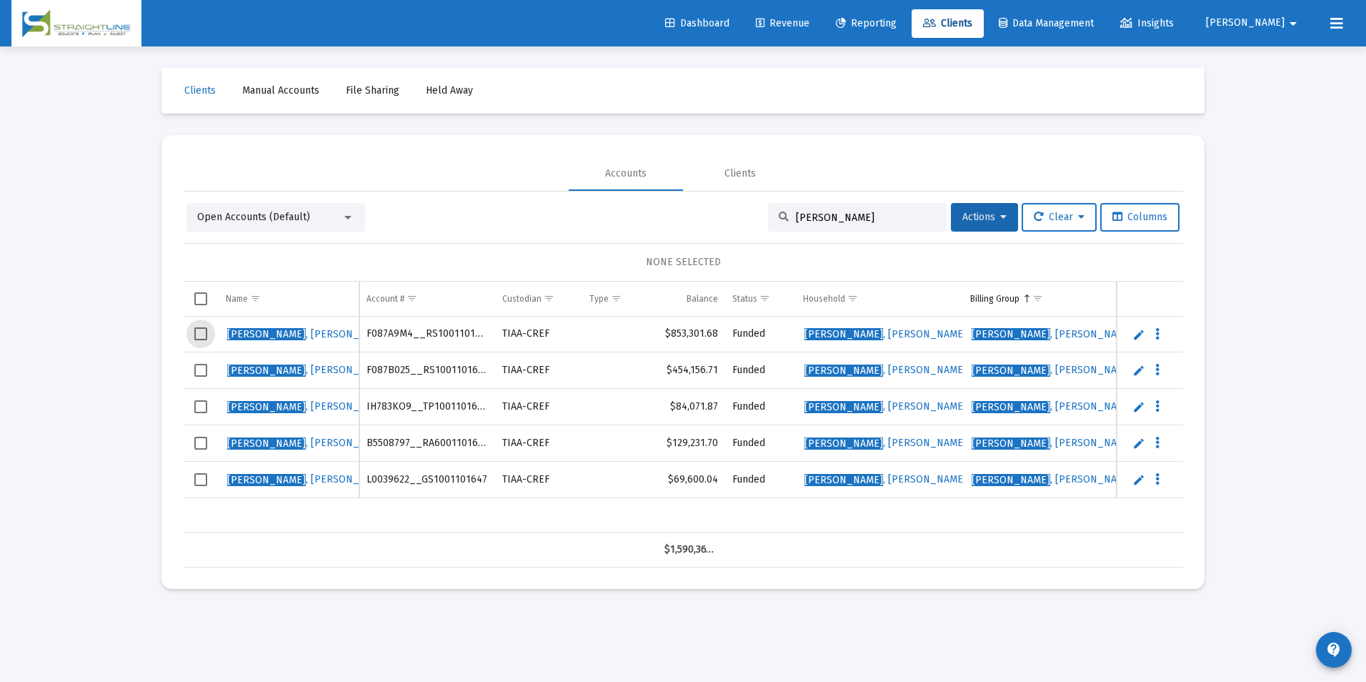
click at [199, 337] on span "Select row" at bounding box center [200, 333] width 13 height 13
click at [198, 372] on span "Select row" at bounding box center [200, 370] width 13 height 13
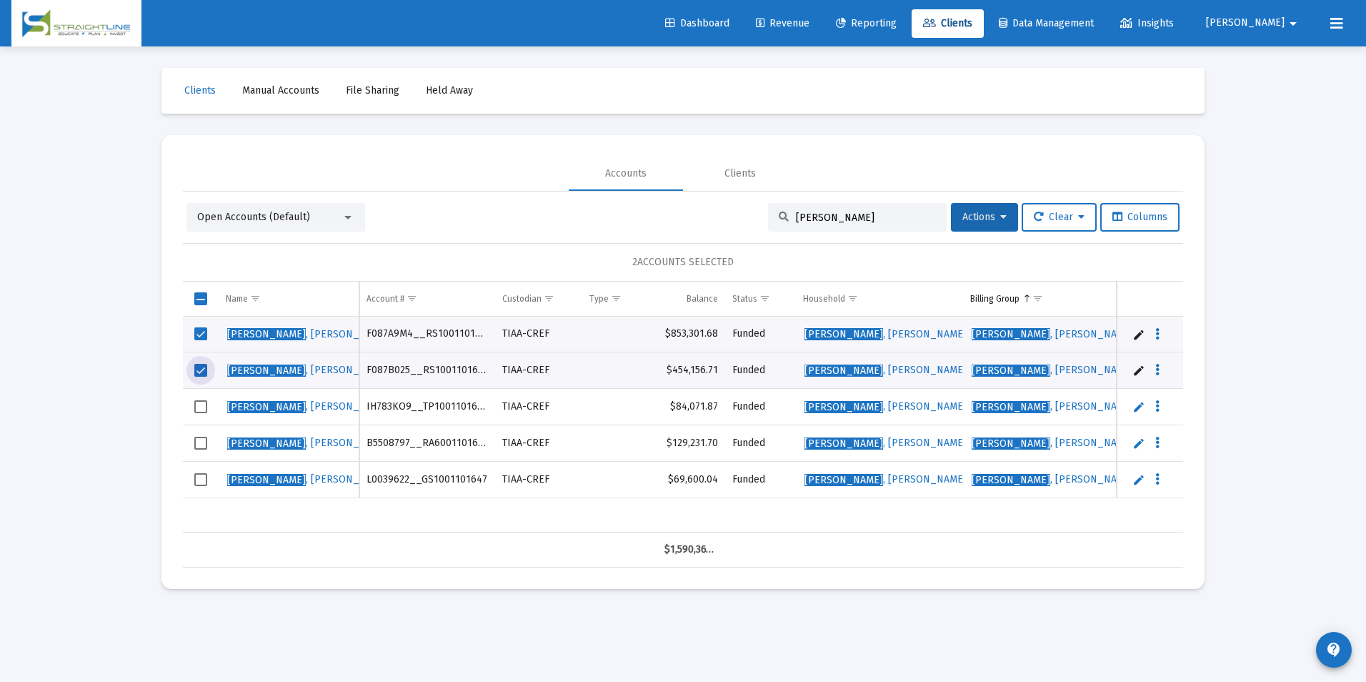
click at [201, 406] on span "Select row" at bounding box center [200, 406] width 13 height 13
click at [195, 442] on span "Select row" at bounding box center [200, 443] width 13 height 13
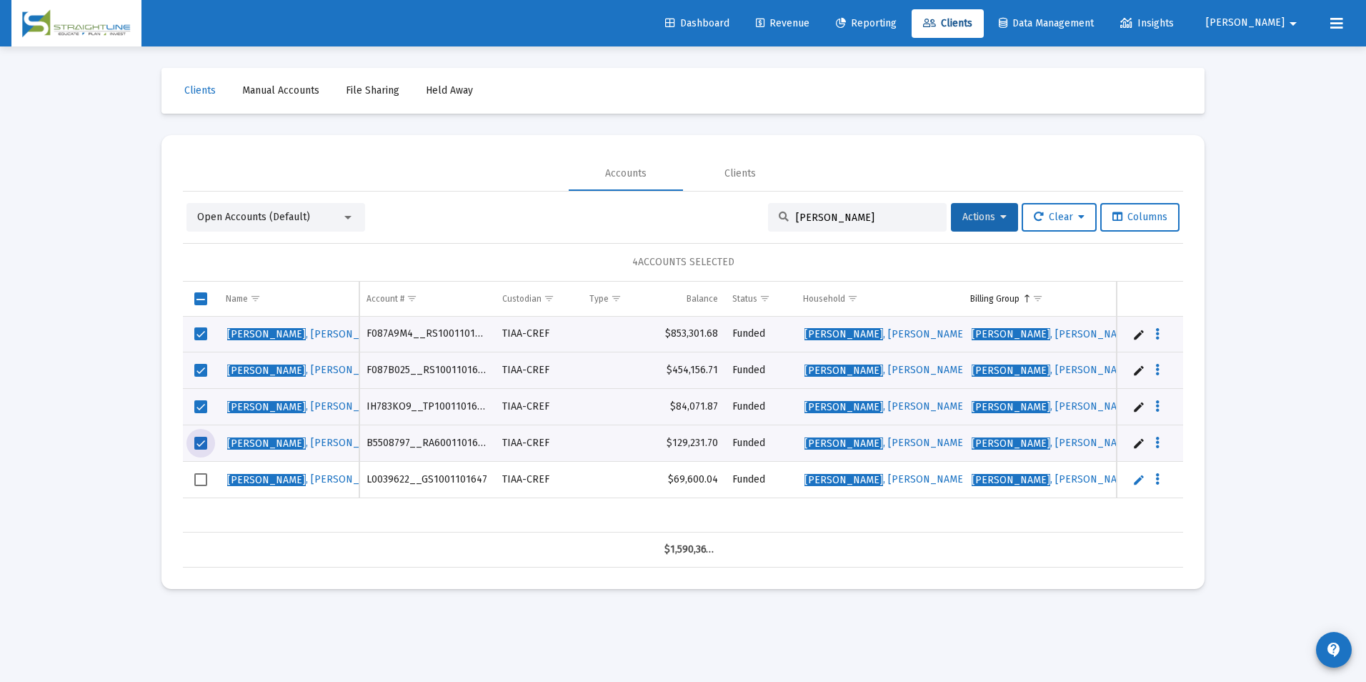
click at [199, 481] on span "Select row" at bounding box center [200, 479] width 13 height 13
click at [979, 221] on span "Actions" at bounding box center [984, 217] width 44 height 12
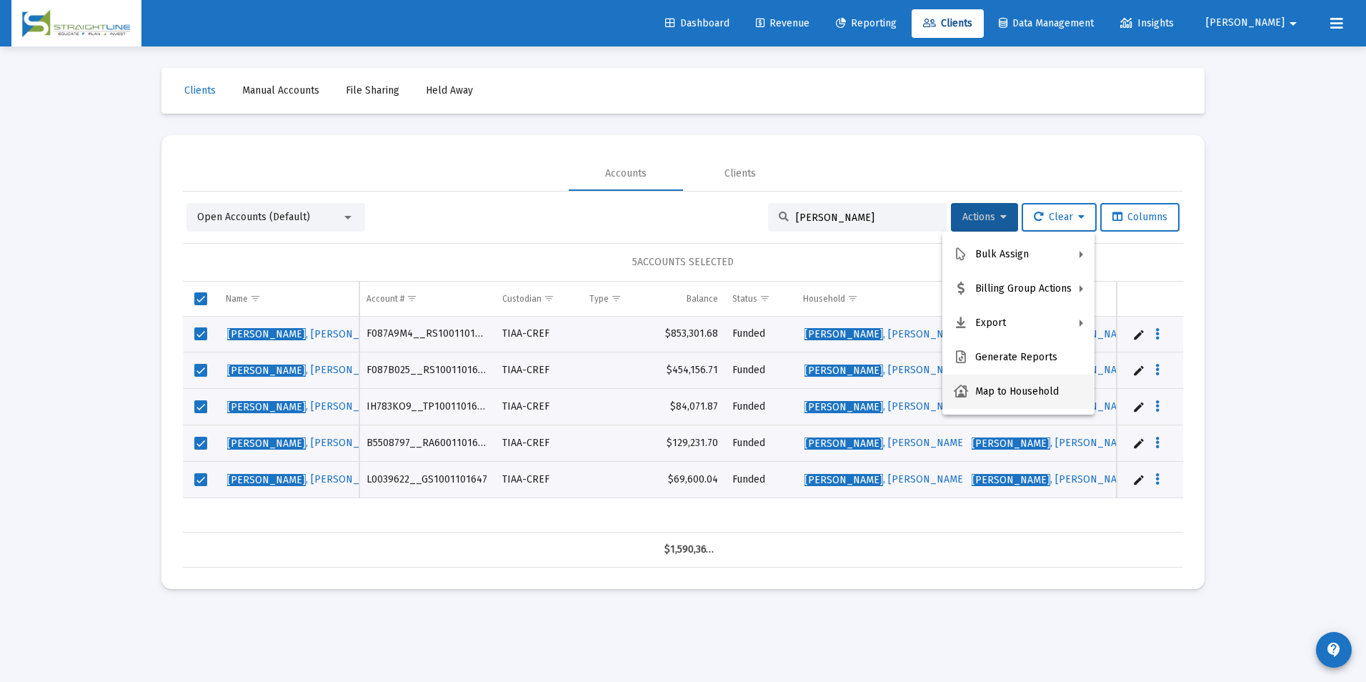
click at [977, 392] on button "Map to Household" at bounding box center [1018, 391] width 152 height 34
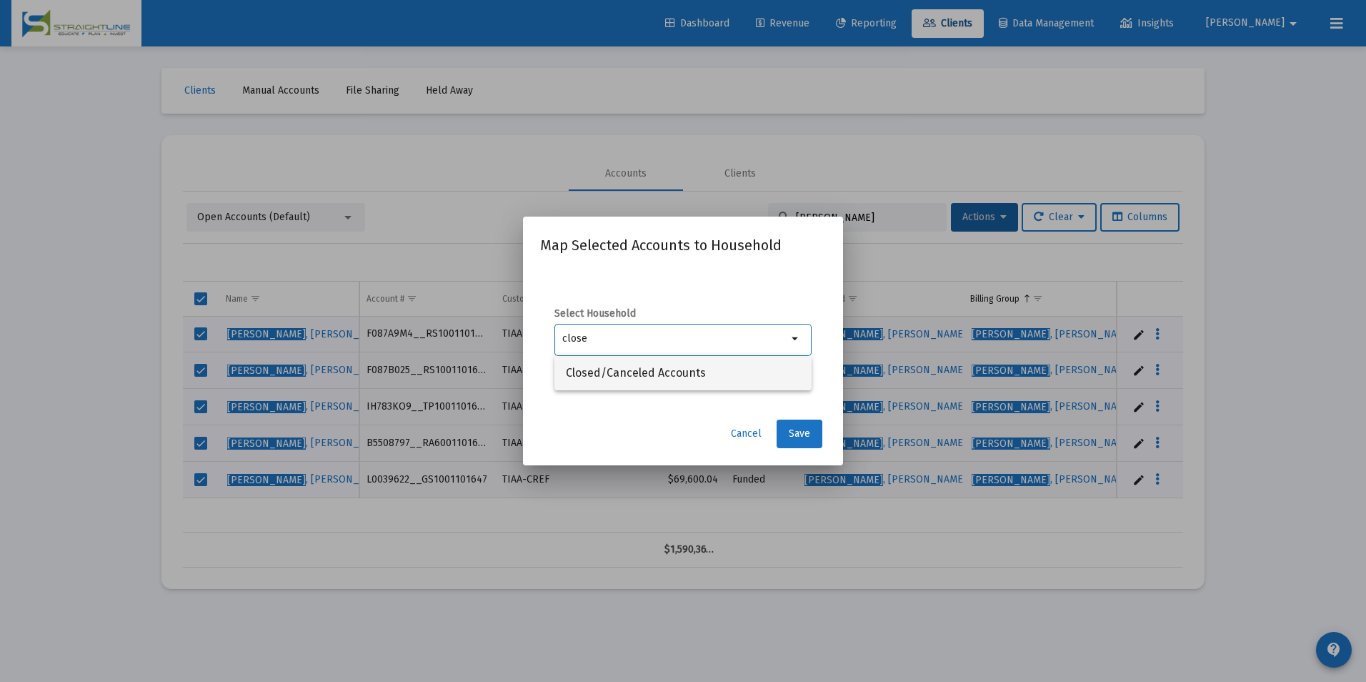
click at [646, 382] on span "Closed/Canceled Accounts" at bounding box center [683, 373] width 234 height 34
type input "Closed/Canceled Accounts"
click at [813, 444] on button "Save" at bounding box center [800, 433] width 46 height 29
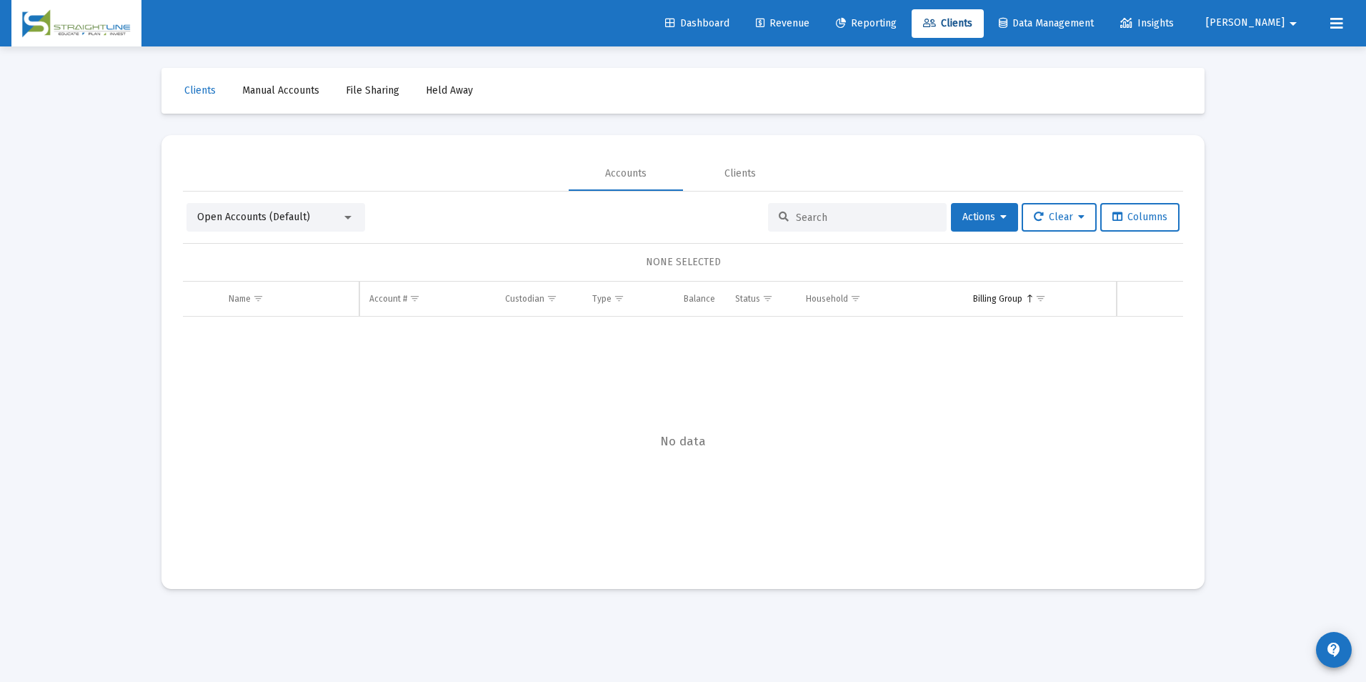
click at [910, 224] on div at bounding box center [857, 217] width 179 height 29
click at [905, 214] on input at bounding box center [866, 217] width 140 height 12
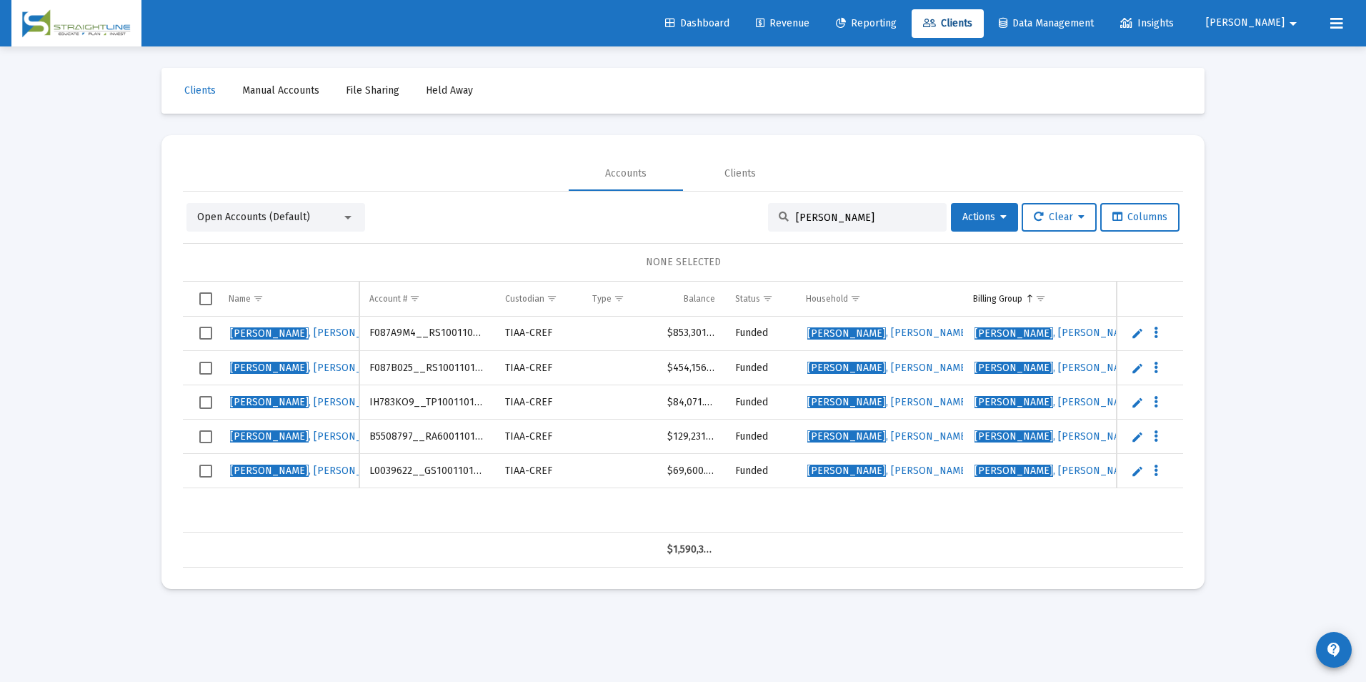
type input "Ericksen"
click at [201, 337] on span "Select row" at bounding box center [205, 333] width 13 height 13
click at [213, 367] on td "Data grid" at bounding box center [201, 368] width 36 height 34
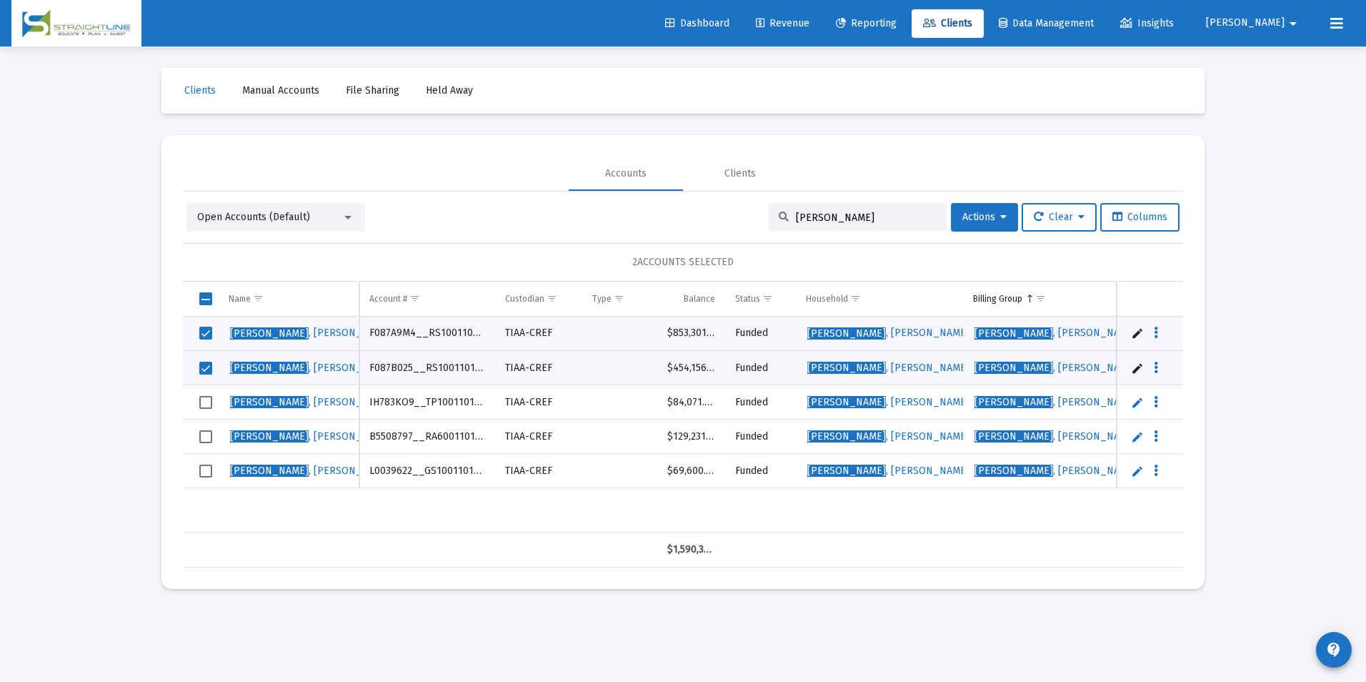
click at [203, 390] on td "Data grid" at bounding box center [201, 402] width 36 height 34
click at [203, 435] on span "Select row" at bounding box center [205, 436] width 13 height 13
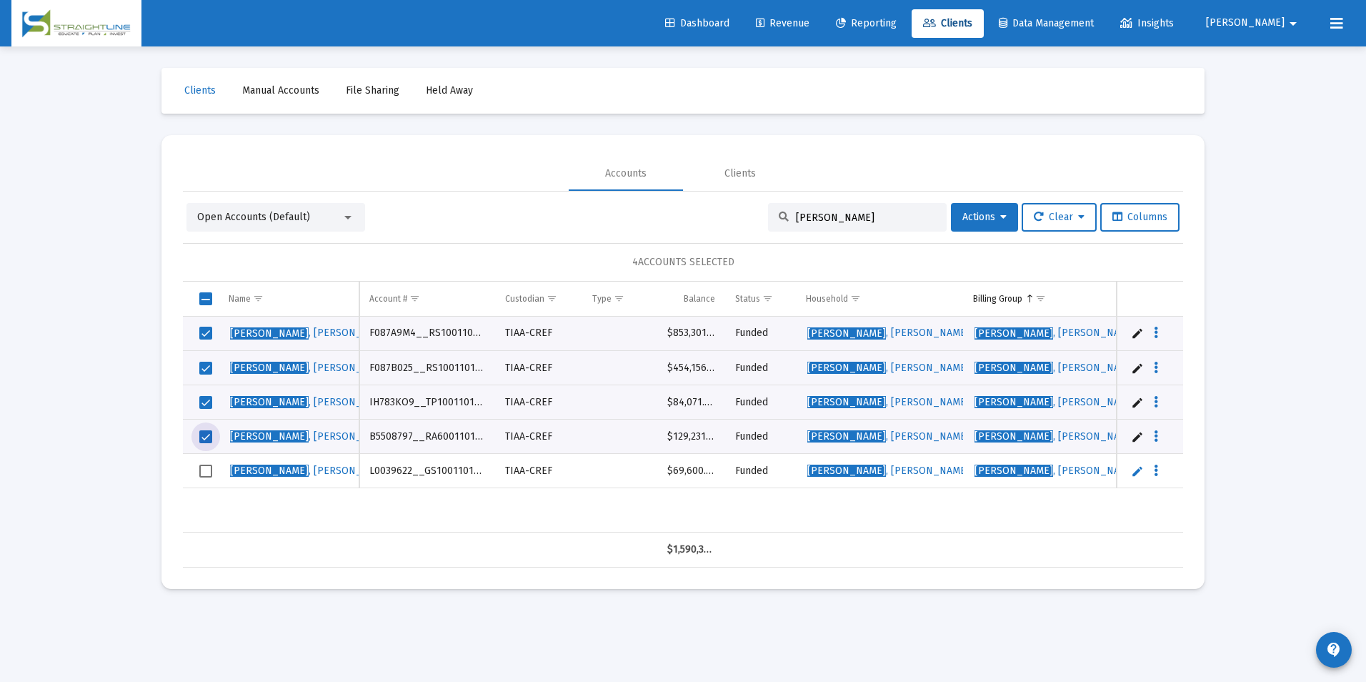
click at [204, 467] on span "Select row" at bounding box center [205, 470] width 13 height 13
click at [962, 223] on button "Actions" at bounding box center [984, 217] width 67 height 29
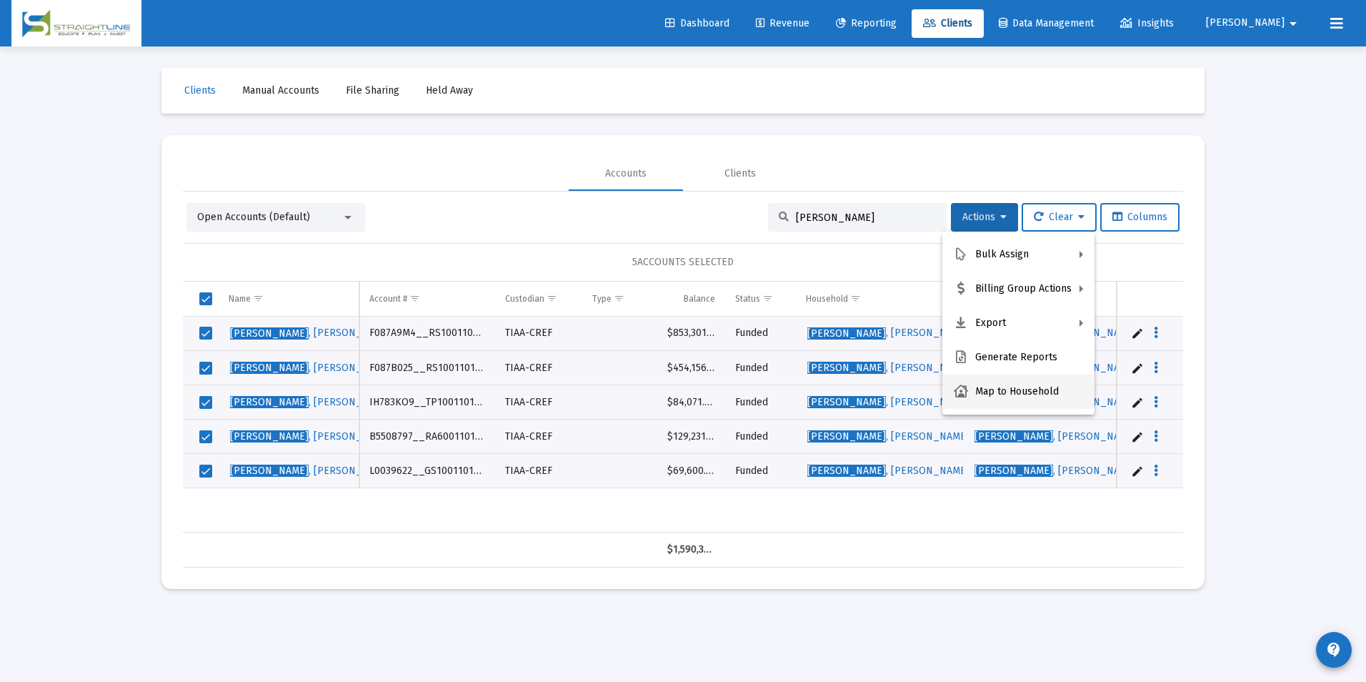
click at [994, 390] on button "Map to Household" at bounding box center [1018, 391] width 152 height 34
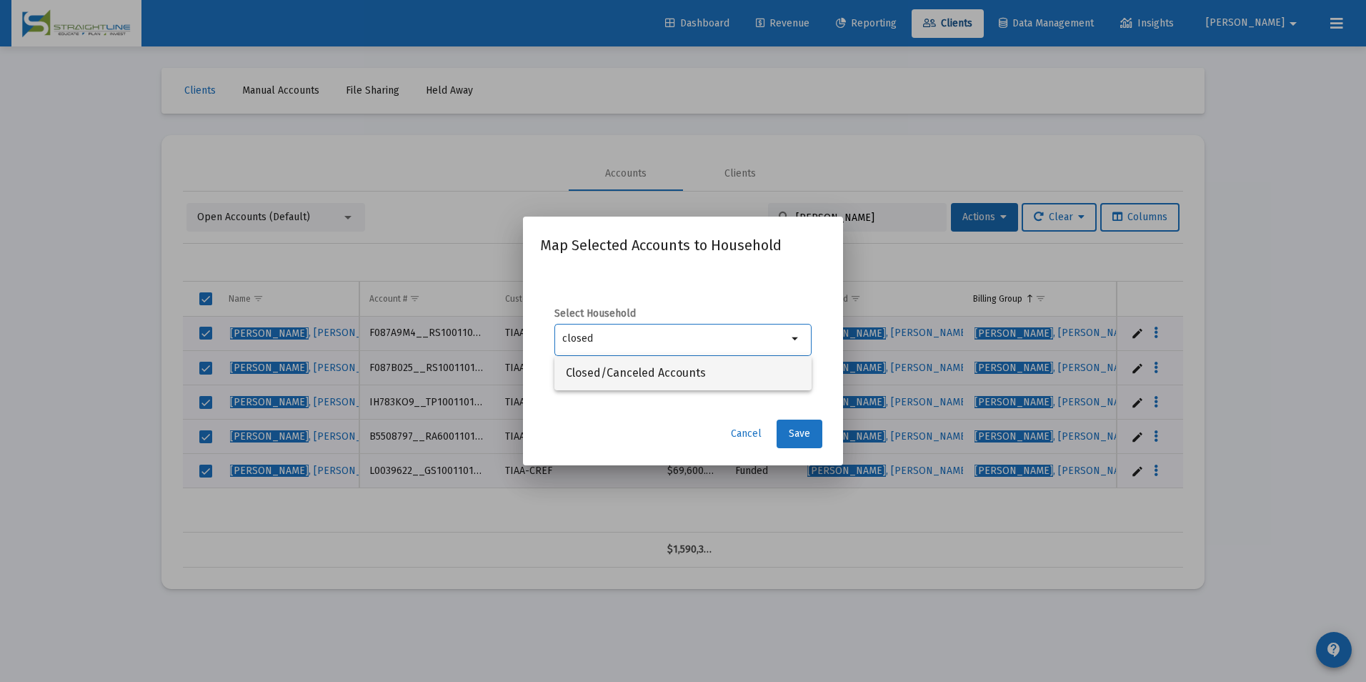
click at [732, 376] on span "Closed/Canceled Accounts" at bounding box center [683, 373] width 234 height 34
type input "Closed/Canceled Accounts"
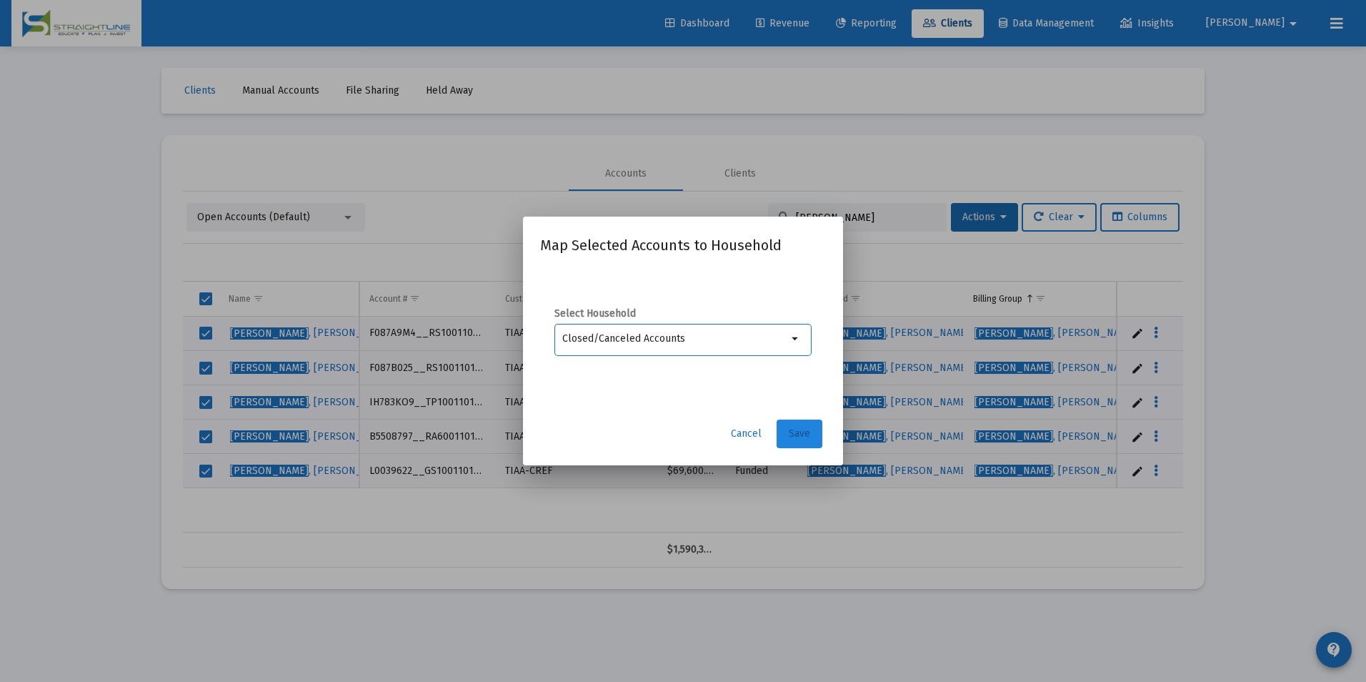
click at [805, 439] on span "Save" at bounding box center [799, 433] width 21 height 12
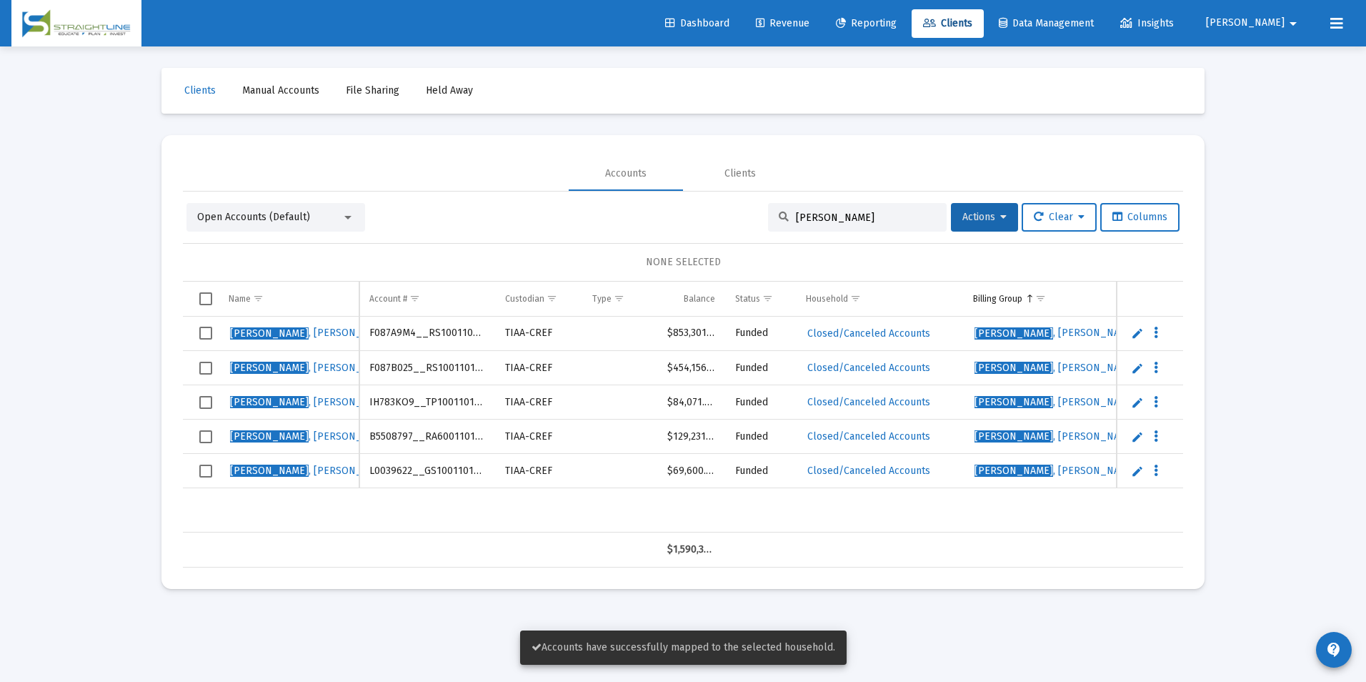
click at [204, 329] on span "Select row" at bounding box center [205, 333] width 13 height 13
click at [204, 364] on span "Select row" at bounding box center [205, 368] width 13 height 13
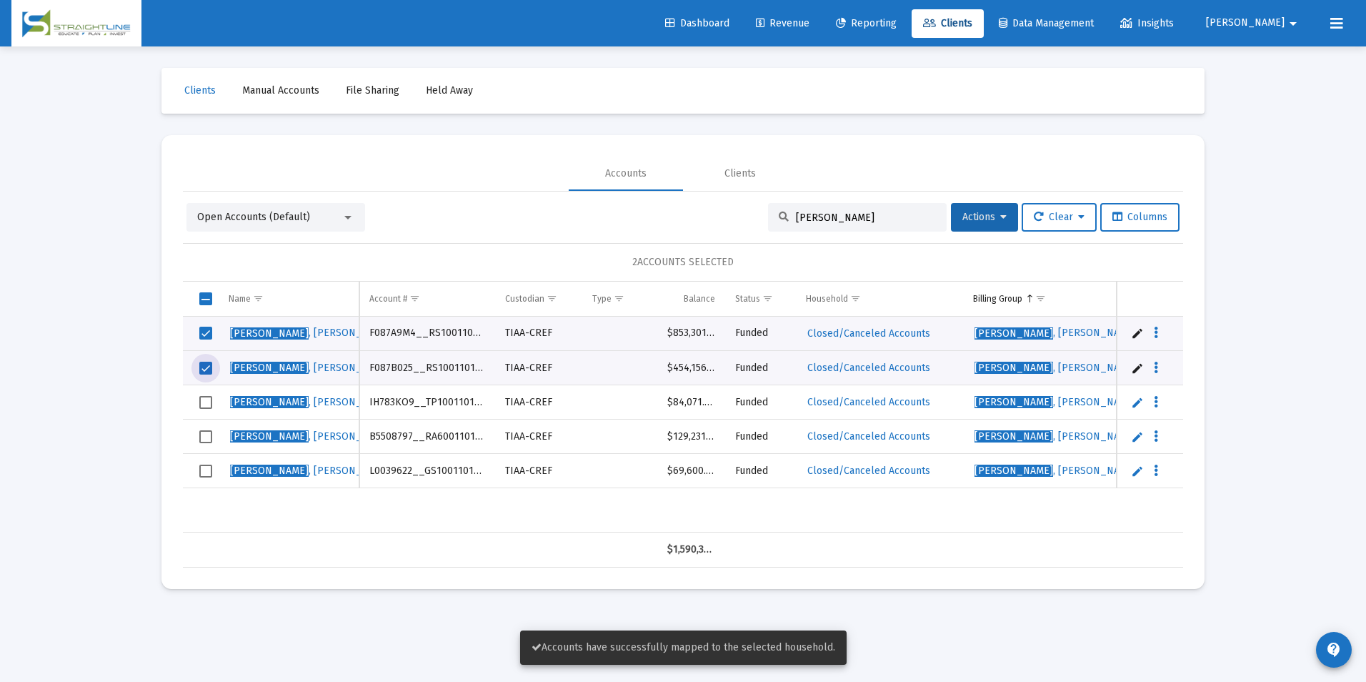
click at [211, 407] on span "Select row" at bounding box center [205, 402] width 13 height 13
click at [207, 436] on span "Select row" at bounding box center [205, 436] width 13 height 13
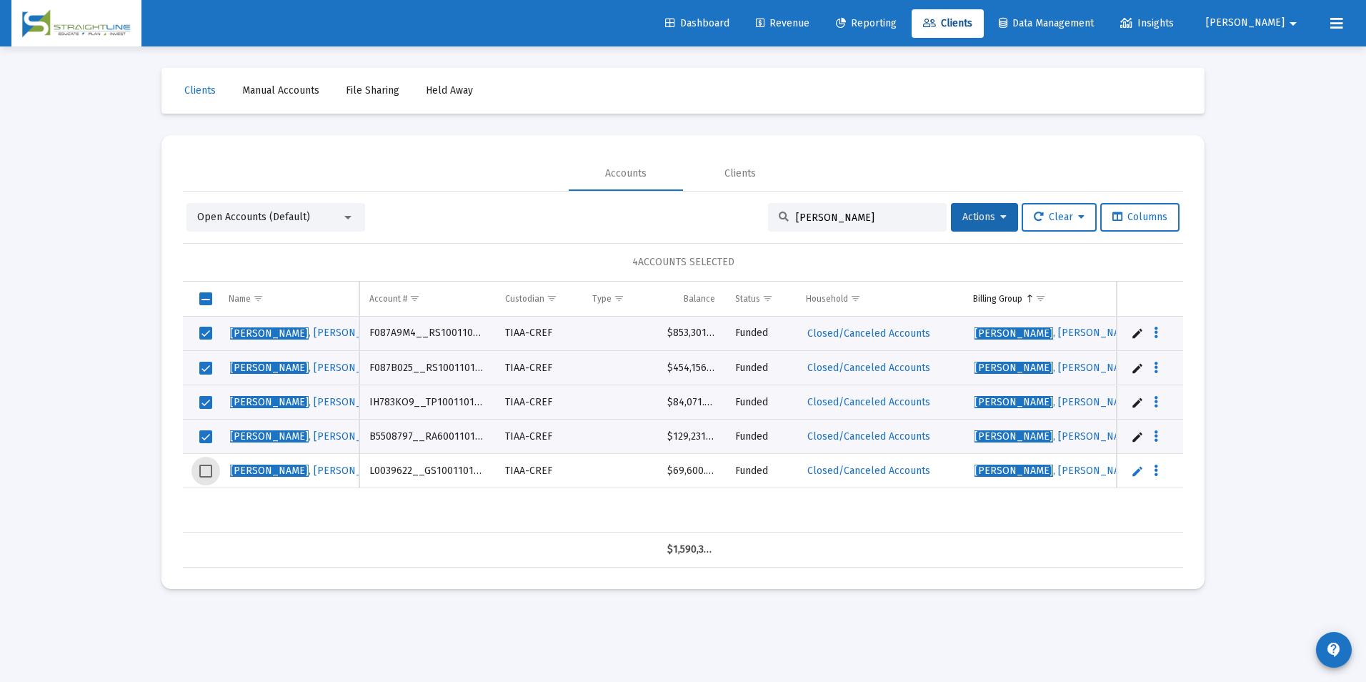
click at [206, 477] on span "Select row" at bounding box center [205, 470] width 13 height 13
click at [1000, 208] on button "Actions" at bounding box center [984, 217] width 67 height 29
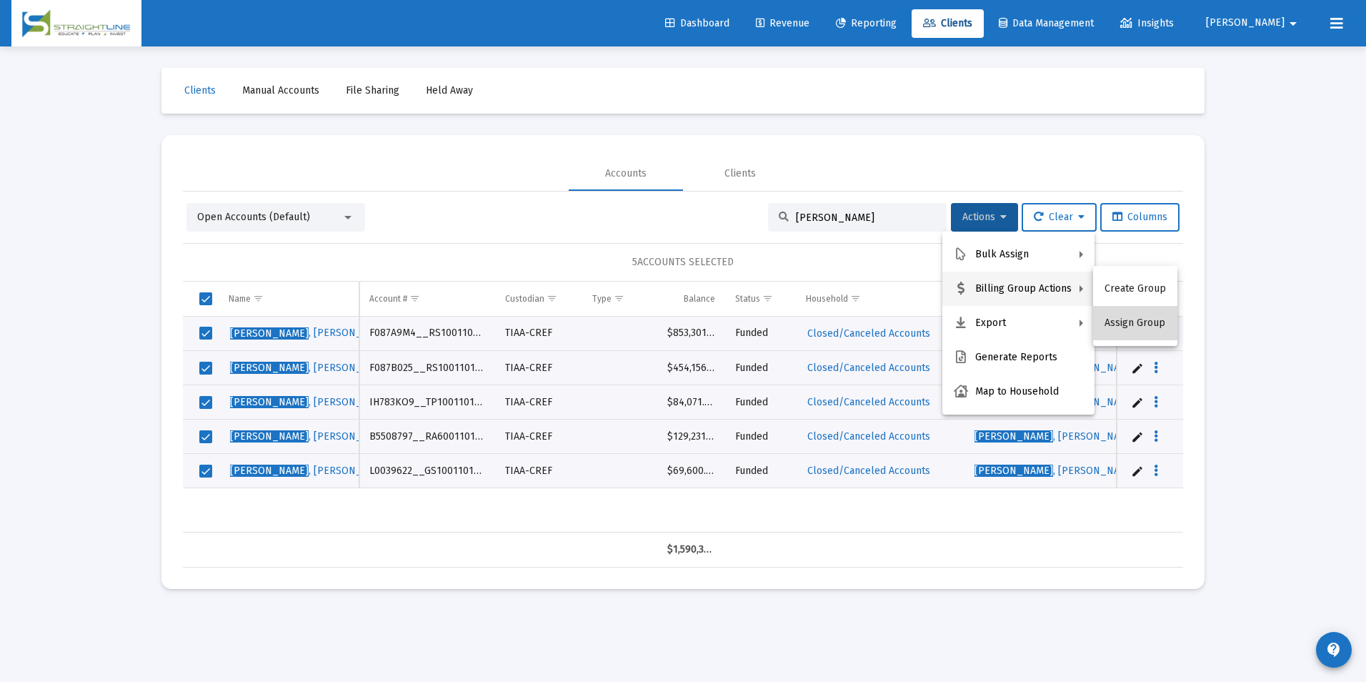
click at [1147, 322] on button "Assign Group" at bounding box center [1135, 323] width 84 height 34
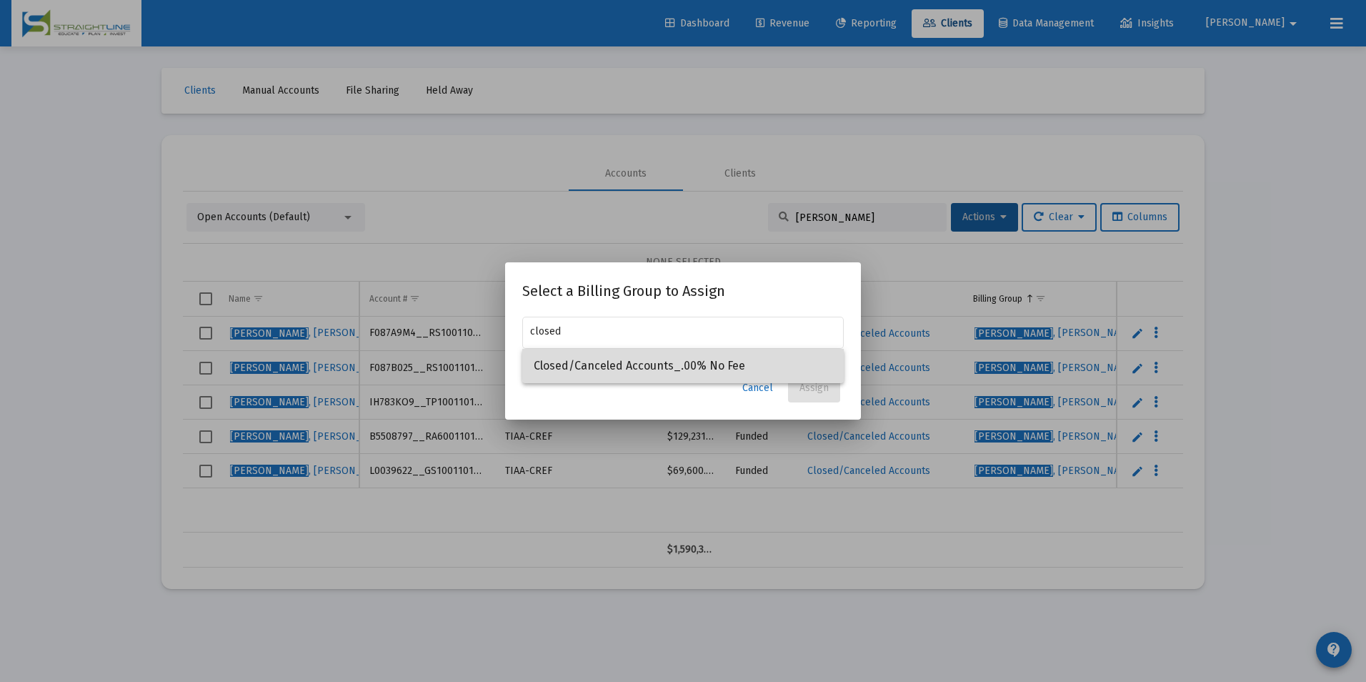
click at [689, 364] on span "Closed/Canceled Accounts_.00% No Fee" at bounding box center [683, 366] width 299 height 34
type input "Closed/Canceled Accounts_.00% No Fee"
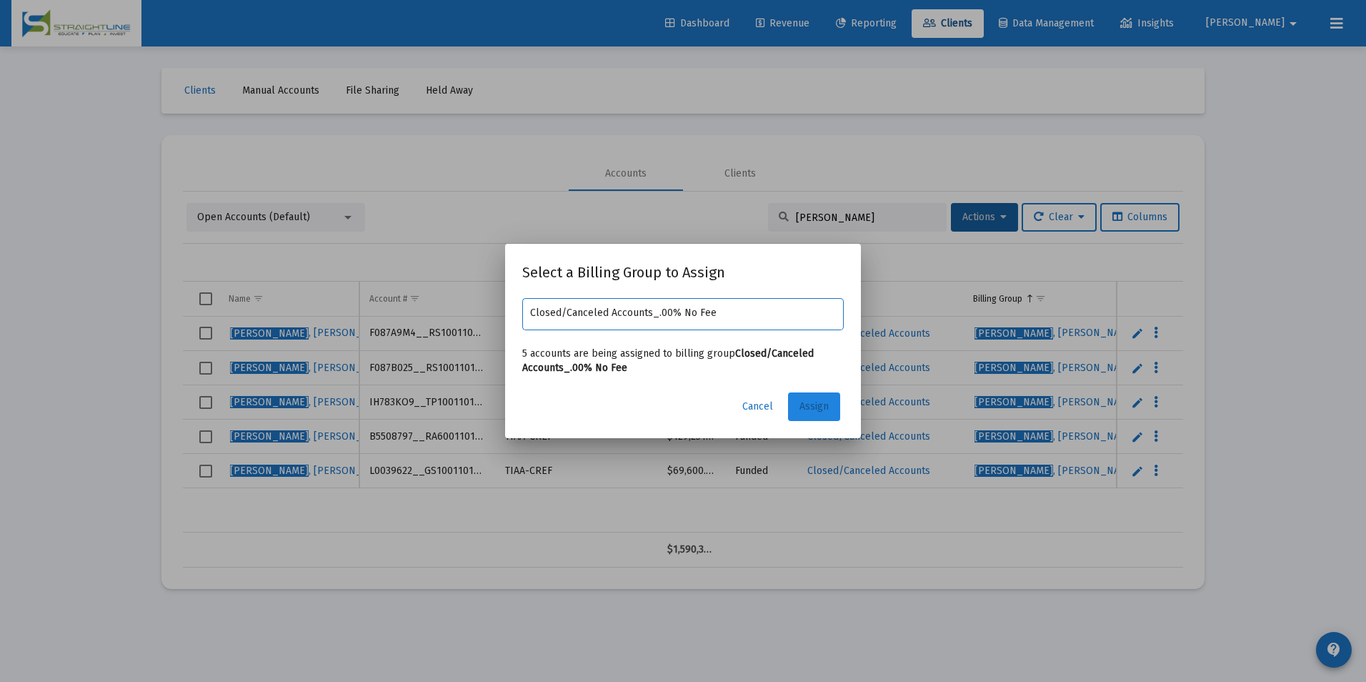
click at [823, 411] on span "Assign" at bounding box center [814, 406] width 29 height 12
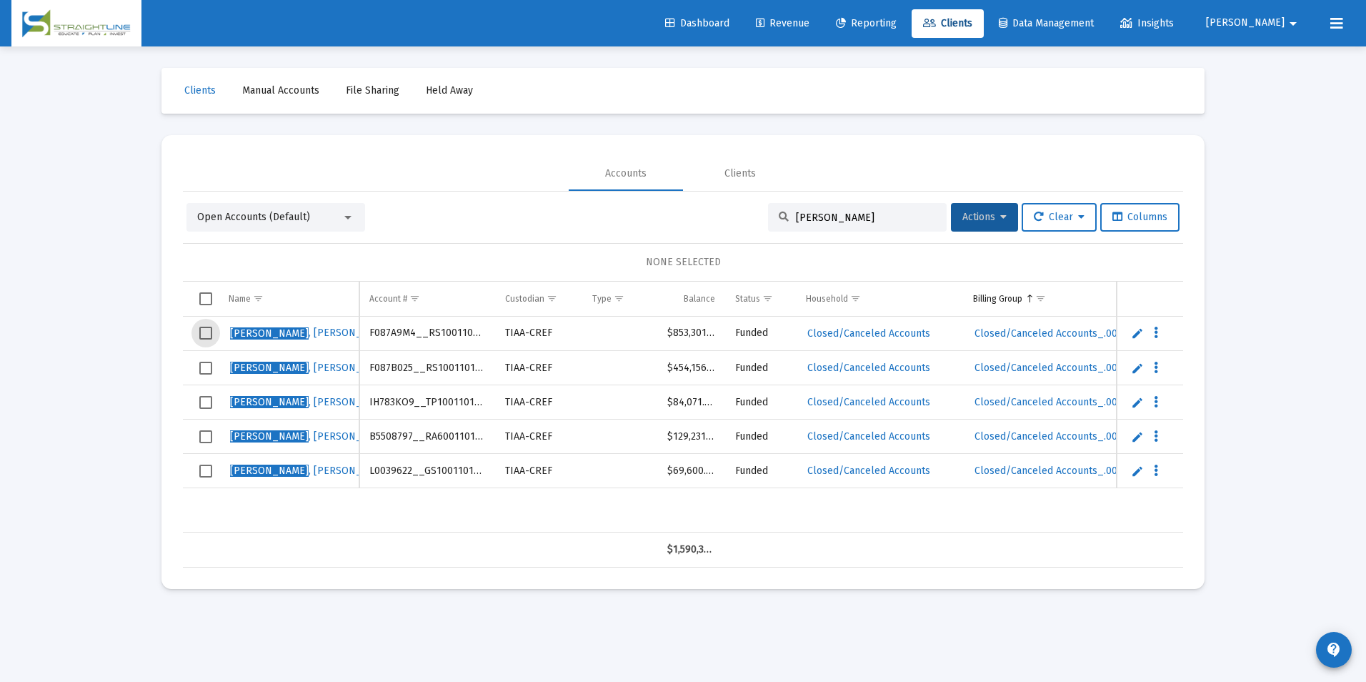
click at [201, 337] on span "Select row" at bounding box center [205, 333] width 13 height 13
click at [200, 368] on span "Select row" at bounding box center [205, 368] width 13 height 13
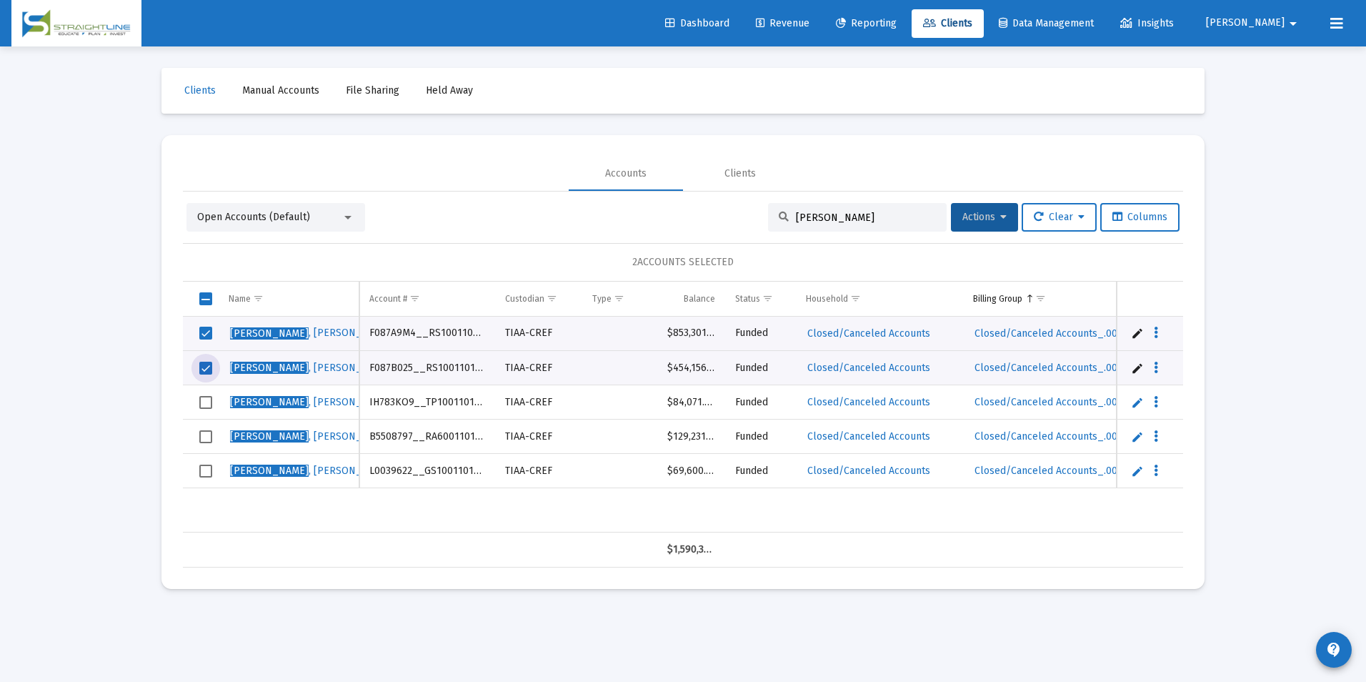
click at [204, 399] on span "Select row" at bounding box center [205, 402] width 13 height 13
click at [204, 439] on span "Select row" at bounding box center [205, 436] width 13 height 13
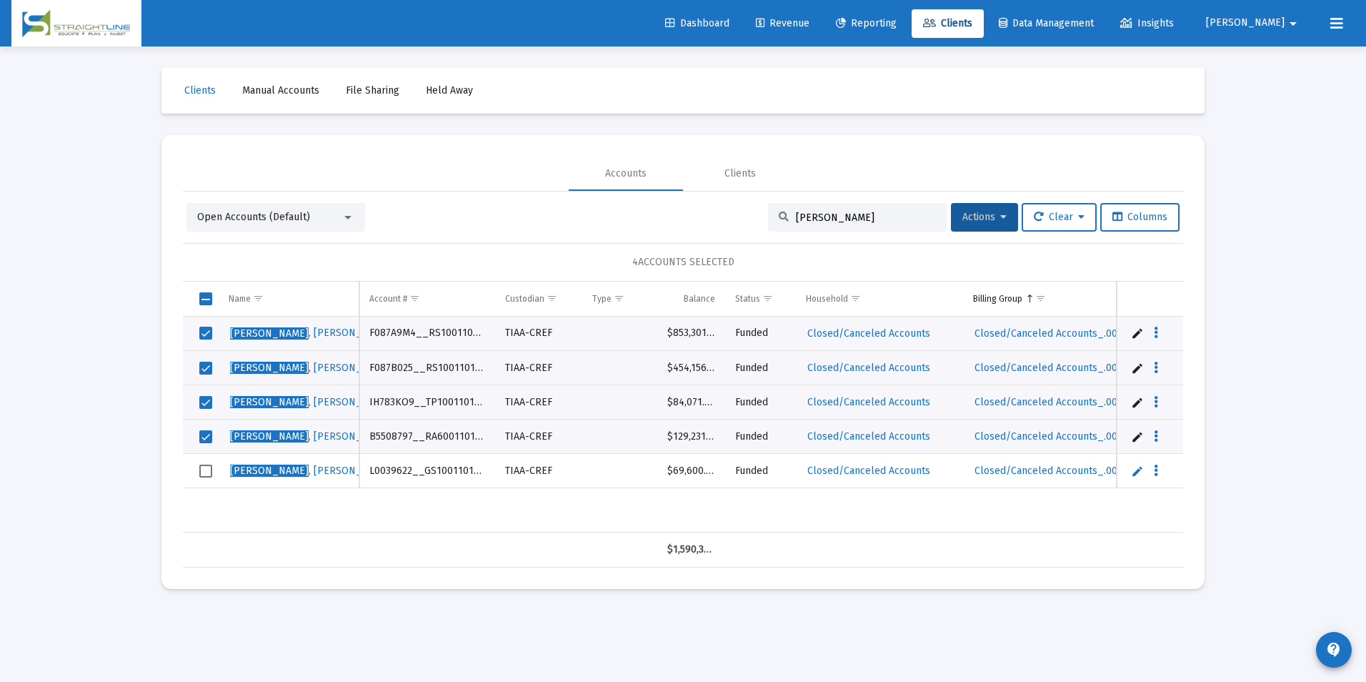
click at [213, 472] on td "Data grid" at bounding box center [201, 471] width 36 height 34
click at [975, 216] on span "Actions" at bounding box center [984, 217] width 44 height 12
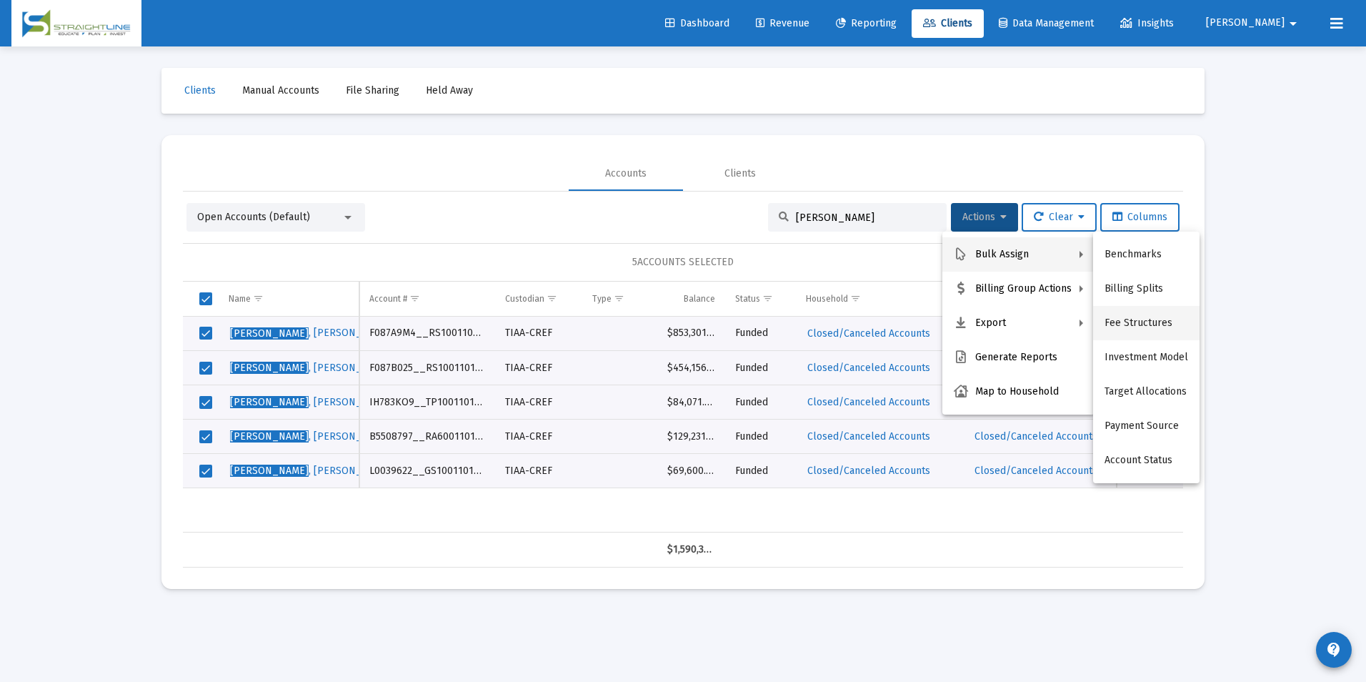
click at [1142, 316] on button "Fee Structures" at bounding box center [1146, 323] width 106 height 34
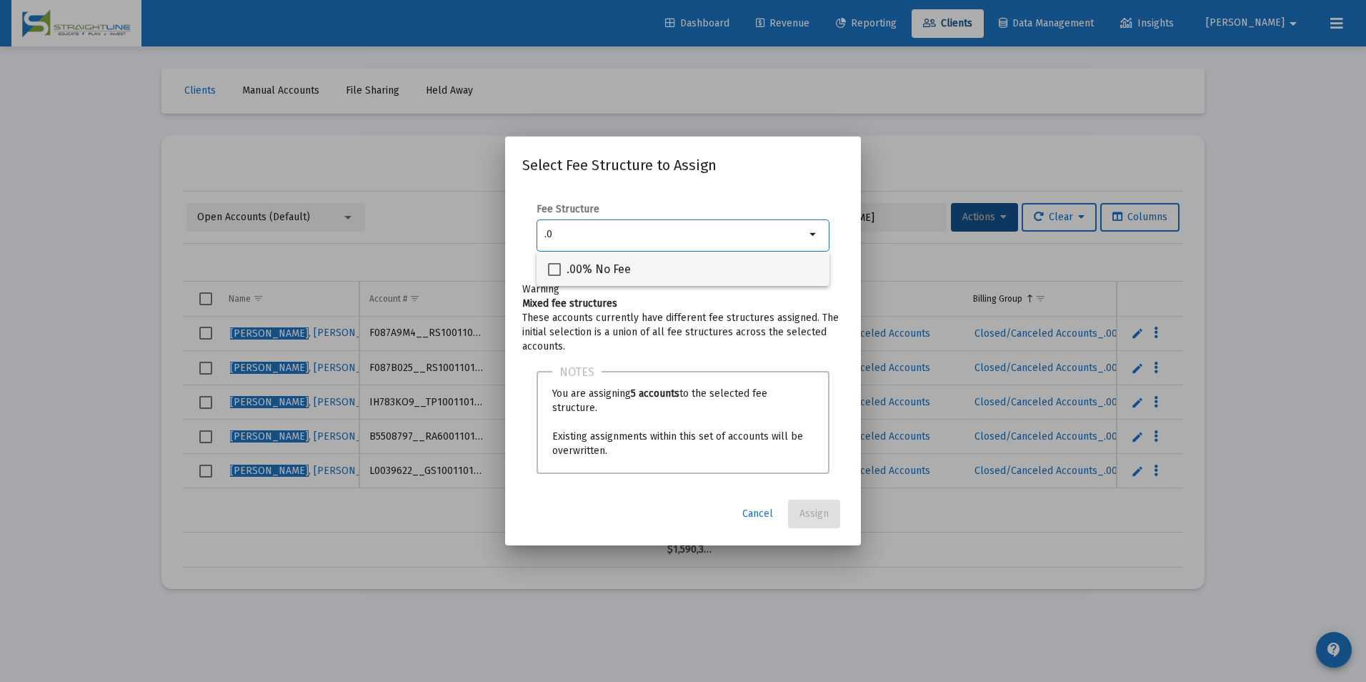
type input ".0"
click at [795, 267] on div ".00% No Fee" at bounding box center [683, 268] width 270 height 34
checkbox input "true"
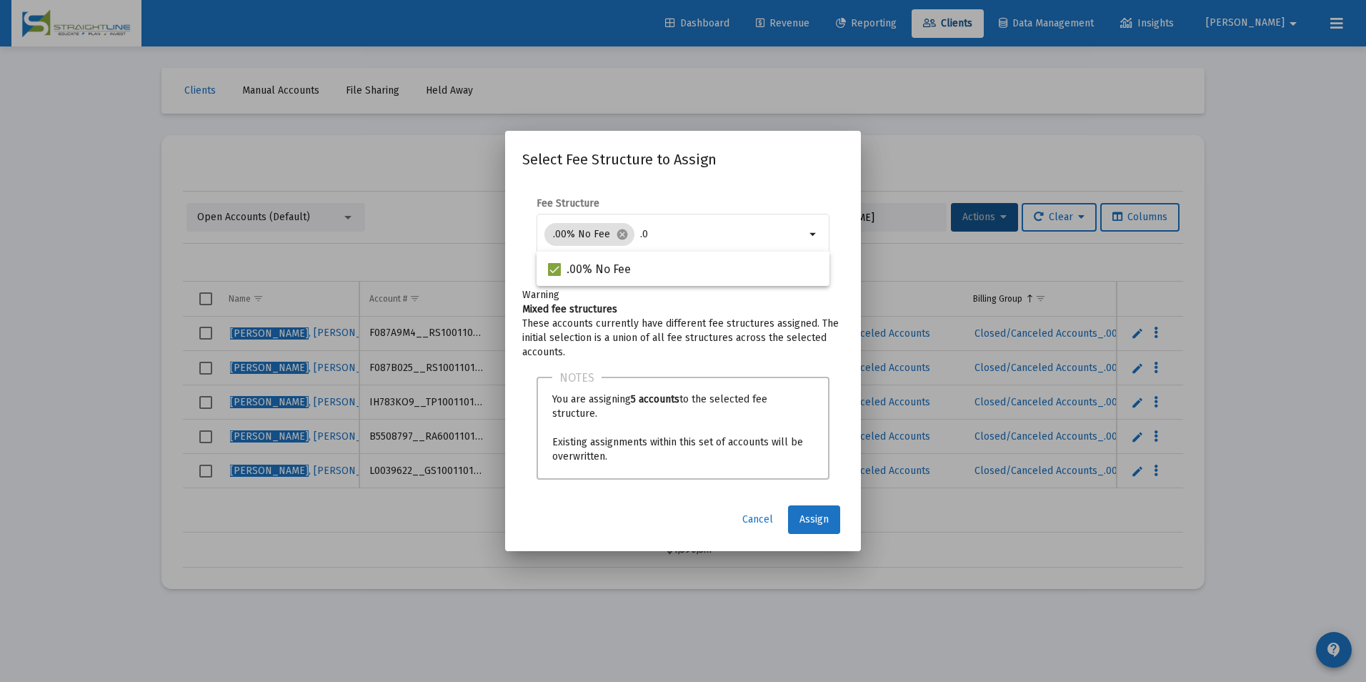
click at [820, 504] on div "Select Fee Structure to Assign Fee Structure .00% No Fee cancel .0 arrow_drop_d…" at bounding box center [683, 340] width 322 height 385
click at [820, 516] on span "Assign" at bounding box center [814, 519] width 29 height 12
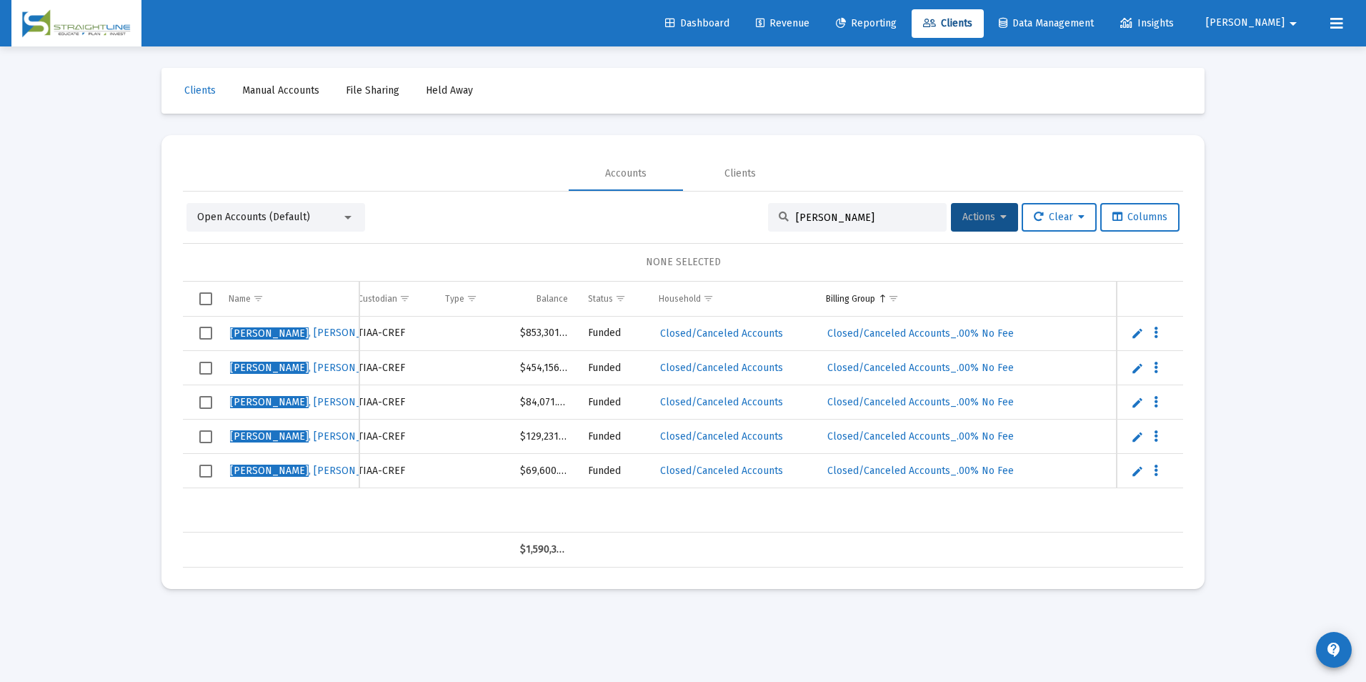
scroll to position [0, 372]
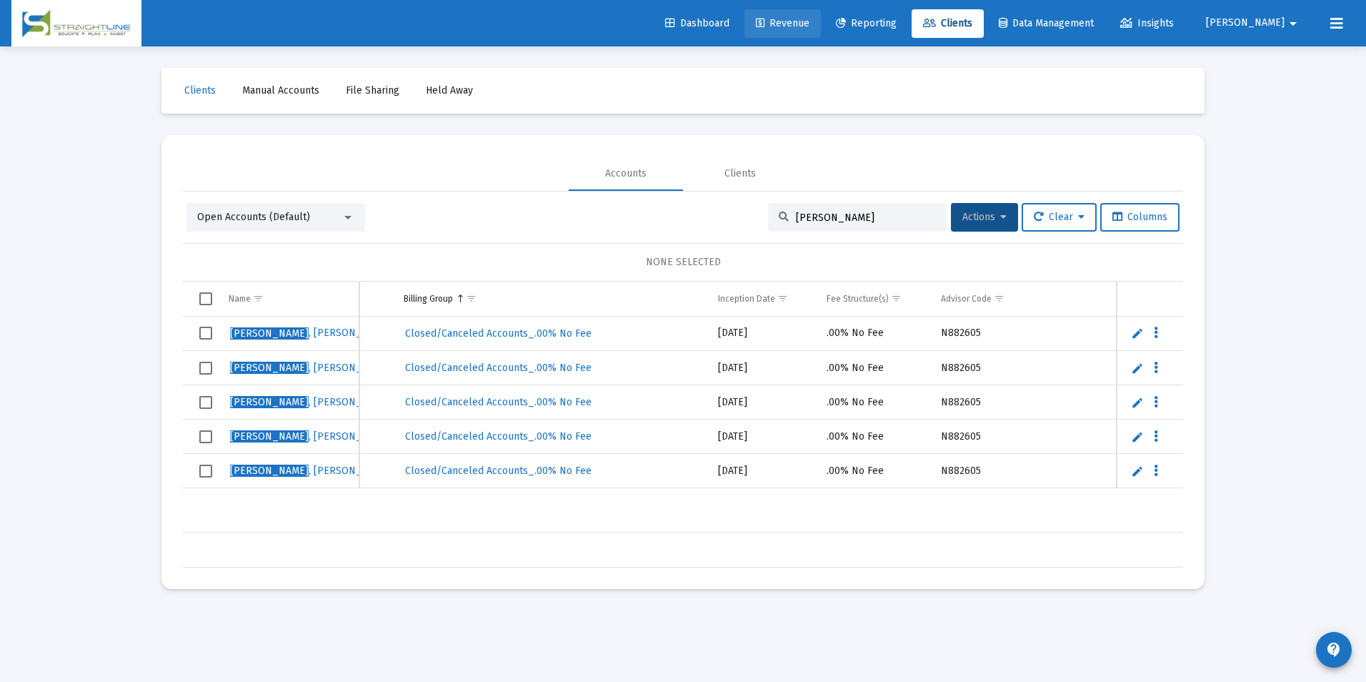
click at [815, 16] on link "Revenue" at bounding box center [782, 23] width 76 height 29
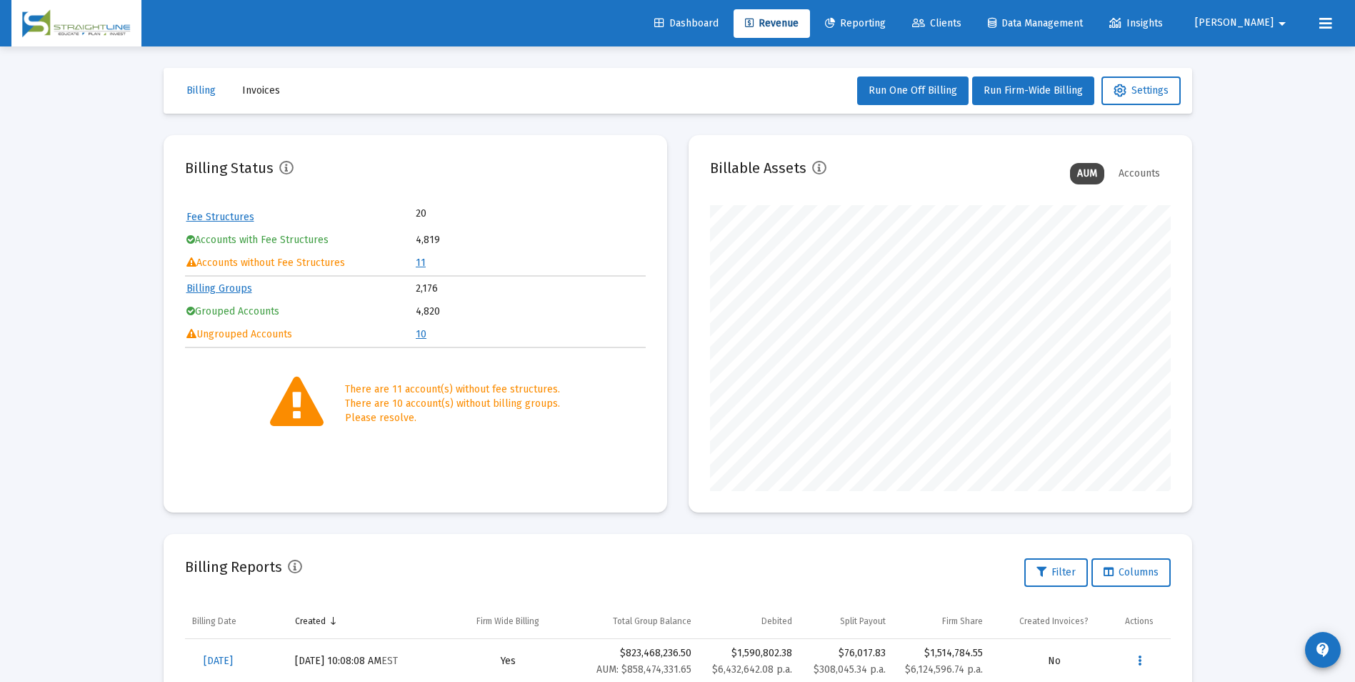
click at [424, 266] on td "11" at bounding box center [530, 262] width 229 height 21
click at [417, 265] on link "11" at bounding box center [421, 262] width 10 height 12
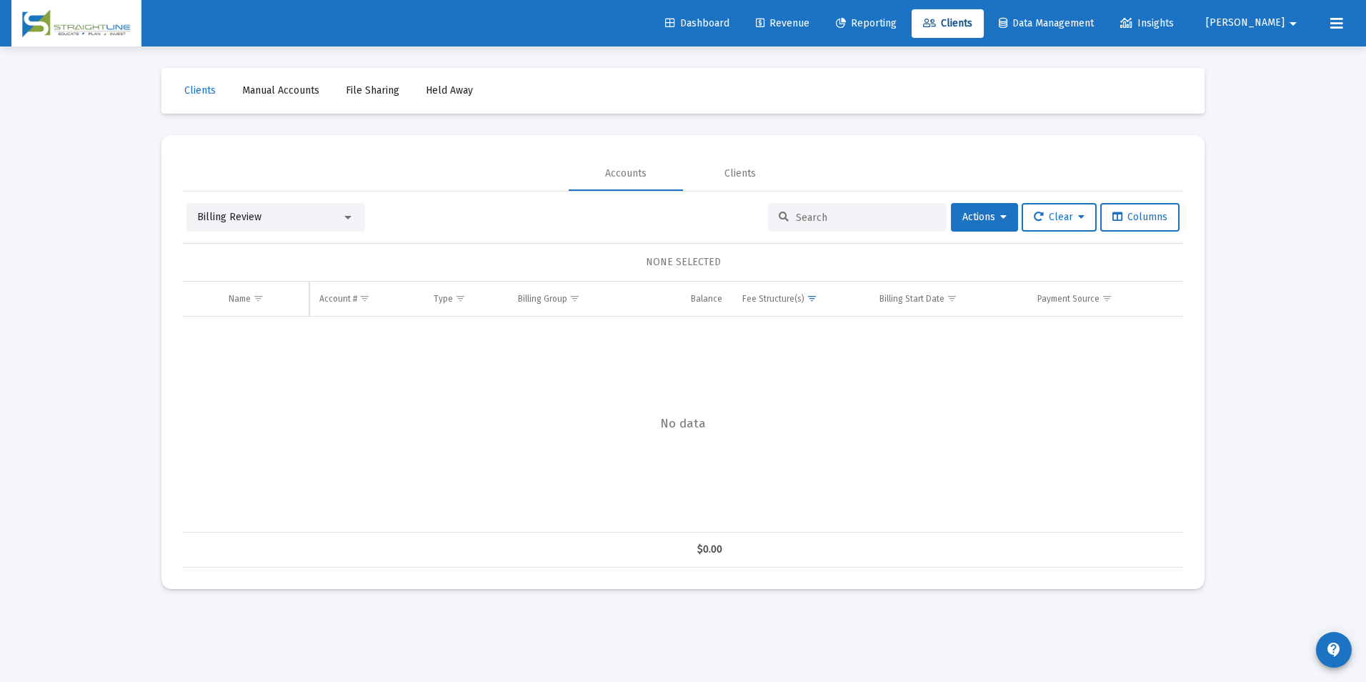
click at [810, 24] on span "Revenue" at bounding box center [783, 23] width 54 height 12
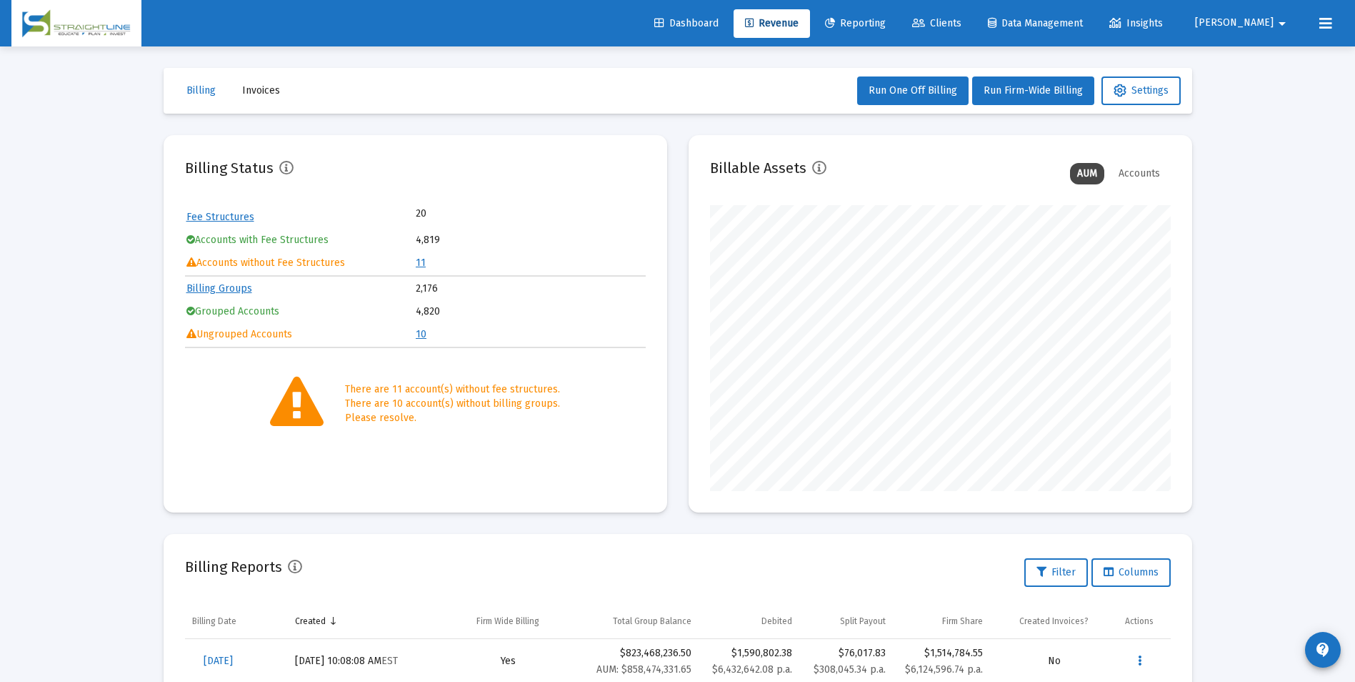
scroll to position [286, 461]
click at [421, 261] on link "11" at bounding box center [421, 262] width 10 height 12
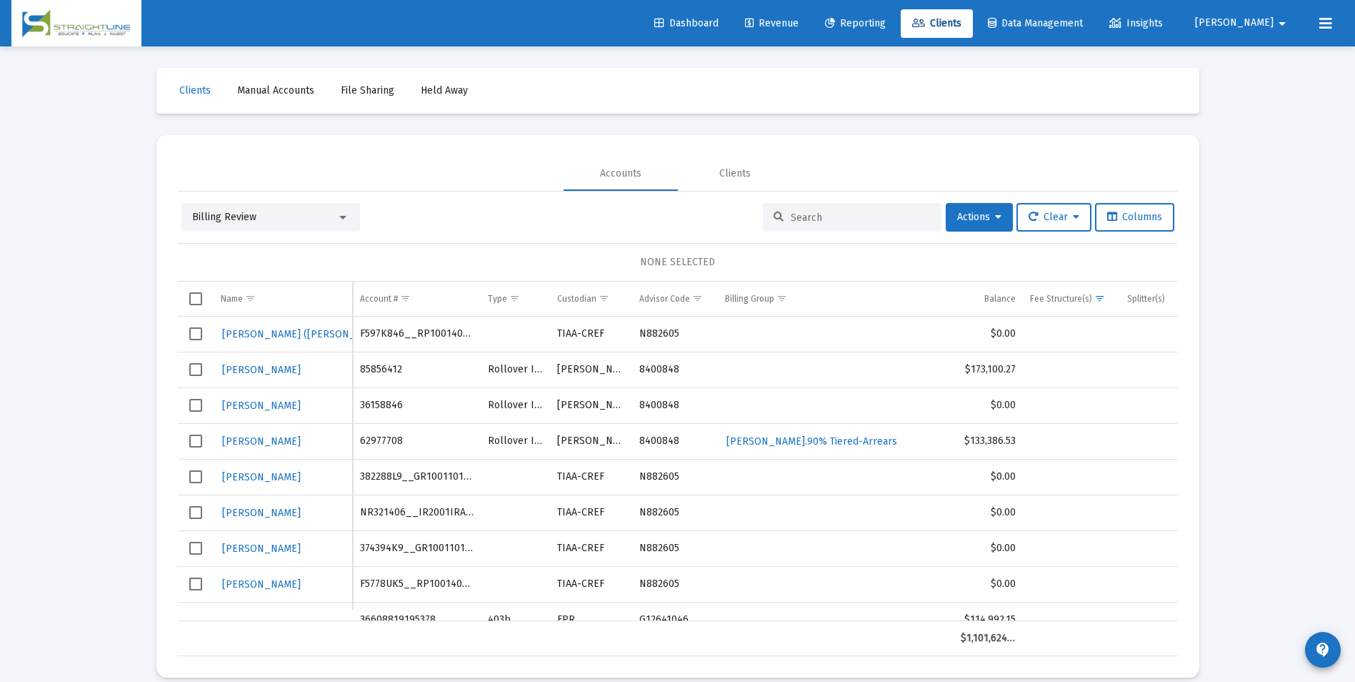
click at [261, 204] on div "Billing Review" at bounding box center [270, 217] width 179 height 29
click at [255, 217] on div "Billing Review" at bounding box center [264, 217] width 144 height 14
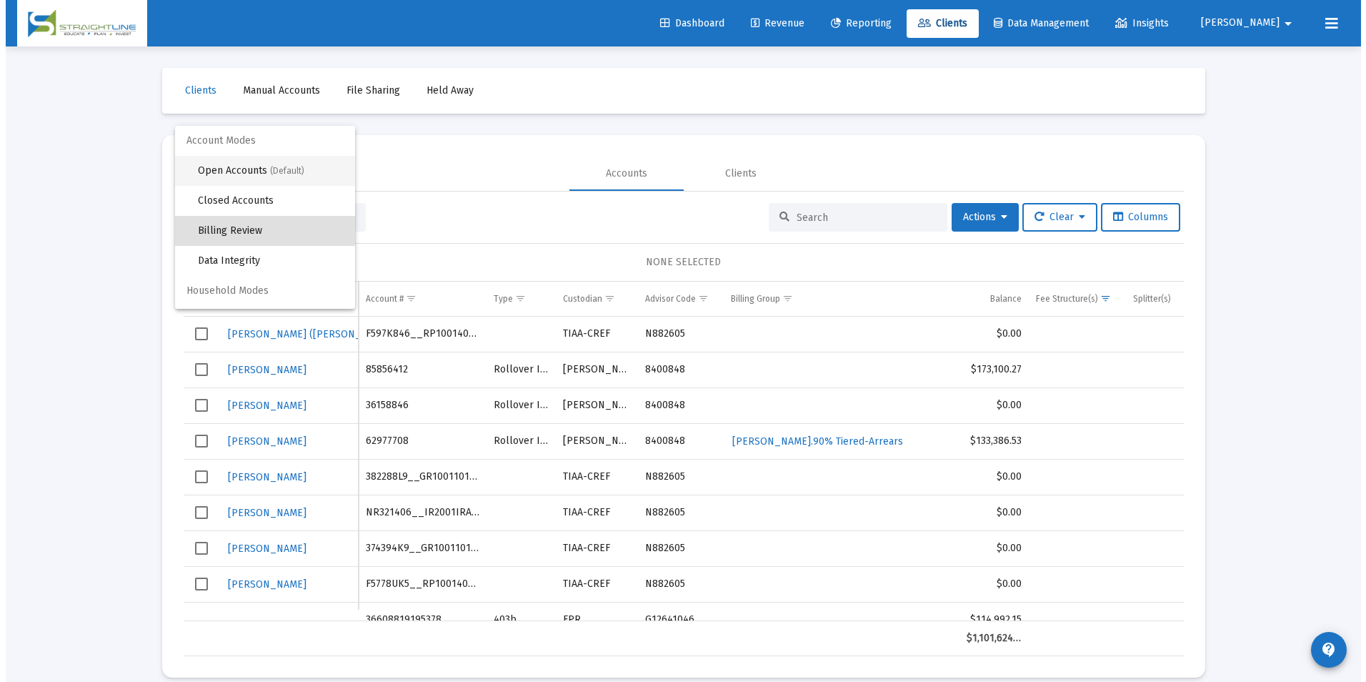
scroll to position [14, 0]
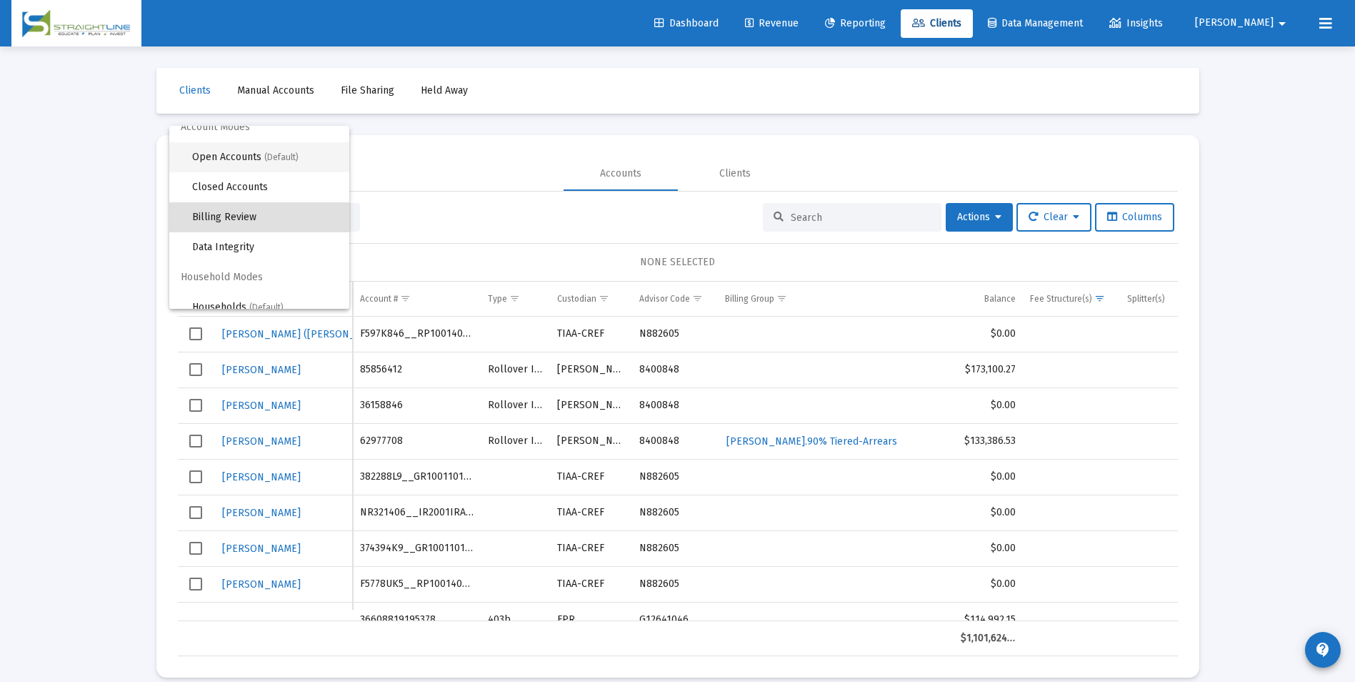
click at [255, 151] on span "Open Accounts (Default)" at bounding box center [265, 157] width 146 height 30
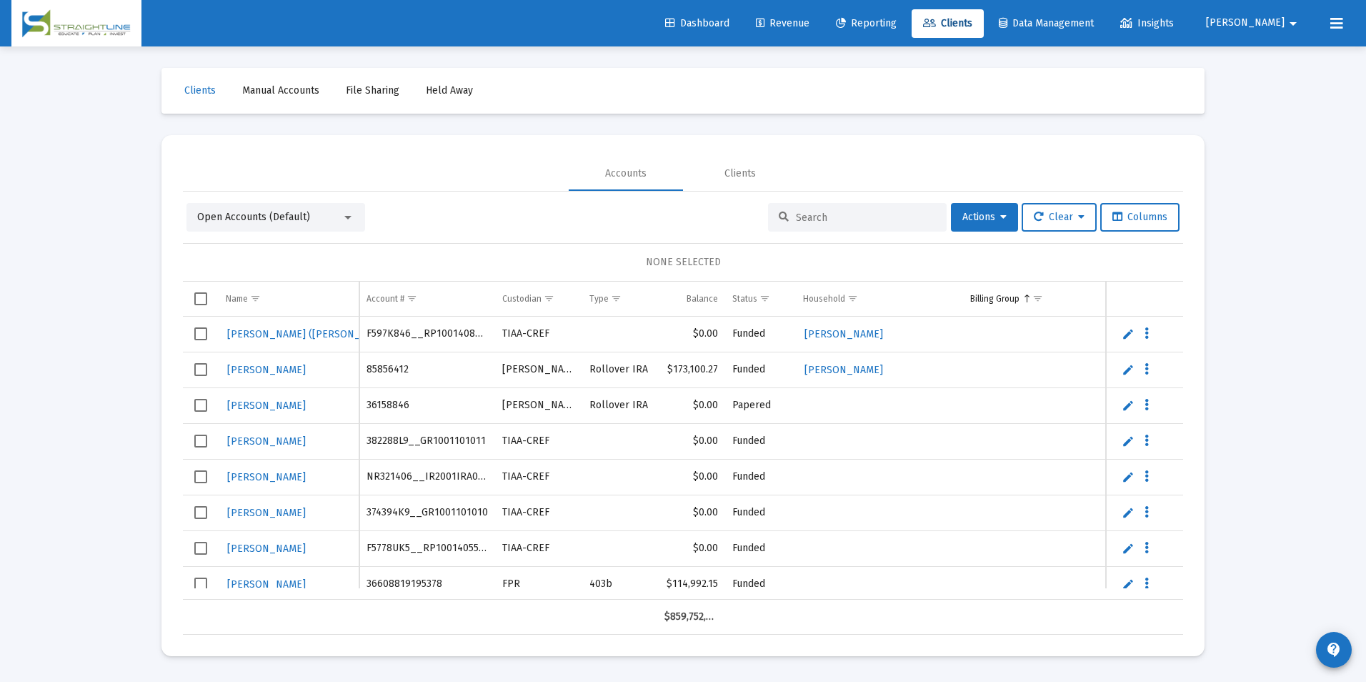
click at [844, 229] on div at bounding box center [857, 217] width 179 height 29
click at [852, 221] on input at bounding box center [866, 217] width 140 height 12
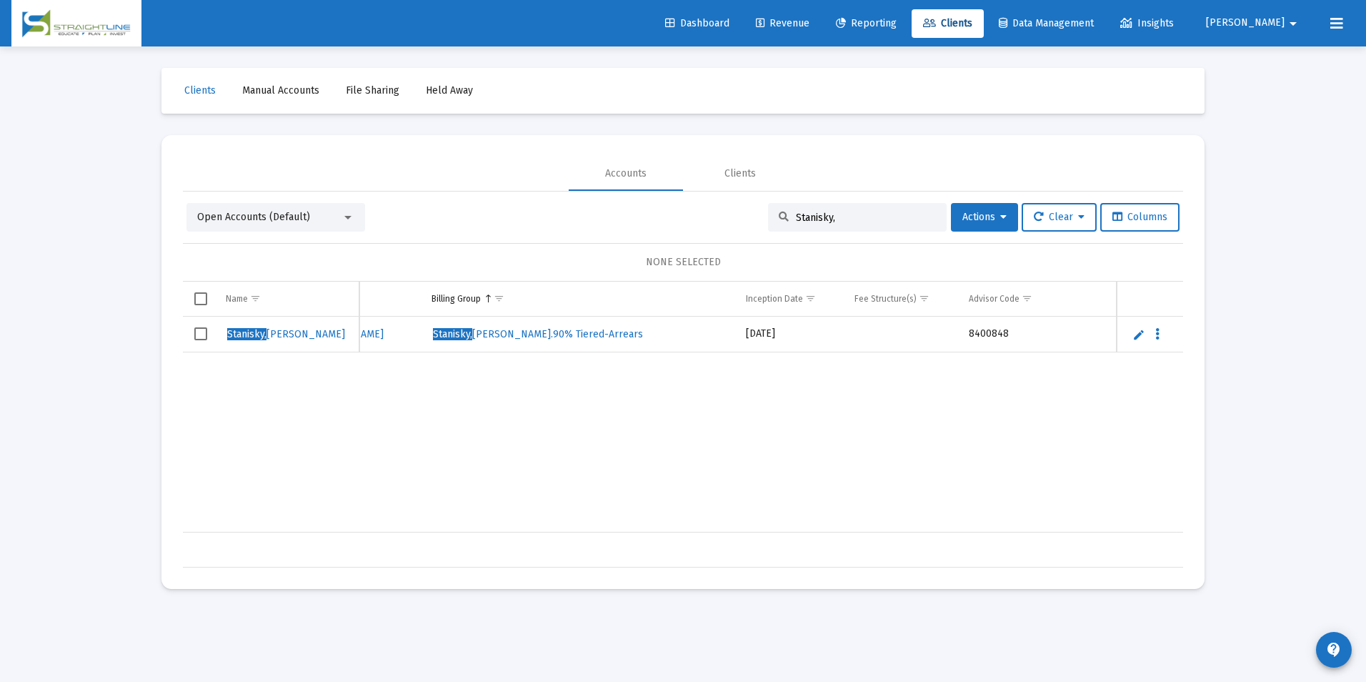
scroll to position [0, 0]
type input "Stanisky,"
click at [198, 334] on span "Select row" at bounding box center [200, 333] width 13 height 13
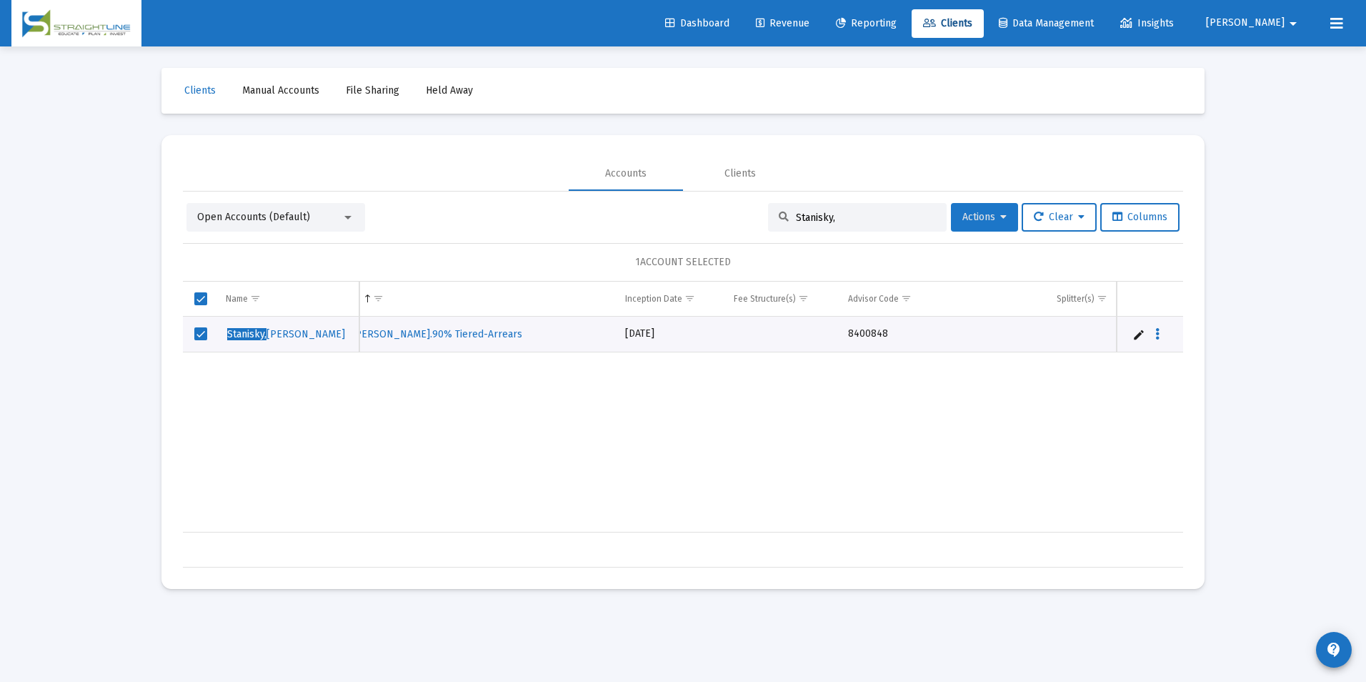
click at [962, 220] on span "Actions" at bounding box center [984, 217] width 44 height 12
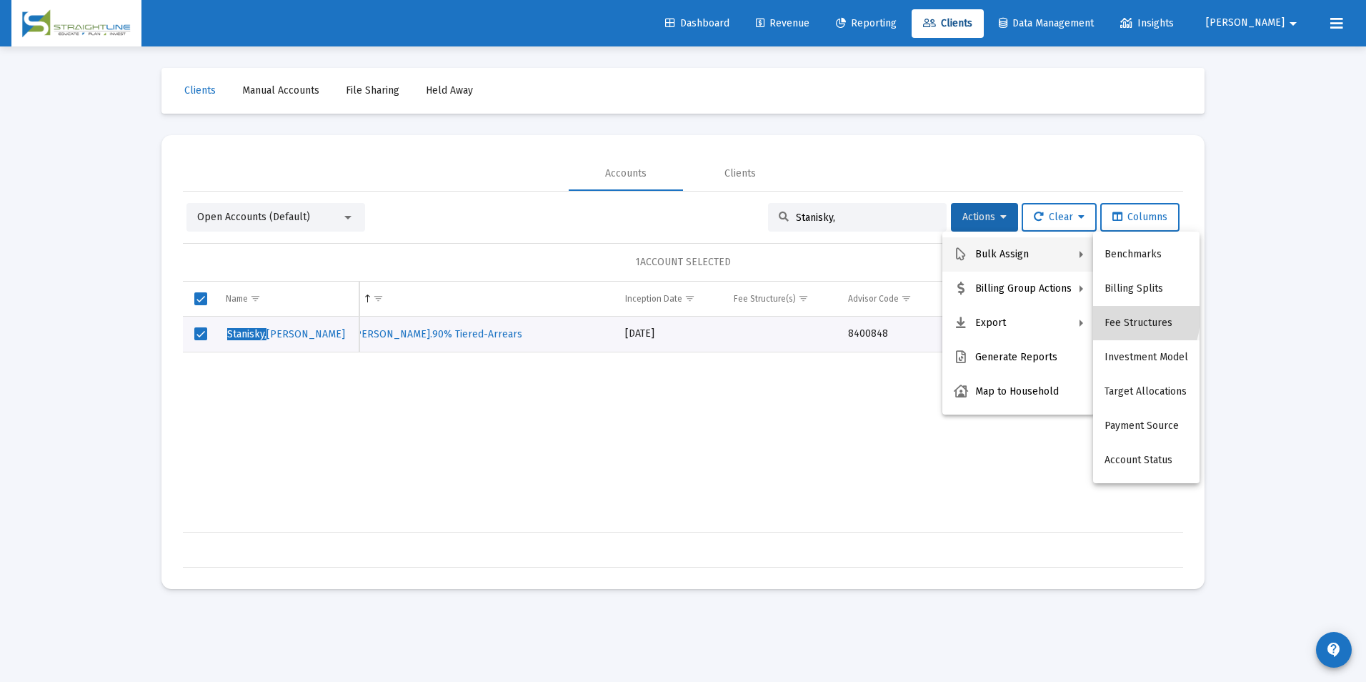
click at [1115, 317] on button "Fee Structures" at bounding box center [1146, 323] width 106 height 34
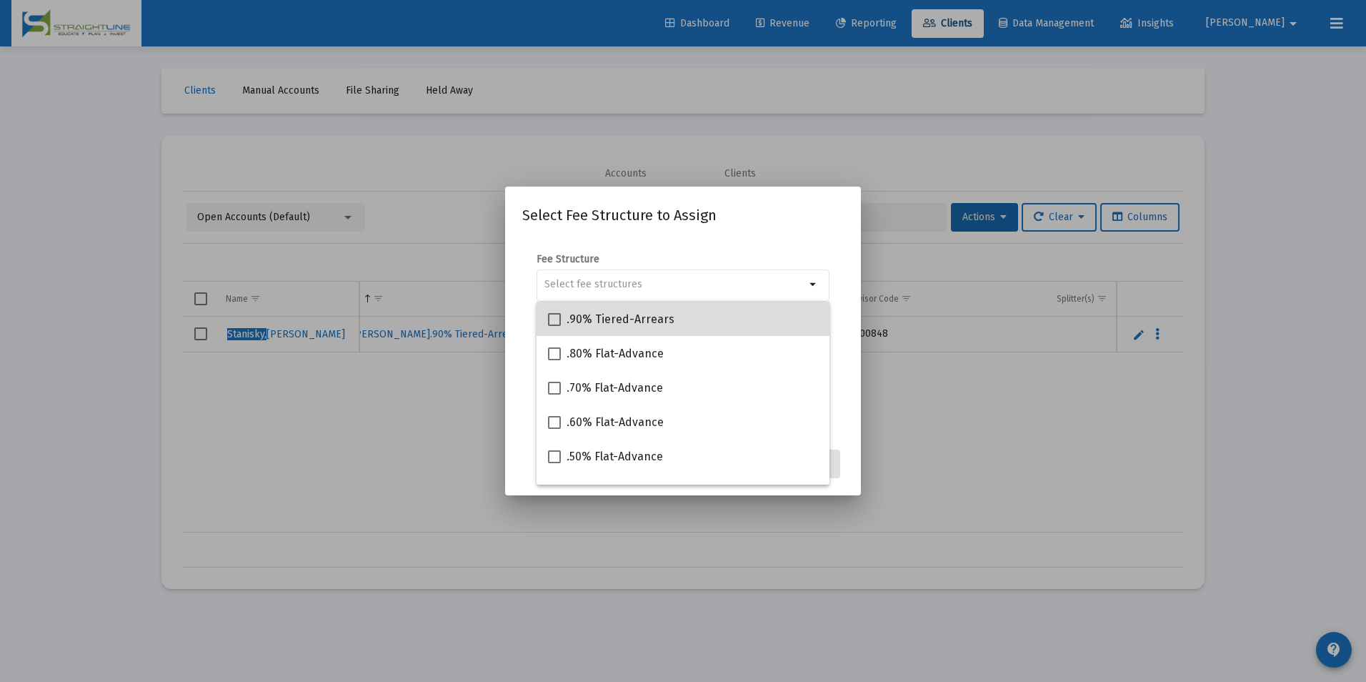
click at [742, 332] on div ".90% Tiered-Arrears" at bounding box center [683, 319] width 270 height 34
checkbox input "true"
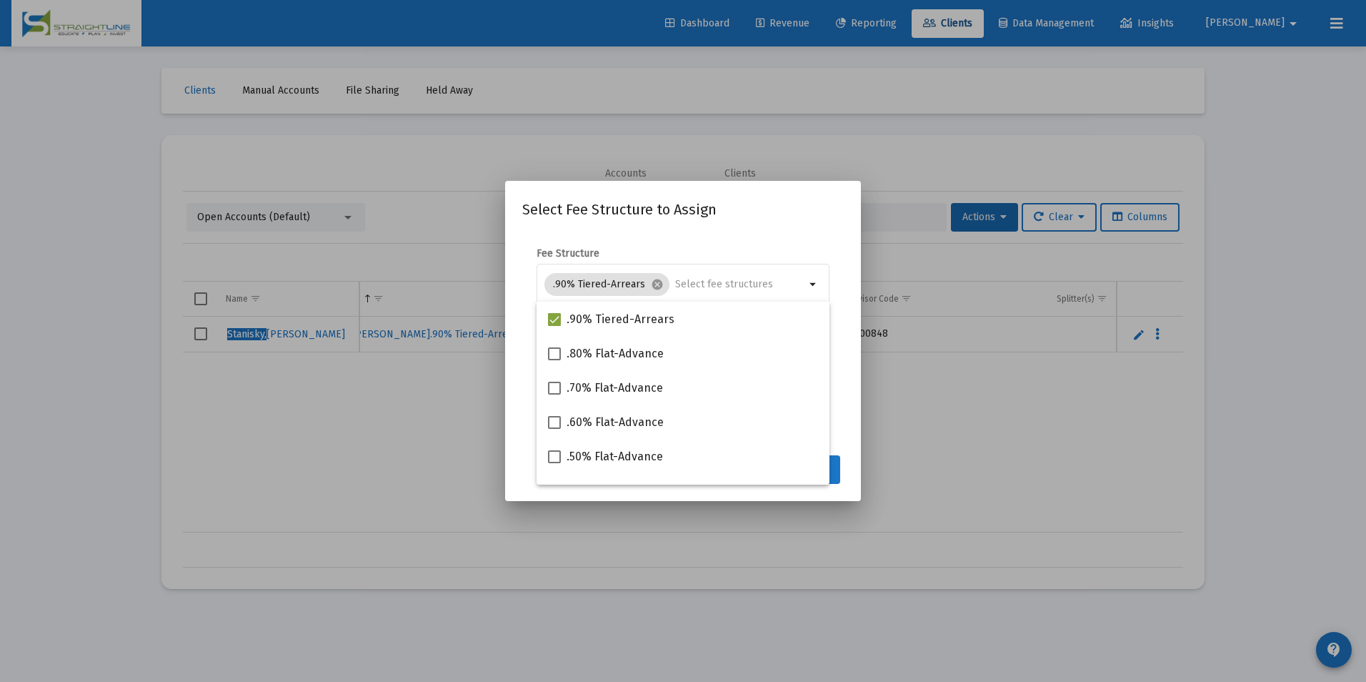
click at [837, 471] on button "Assign" at bounding box center [814, 469] width 52 height 29
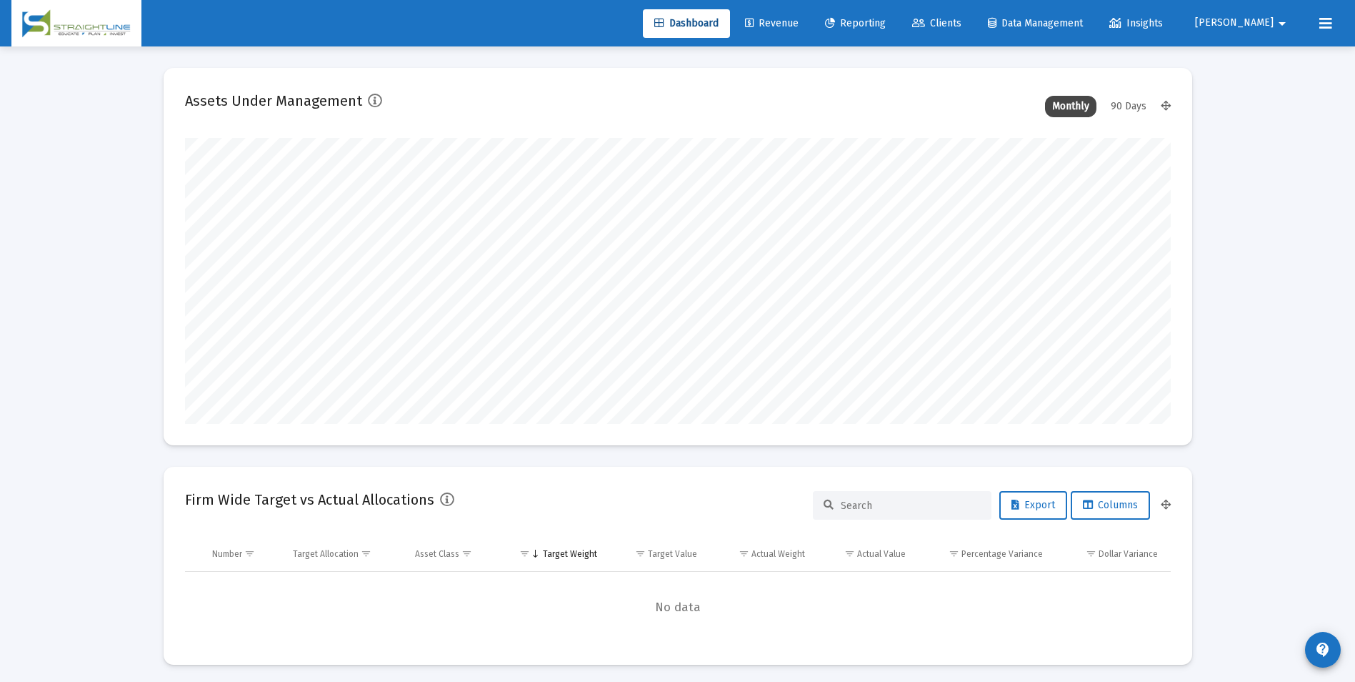
scroll to position [286, 531]
type input "[DATE]"
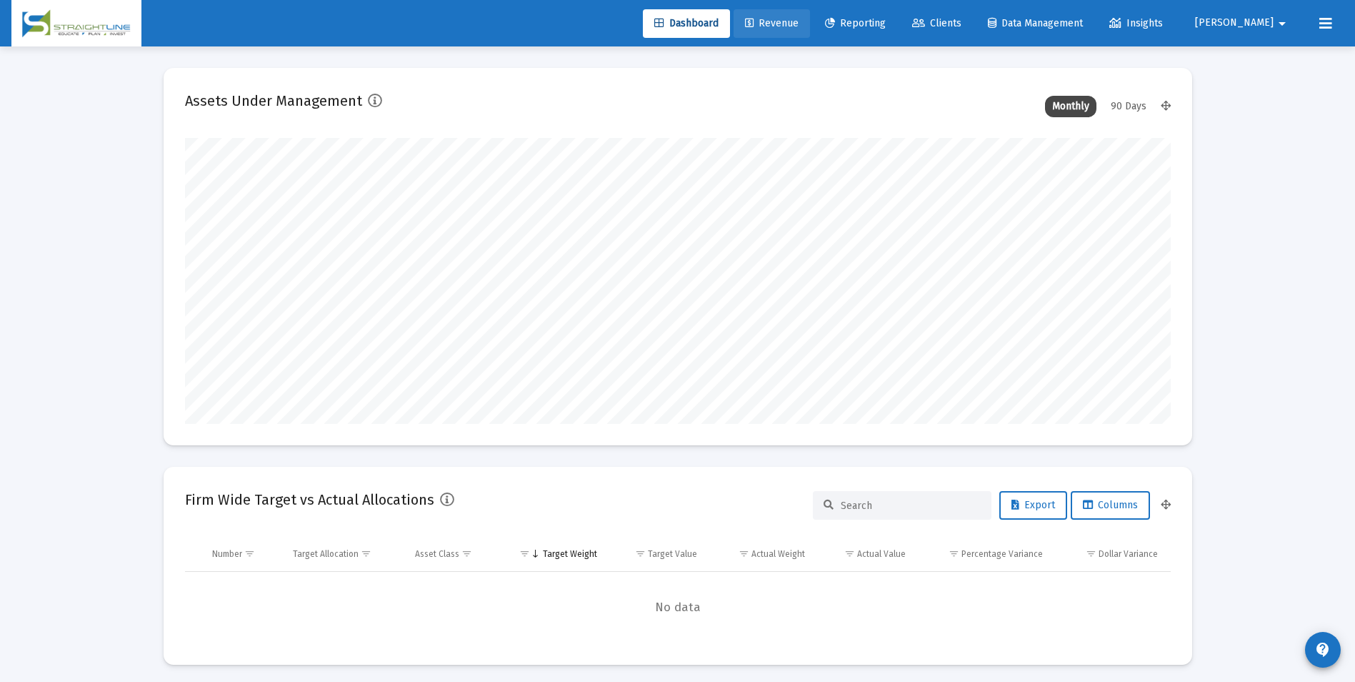
click at [810, 12] on link "Revenue" at bounding box center [772, 23] width 76 height 29
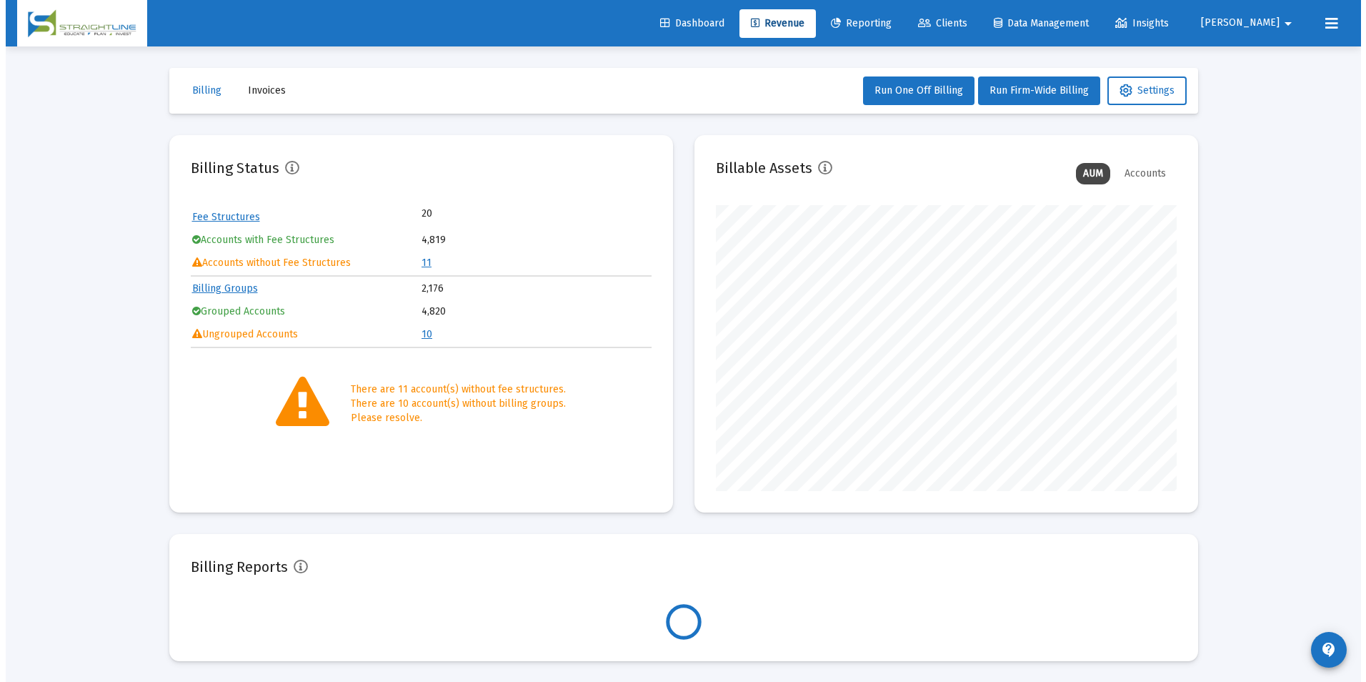
scroll to position [286, 461]
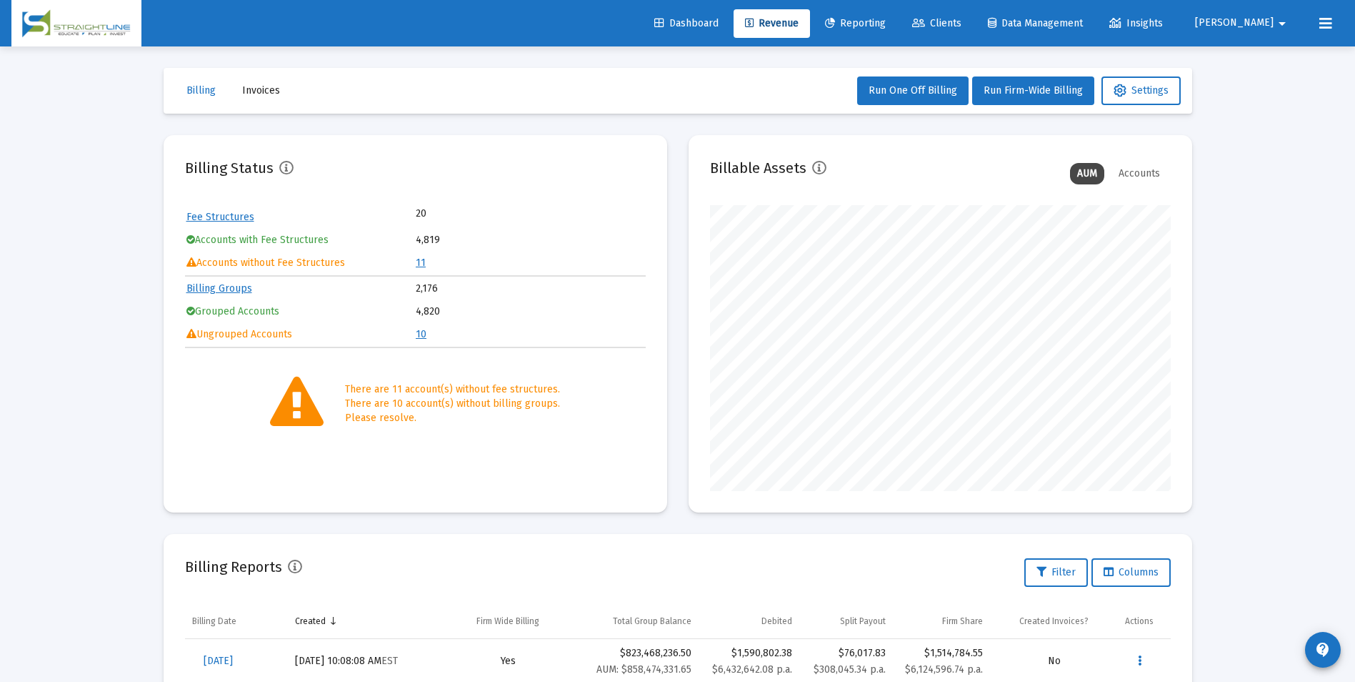
click at [962, 18] on span "Clients" at bounding box center [936, 23] width 49 height 12
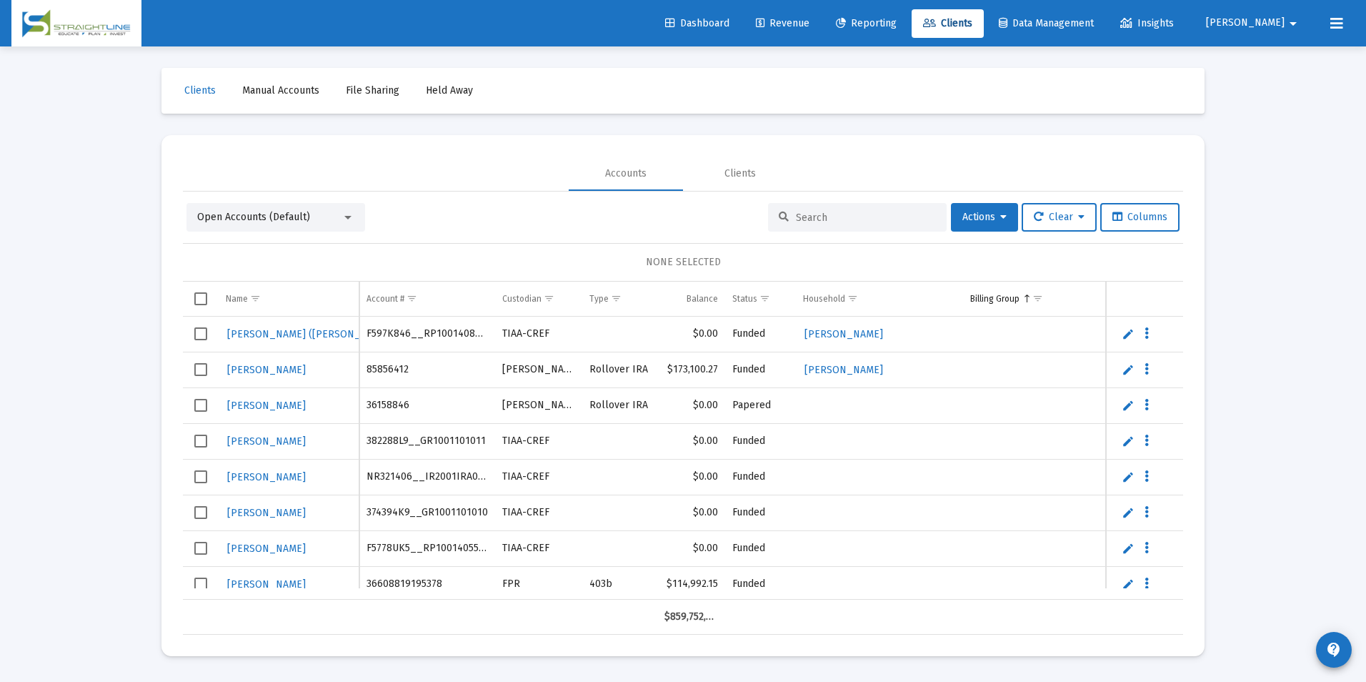
click at [867, 211] on input at bounding box center [866, 217] width 140 height 12
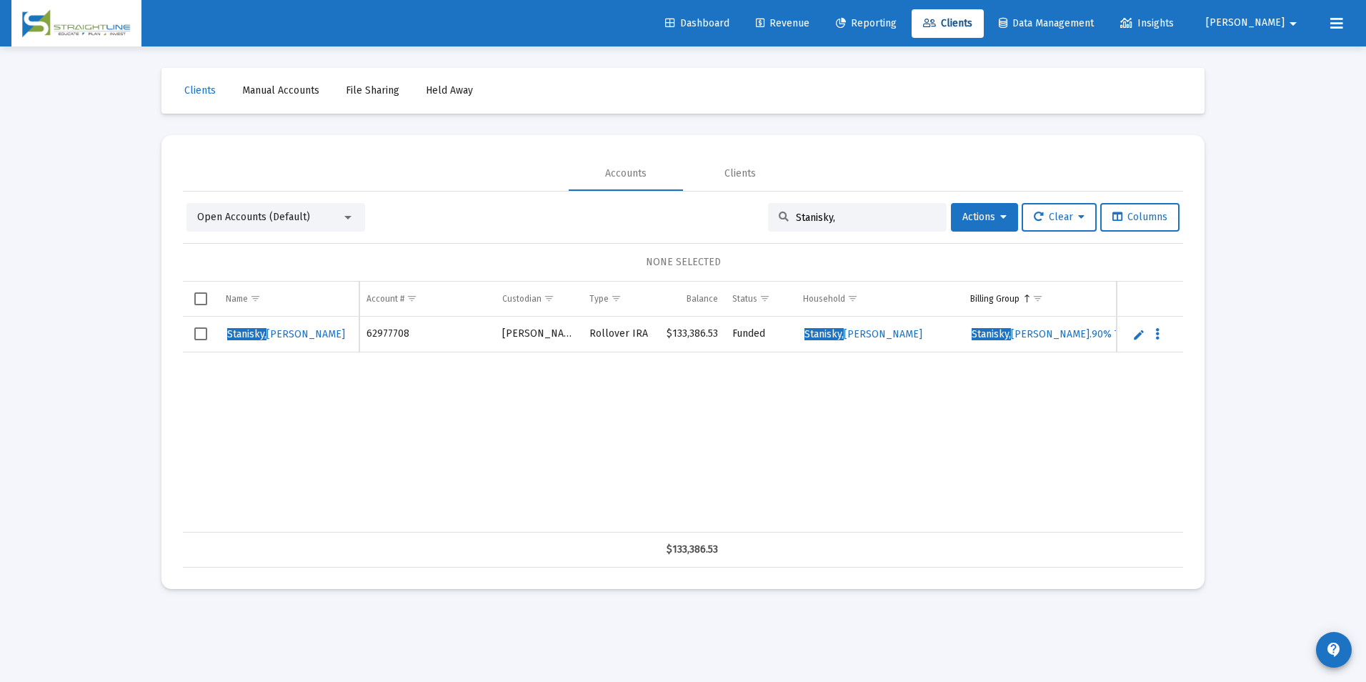
type input "Stanisky,"
click at [196, 332] on span "Select row" at bounding box center [200, 333] width 13 height 13
click at [952, 211] on button "Actions" at bounding box center [984, 217] width 67 height 29
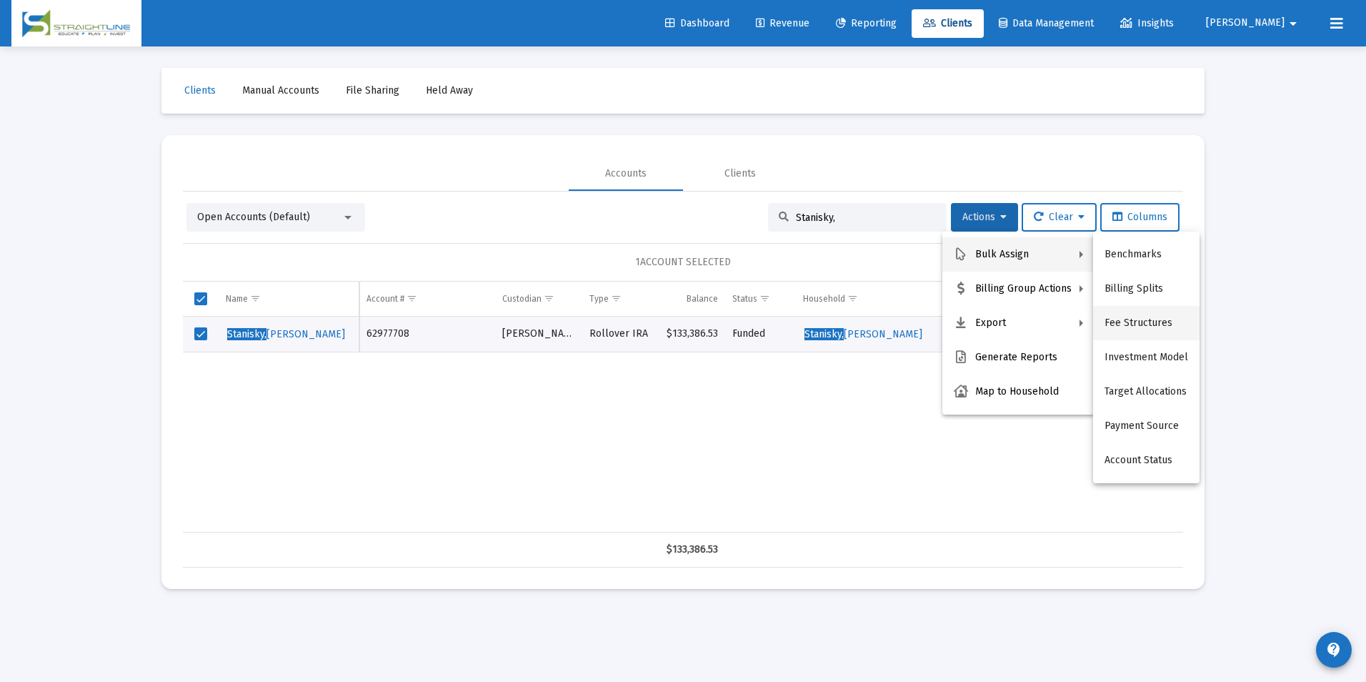
click at [1137, 314] on button "Fee Structures" at bounding box center [1146, 323] width 106 height 34
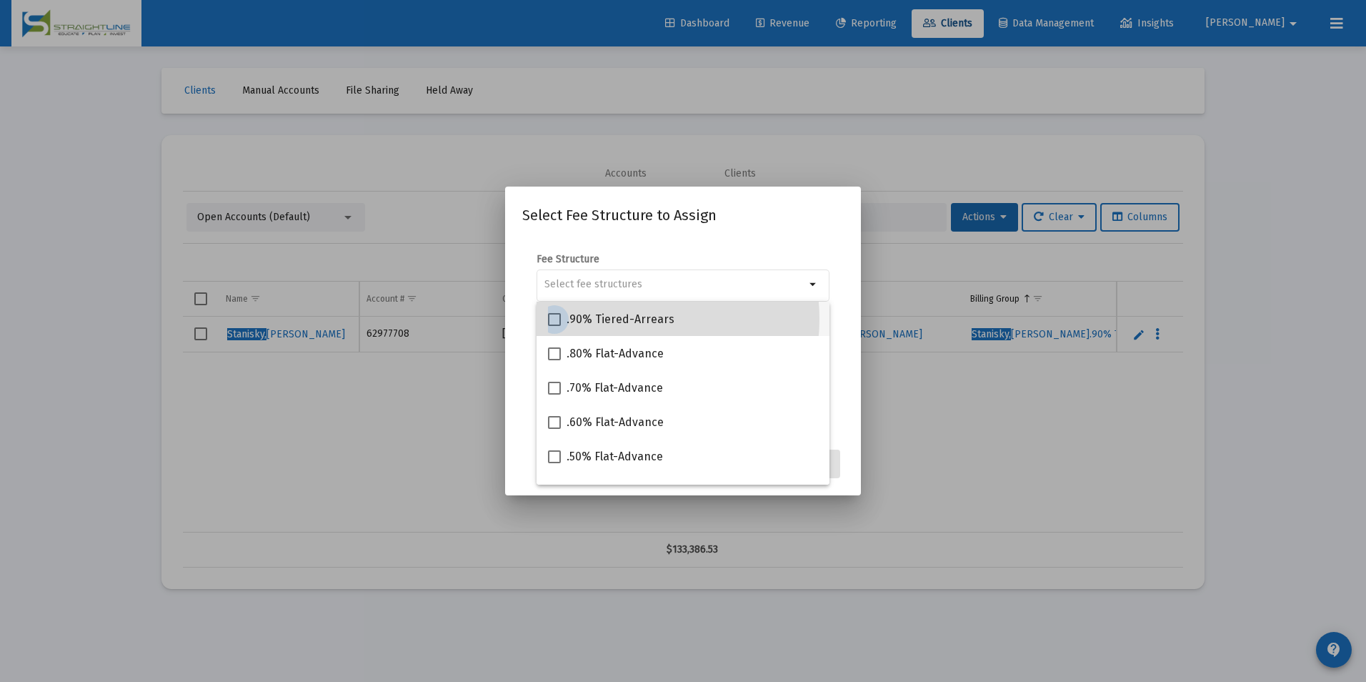
click at [620, 319] on span ".90% Tiered-Arrears" at bounding box center [621, 319] width 108 height 17
click at [554, 326] on input ".90% Tiered-Arrears" at bounding box center [554, 326] width 1 height 1
checkbox input "true"
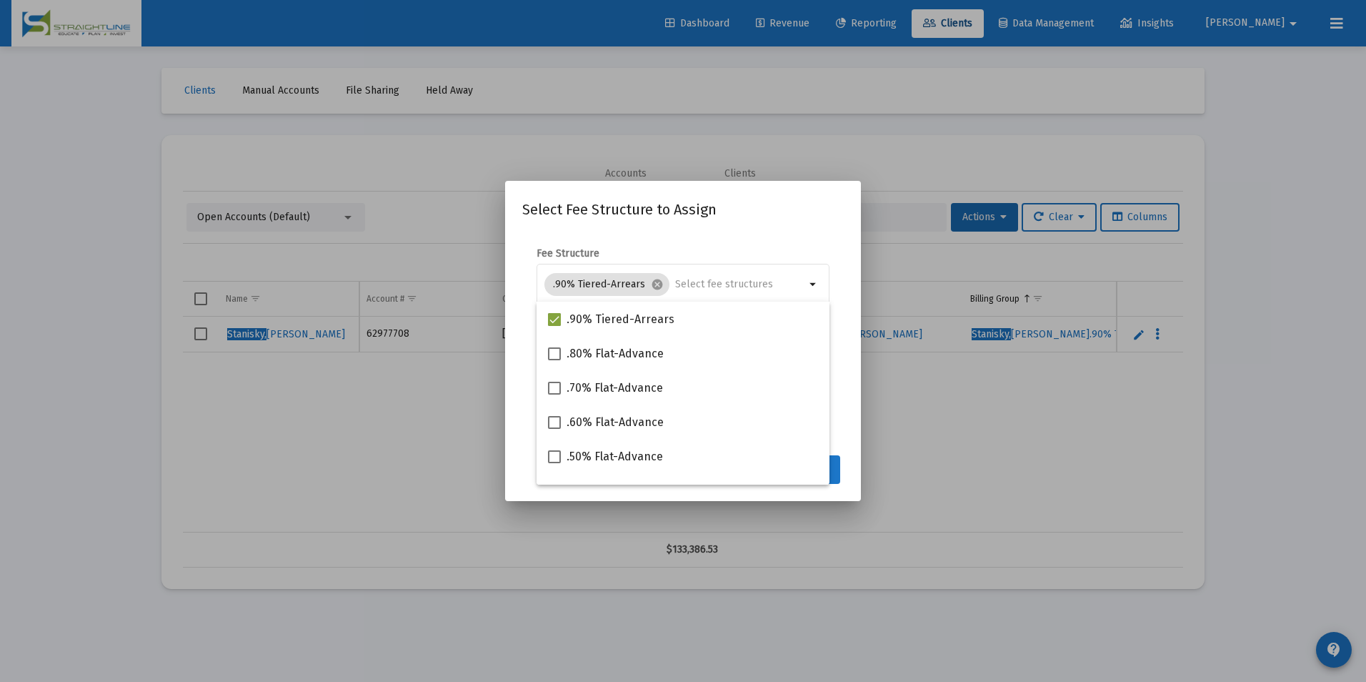
click at [832, 462] on button "Assign" at bounding box center [814, 469] width 52 height 29
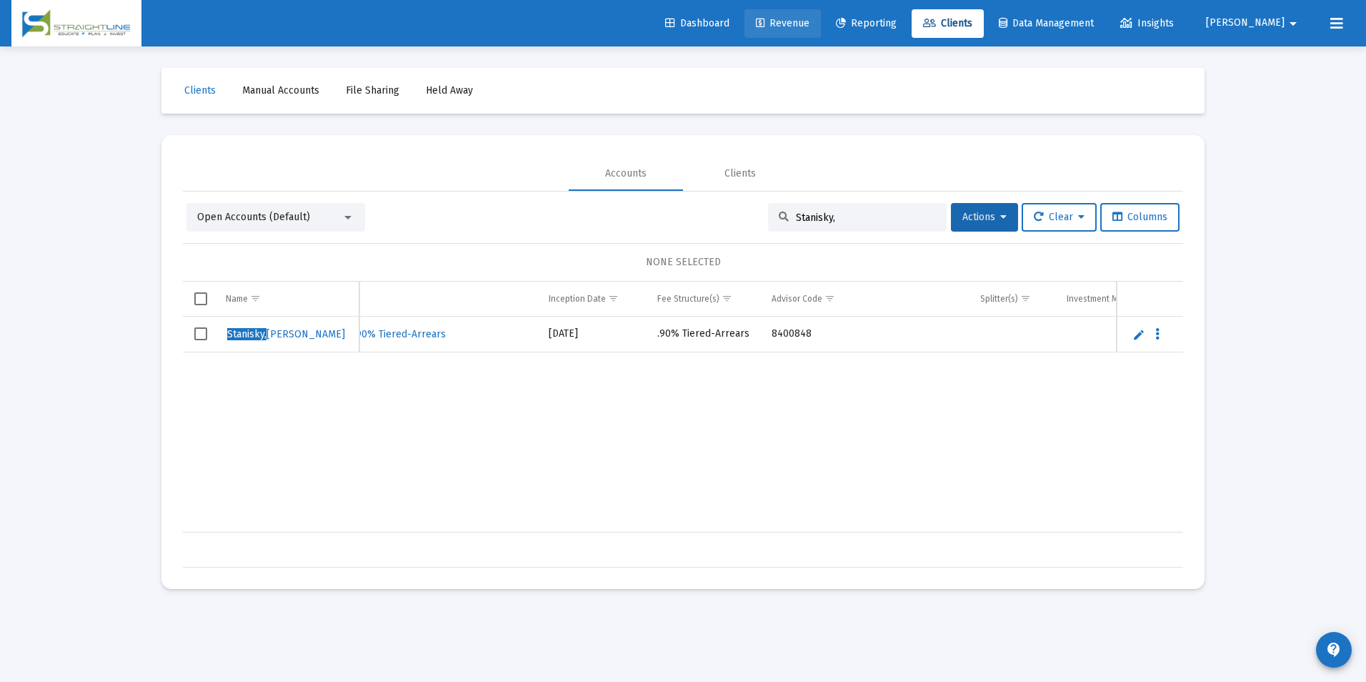
click at [810, 20] on span "Revenue" at bounding box center [783, 23] width 54 height 12
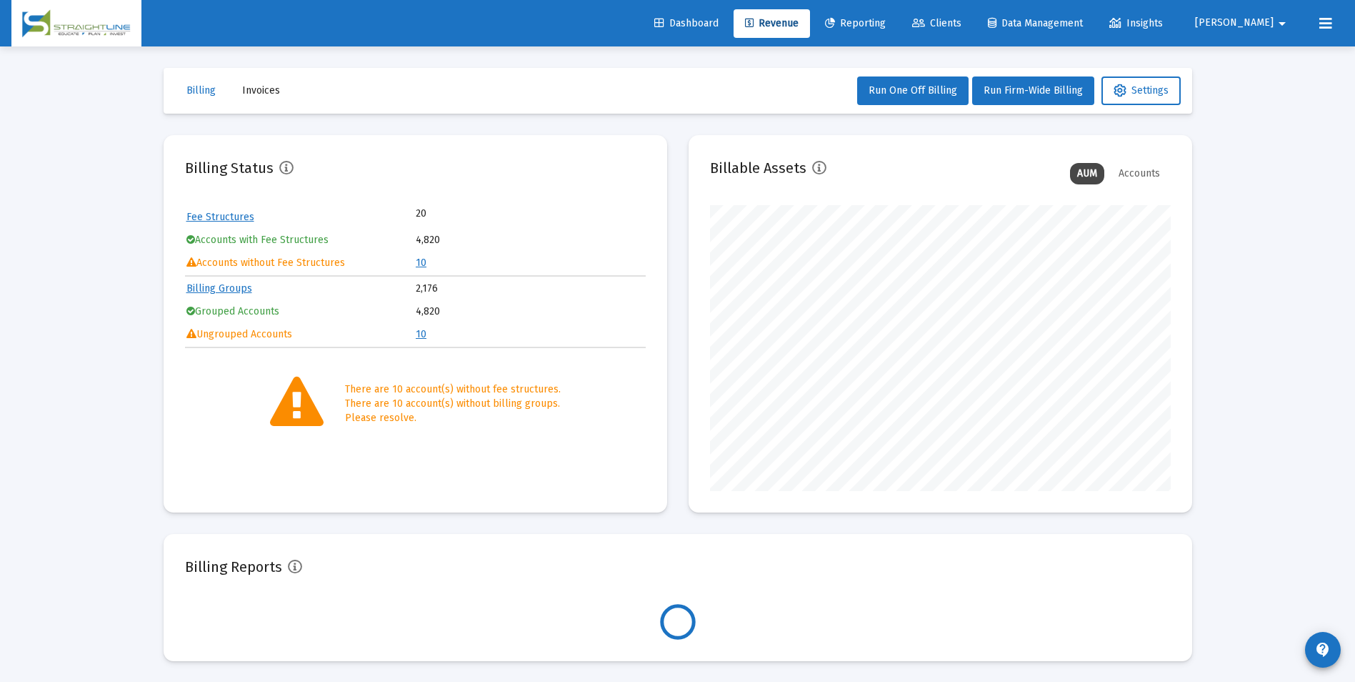
scroll to position [286, 461]
click at [426, 264] on td "10" at bounding box center [530, 262] width 229 height 21
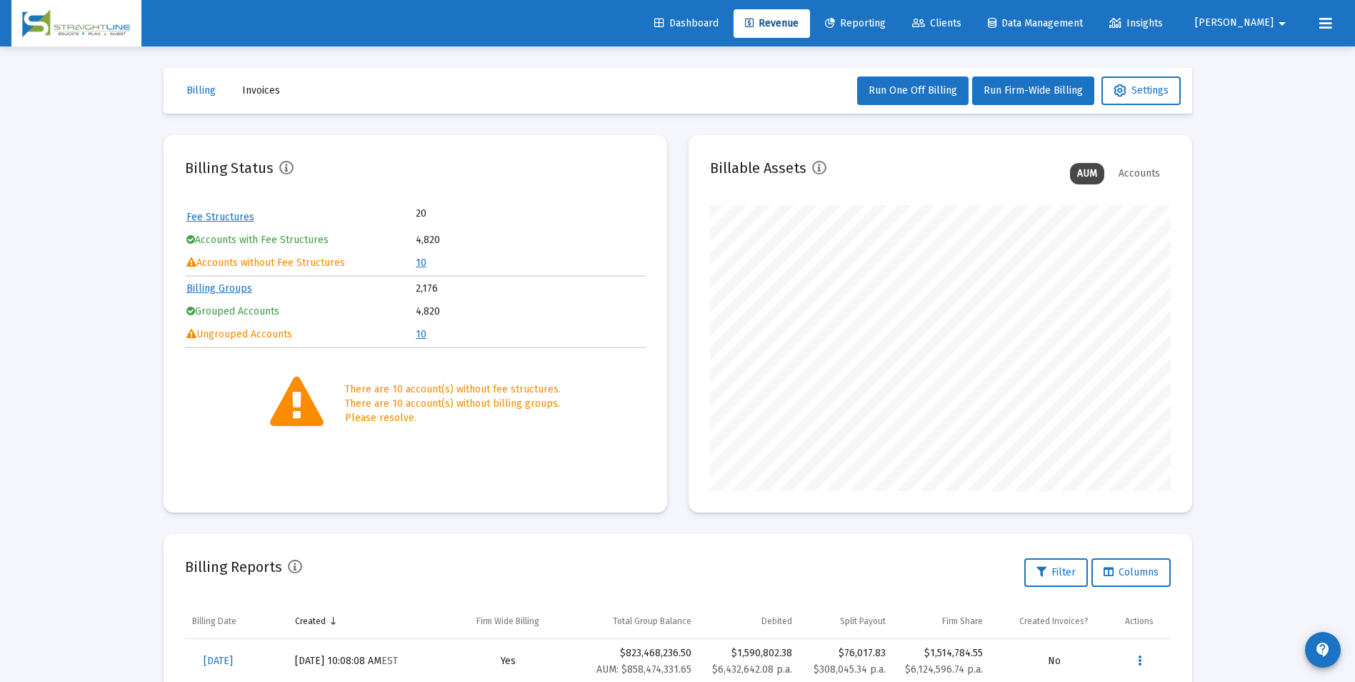
click at [419, 260] on link "10" at bounding box center [421, 262] width 11 height 12
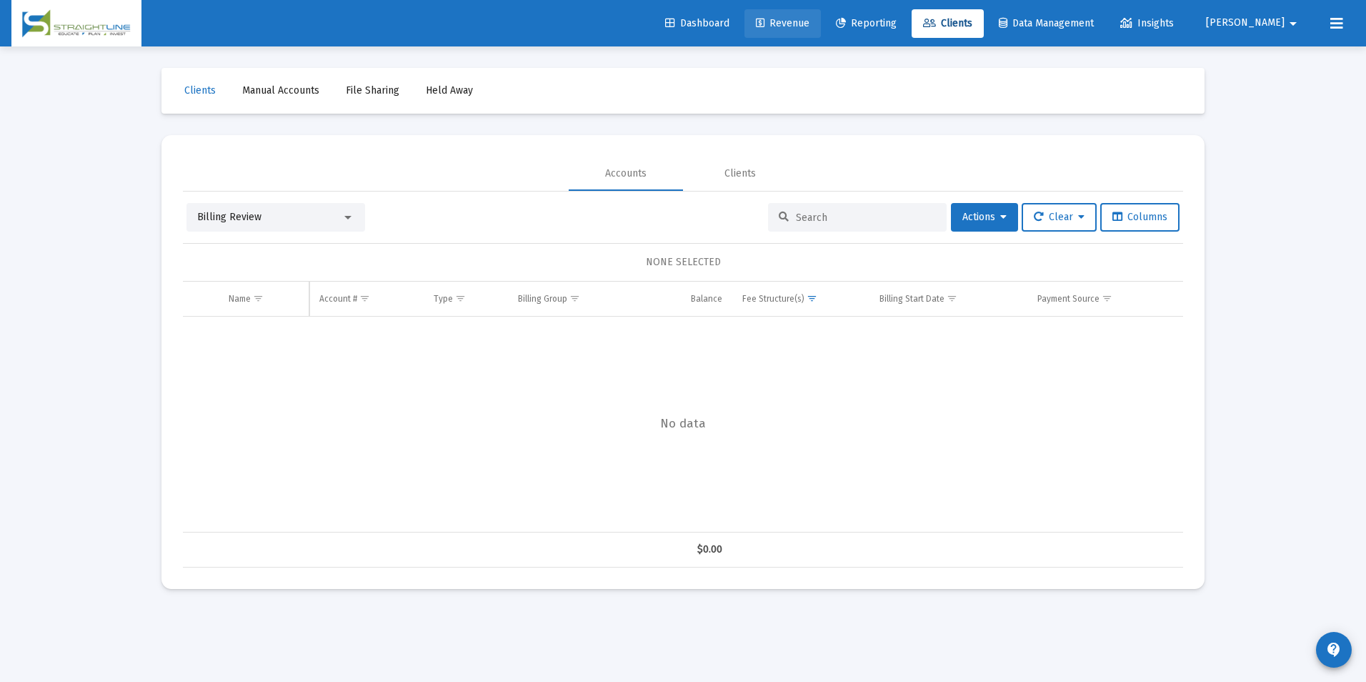
click at [818, 15] on link "Revenue" at bounding box center [782, 23] width 76 height 29
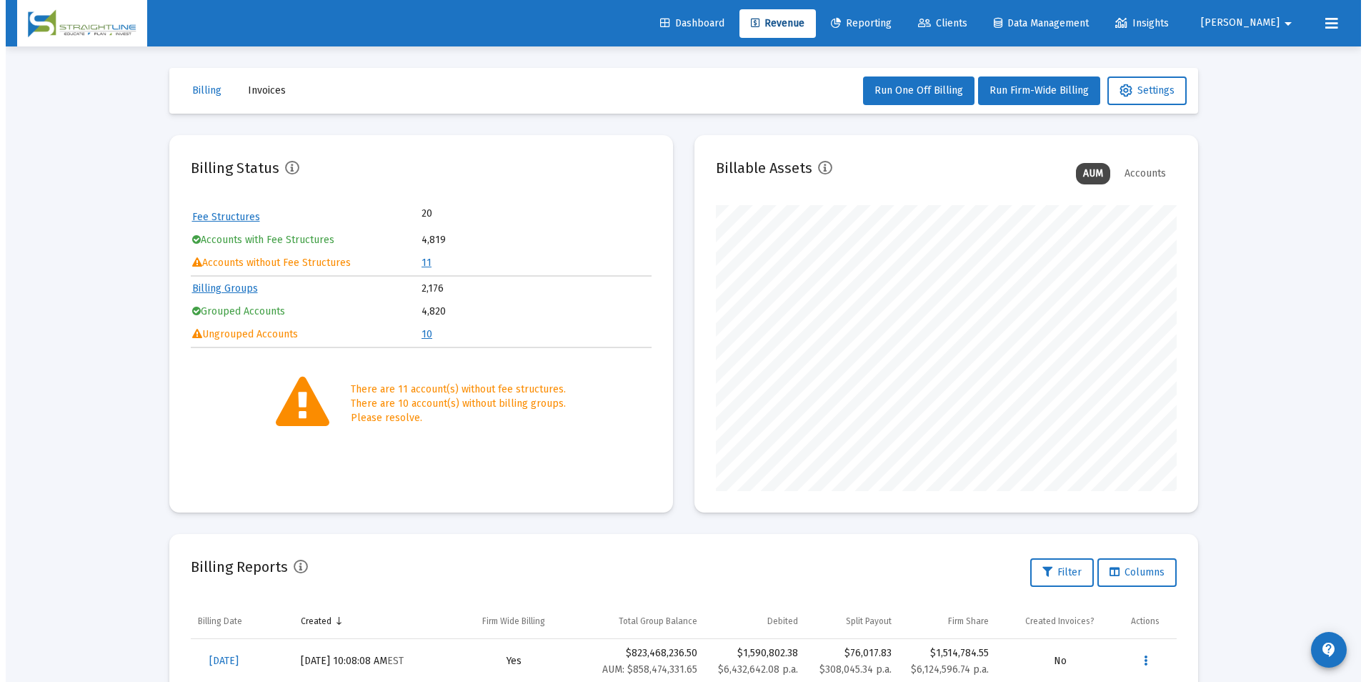
scroll to position [286, 461]
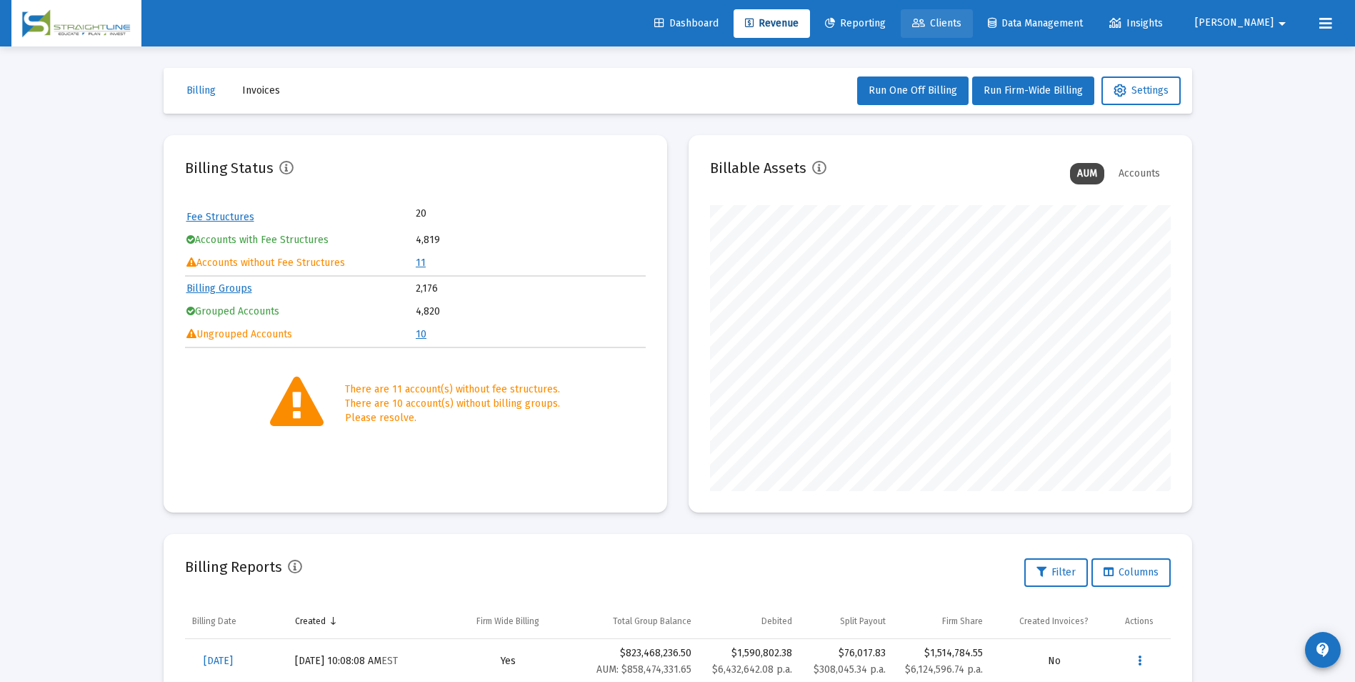
click at [973, 36] on link "Clients" at bounding box center [937, 23] width 72 height 29
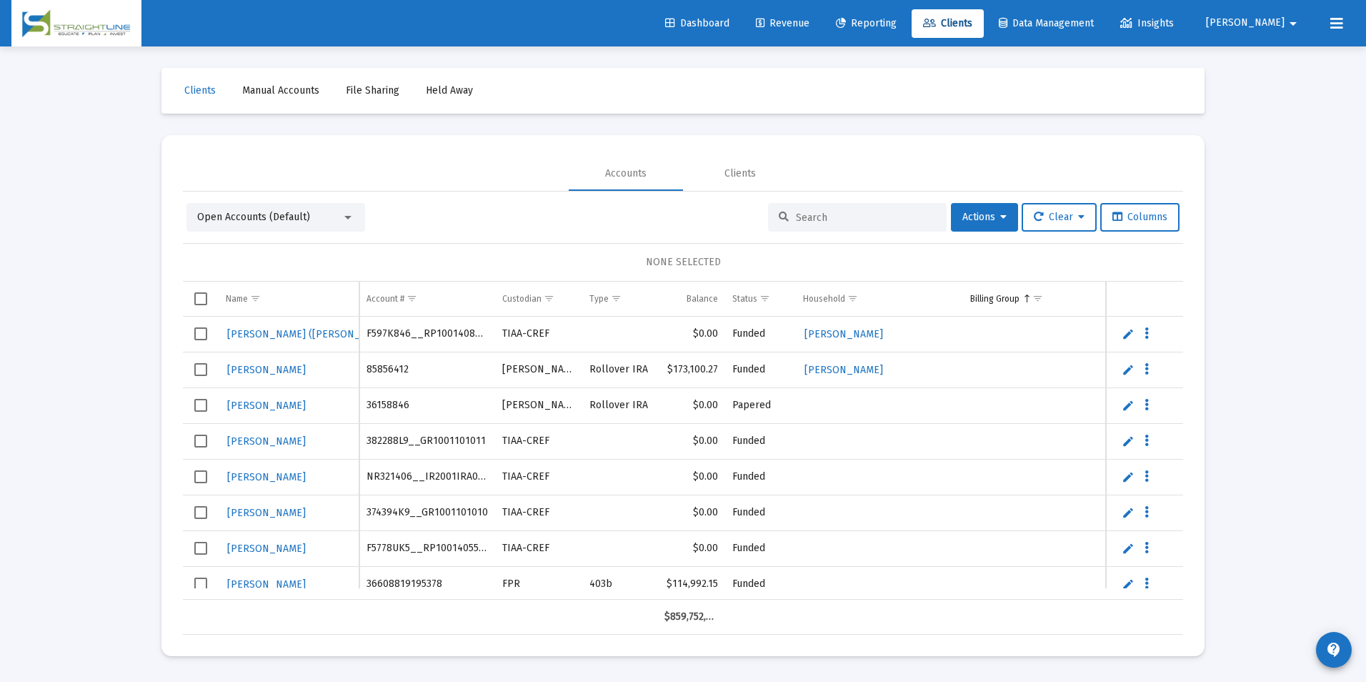
click at [836, 222] on input at bounding box center [866, 217] width 140 height 12
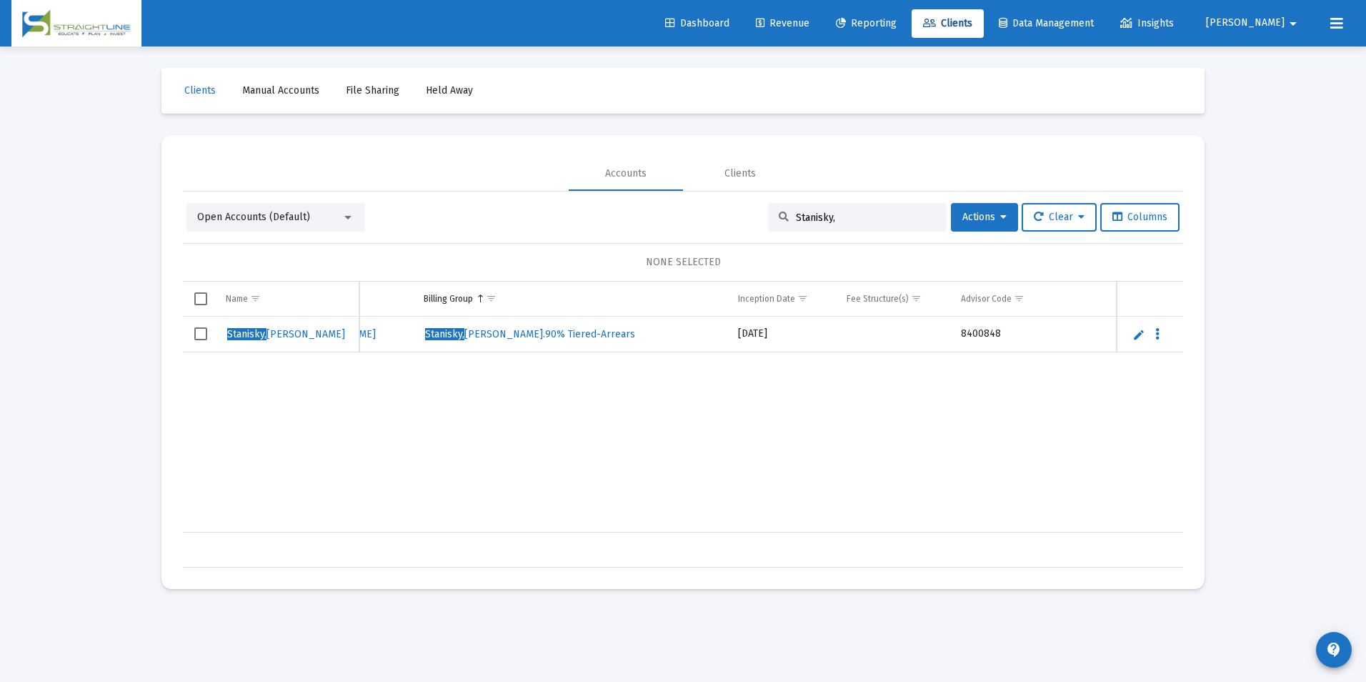
type input "Stanisky,"
click at [191, 339] on td "Data grid" at bounding box center [201, 335] width 36 height 36
click at [977, 214] on span "Actions" at bounding box center [984, 217] width 44 height 12
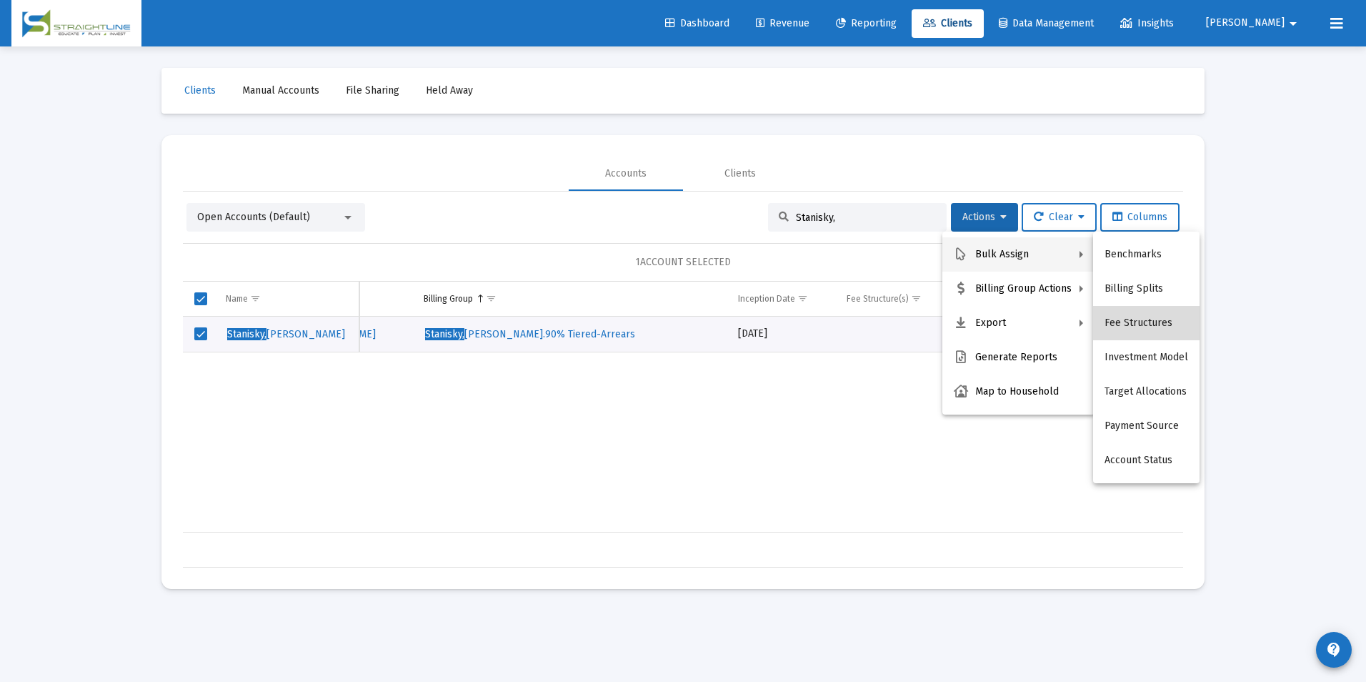
click at [1165, 315] on button "Fee Structures" at bounding box center [1146, 323] width 106 height 34
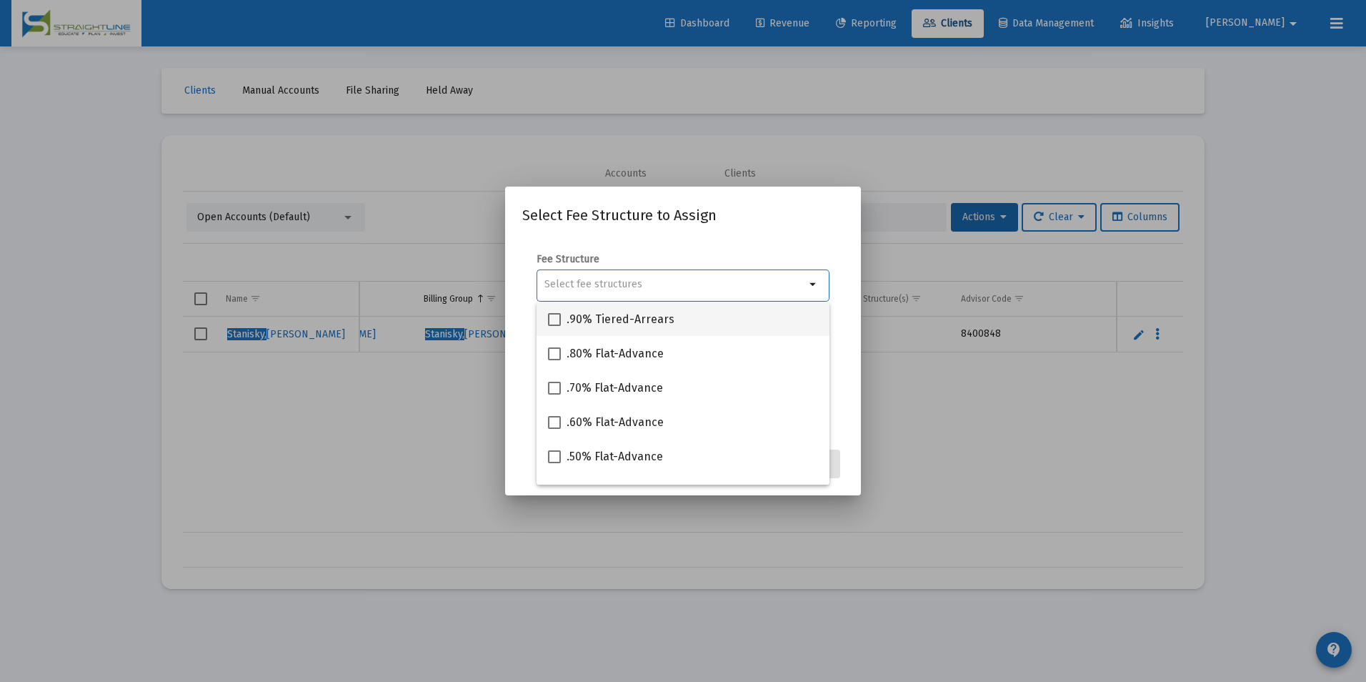
click at [784, 312] on div ".90% Tiered-Arrears" at bounding box center [683, 319] width 270 height 34
checkbox input "true"
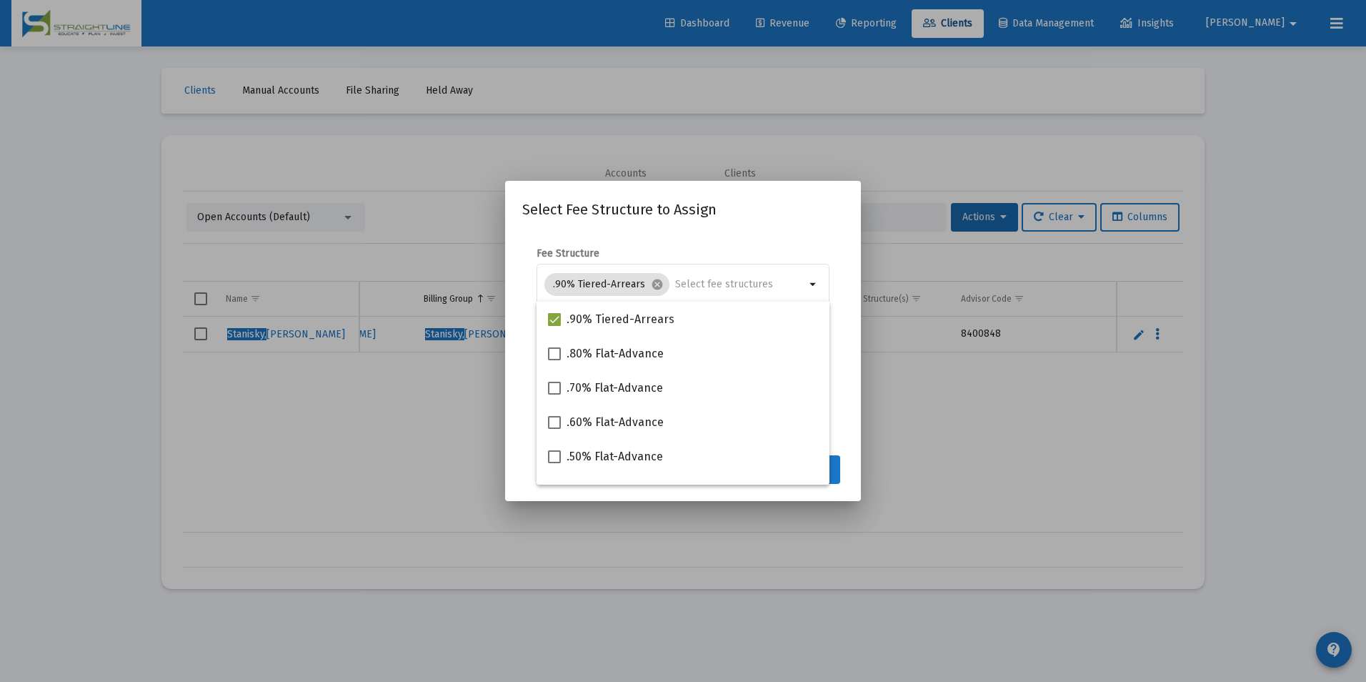
click at [834, 459] on button "Assign" at bounding box center [814, 469] width 52 height 29
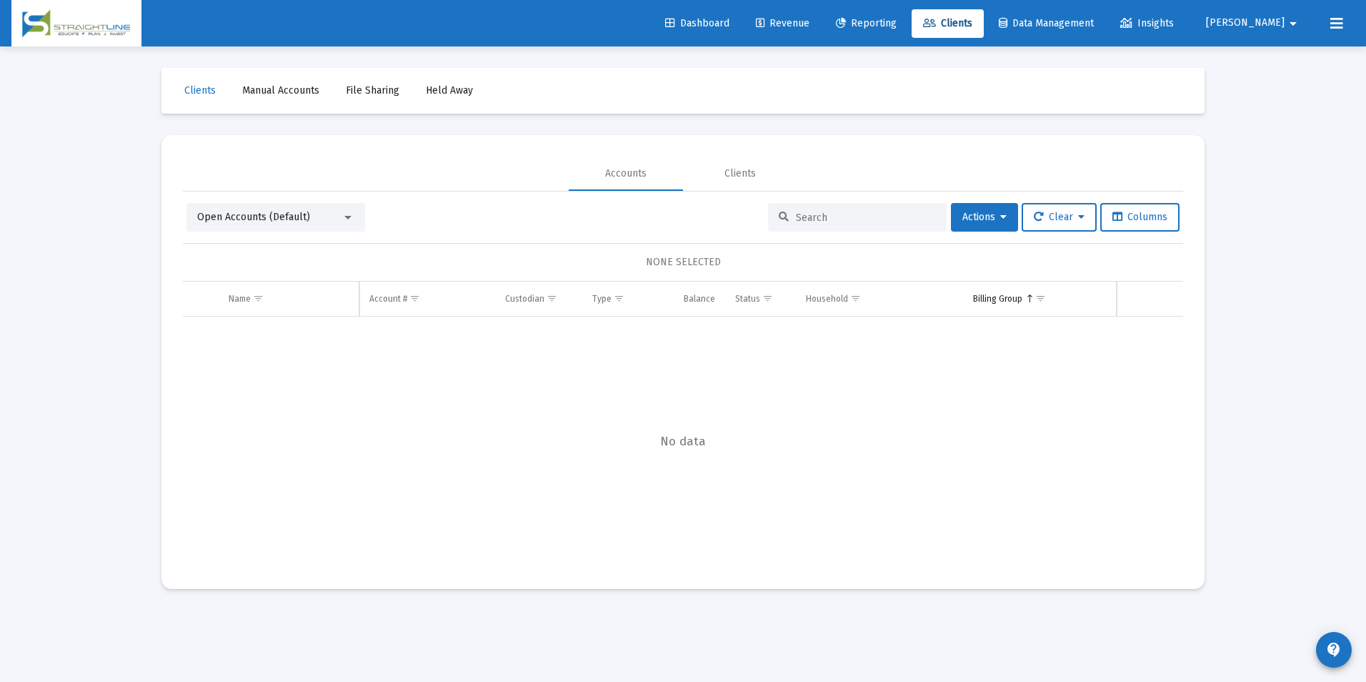
click at [827, 226] on div at bounding box center [857, 217] width 179 height 29
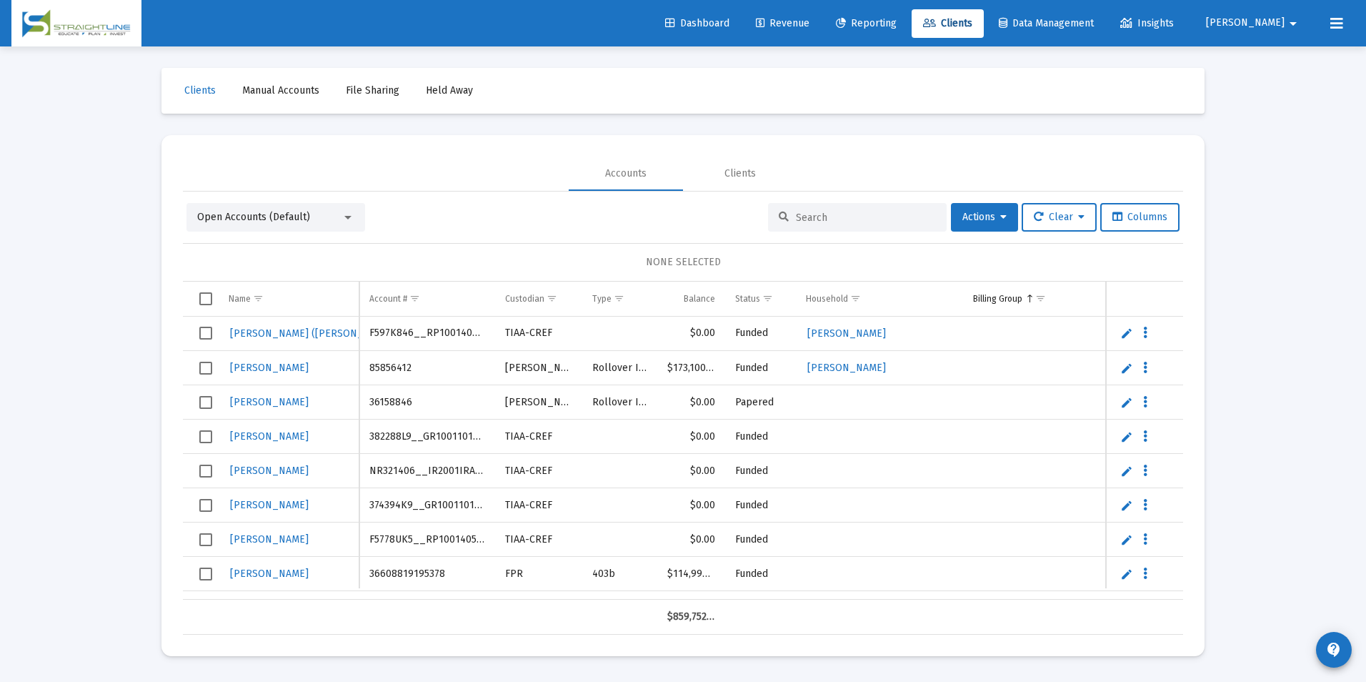
click at [831, 215] on input at bounding box center [866, 217] width 140 height 12
type input "STANISKY,"
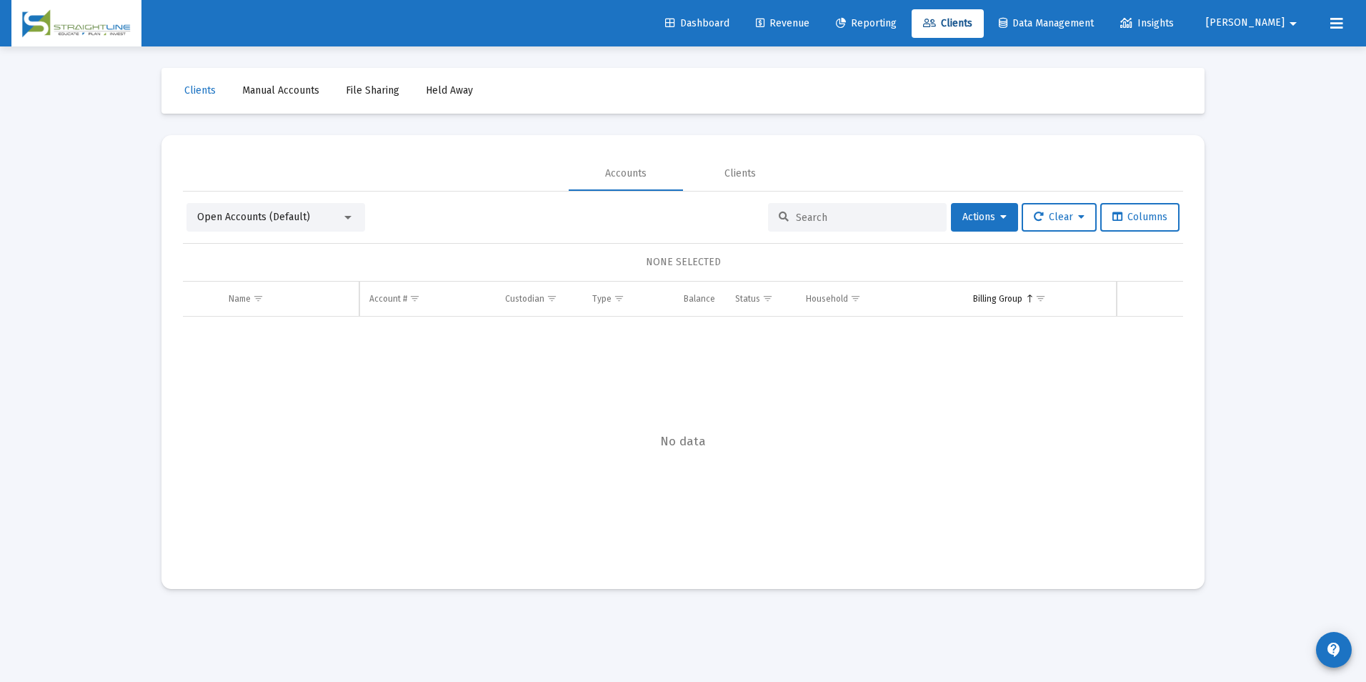
click at [810, 24] on span "Revenue" at bounding box center [783, 23] width 54 height 12
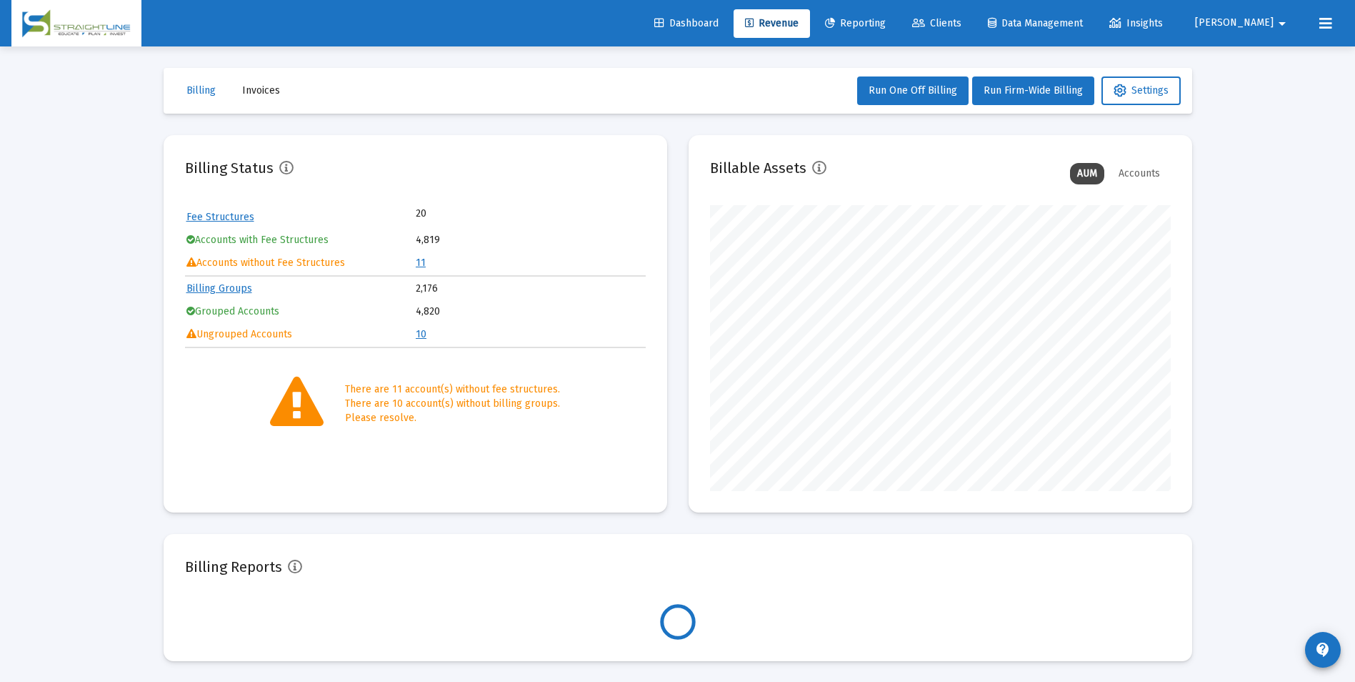
scroll to position [286, 461]
